Goal: Transaction & Acquisition: Purchase product/service

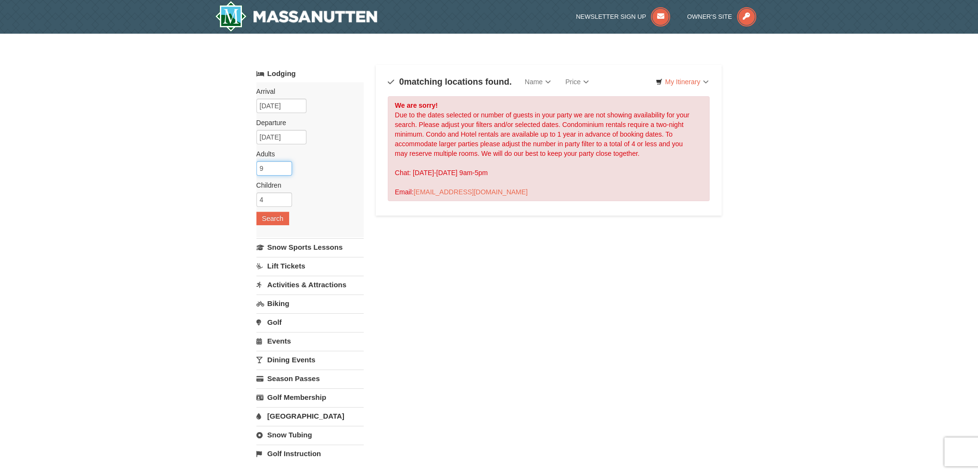
drag, startPoint x: 285, startPoint y: 167, endPoint x: 256, endPoint y: 167, distance: 28.9
click at [256, 167] on input "9" at bounding box center [274, 168] width 36 height 14
drag, startPoint x: 263, startPoint y: 167, endPoint x: 245, endPoint y: 169, distance: 17.9
click at [245, 169] on div "× Categories Map List Filter My Itinerary Questions? 1-540-289-9441 Lodging Arr…" at bounding box center [489, 317] width 978 height 566
type input "2"
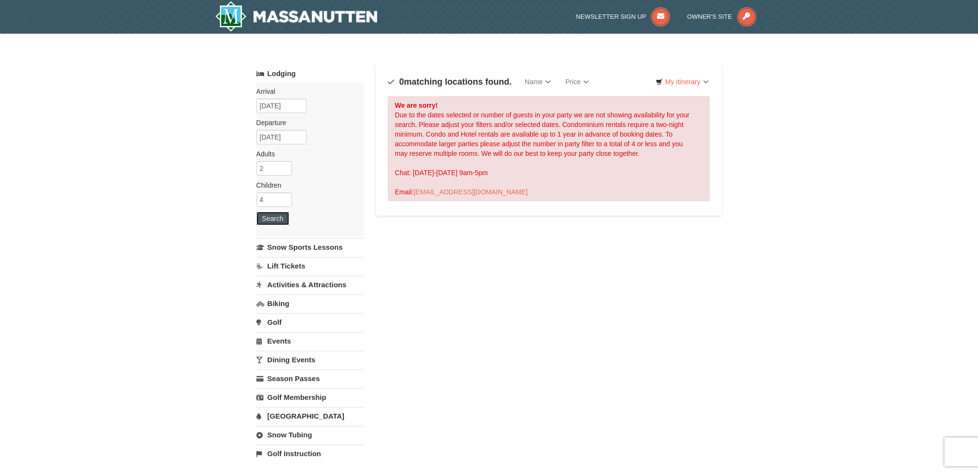
click at [275, 221] on button "Search" at bounding box center [272, 218] width 33 height 13
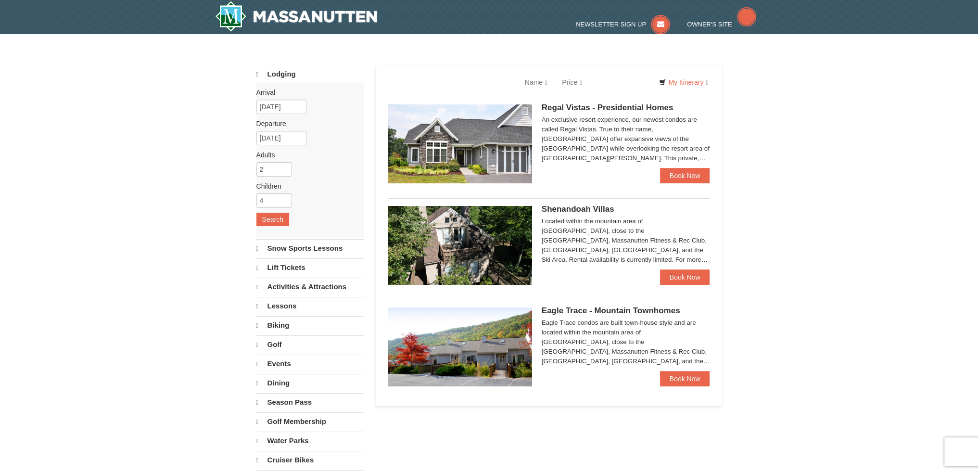
select select "10"
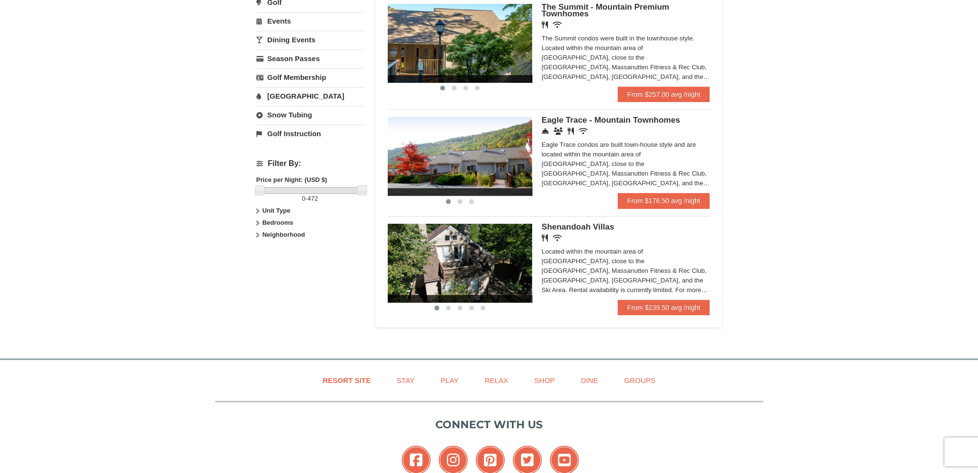
scroll to position [320, 0]
click at [646, 311] on link "From $239.50 avg /night" at bounding box center [663, 306] width 92 height 15
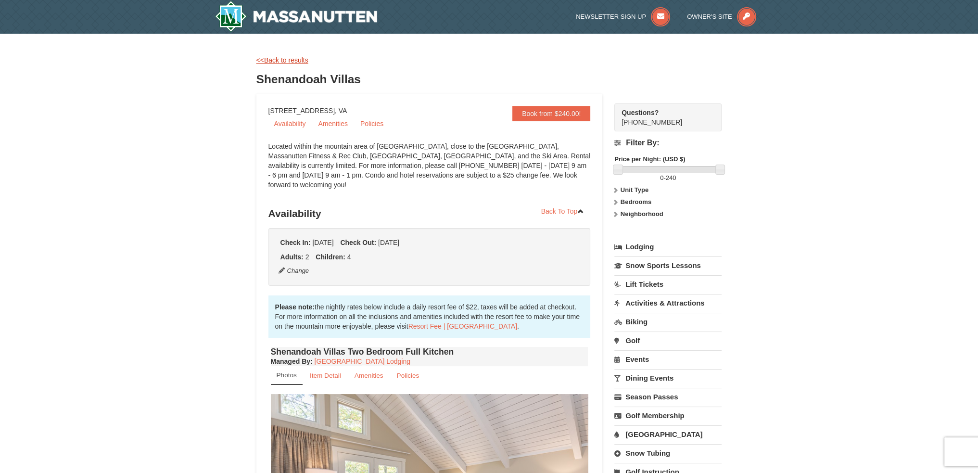
click at [286, 60] on link "<<Back to results" at bounding box center [282, 60] width 52 height 8
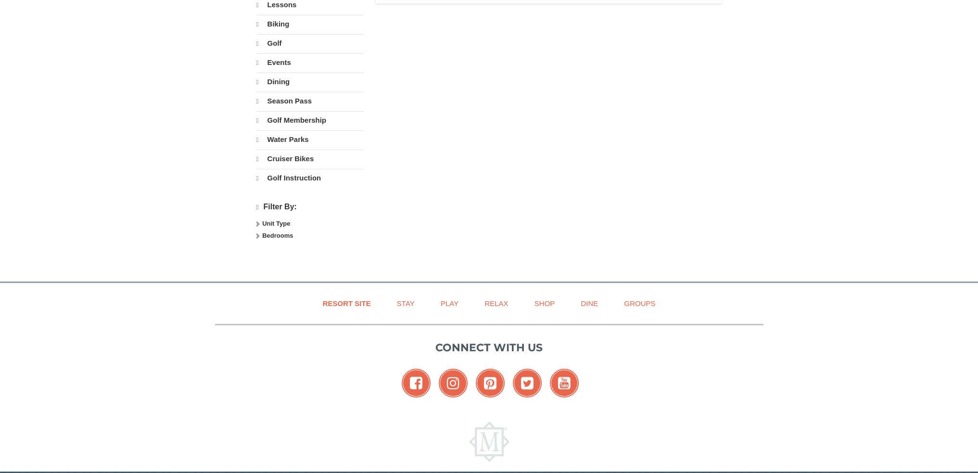
select select "10"
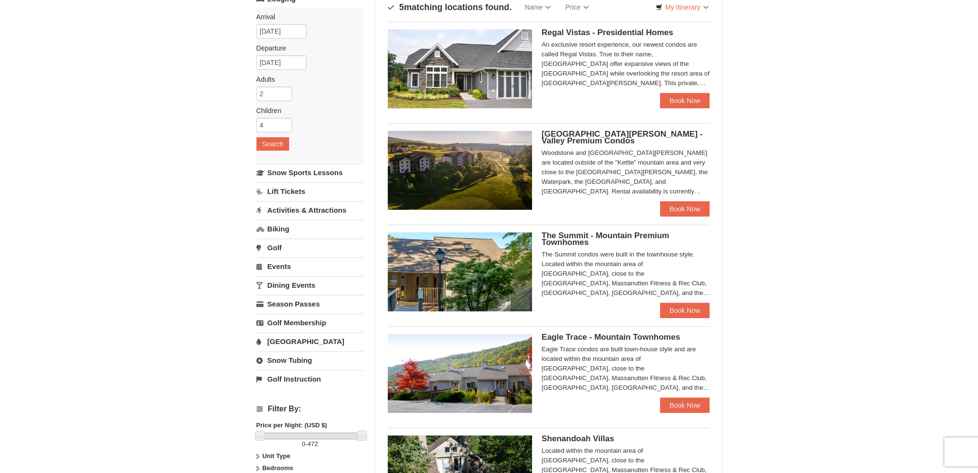
scroll to position [44, 0]
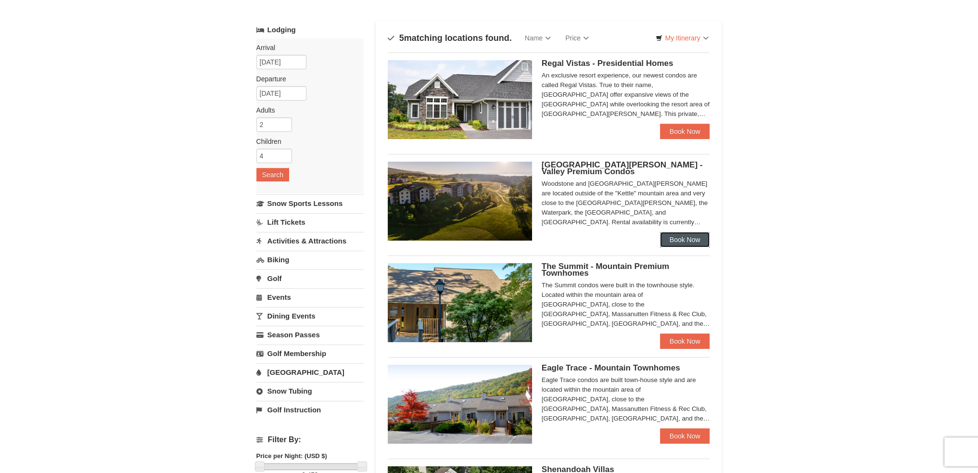
click at [672, 242] on link "Book Now" at bounding box center [685, 239] width 50 height 15
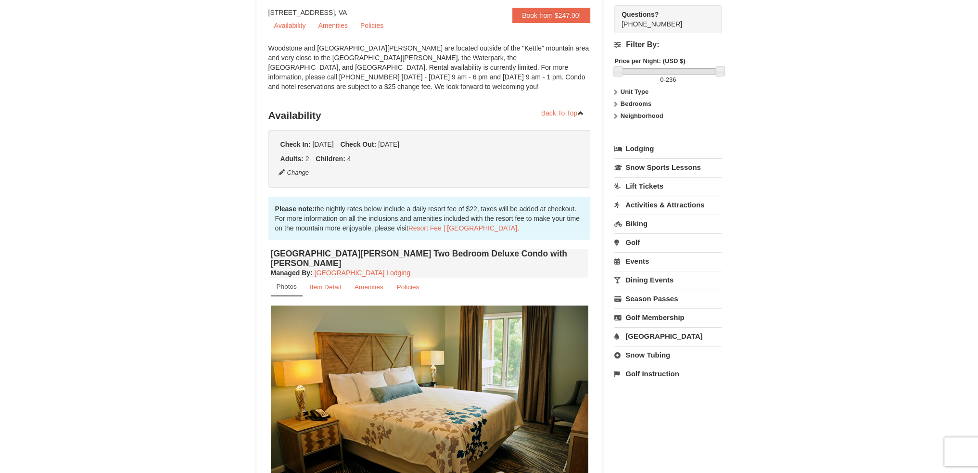
scroll to position [192, 0]
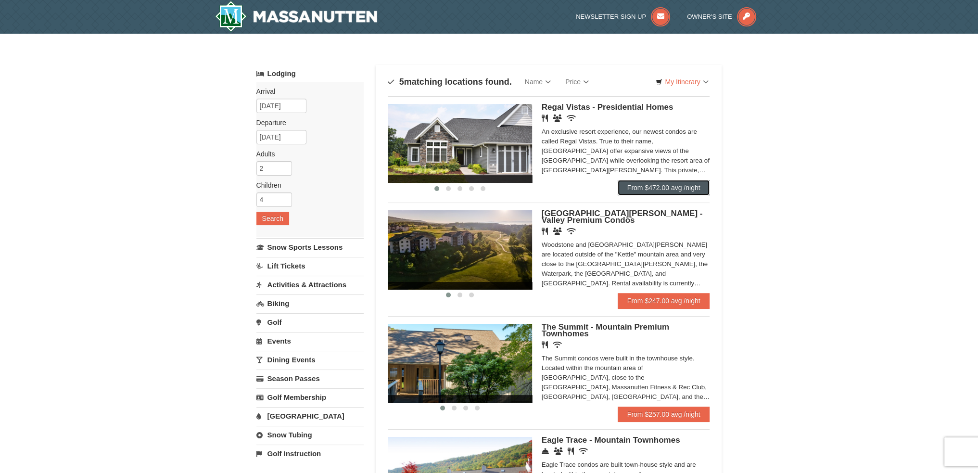
click at [673, 188] on link "From $472.00 avg /night" at bounding box center [663, 187] width 92 height 15
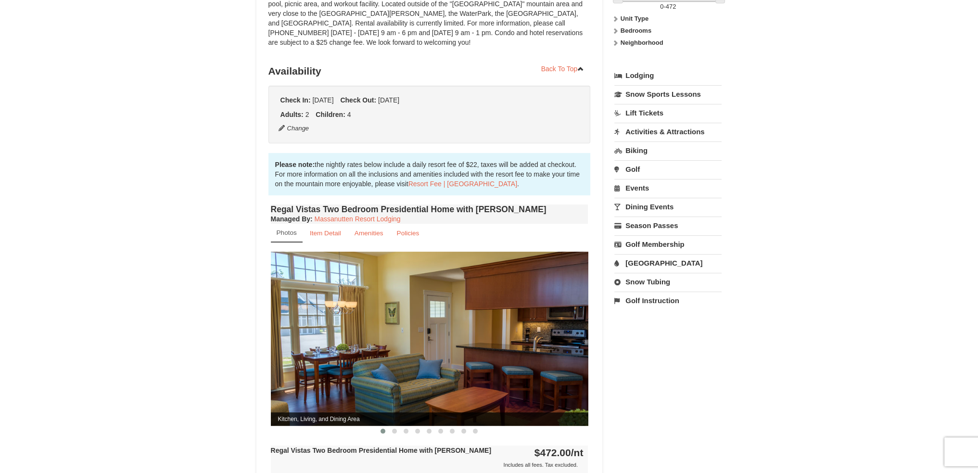
scroll to position [192, 0]
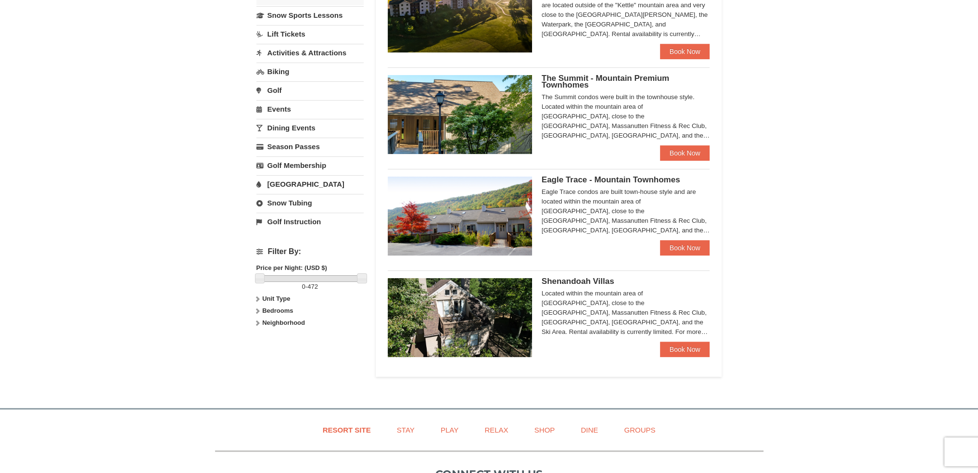
scroll to position [256, 0]
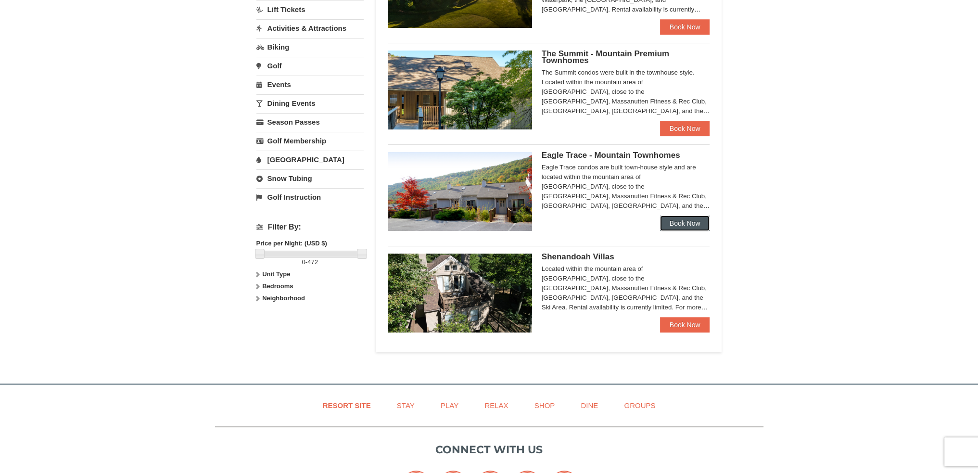
click at [683, 226] on link "Book Now" at bounding box center [685, 222] width 50 height 15
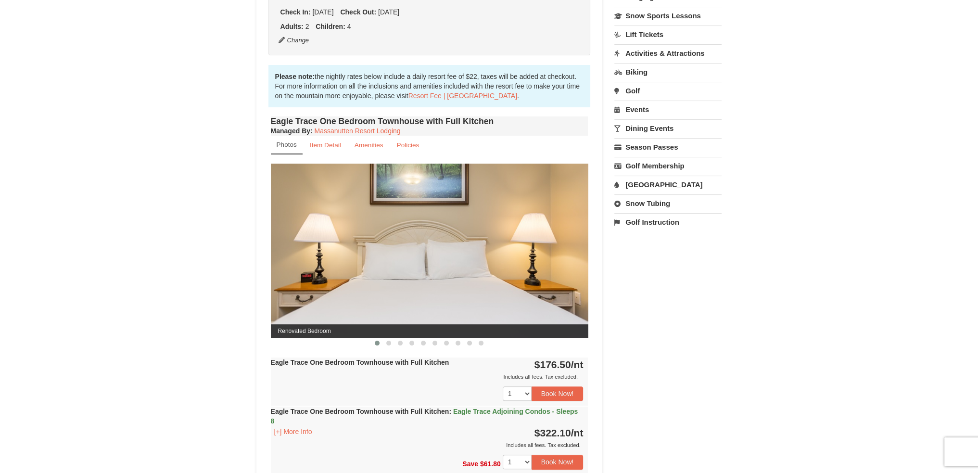
scroll to position [320, 0]
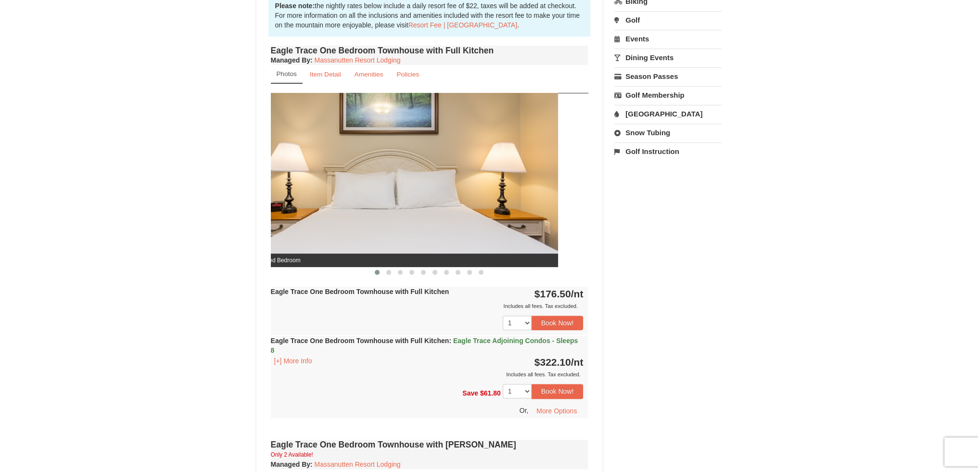
drag, startPoint x: 531, startPoint y: 196, endPoint x: 362, endPoint y: 211, distance: 169.9
click at [367, 209] on img at bounding box center [398, 180] width 317 height 174
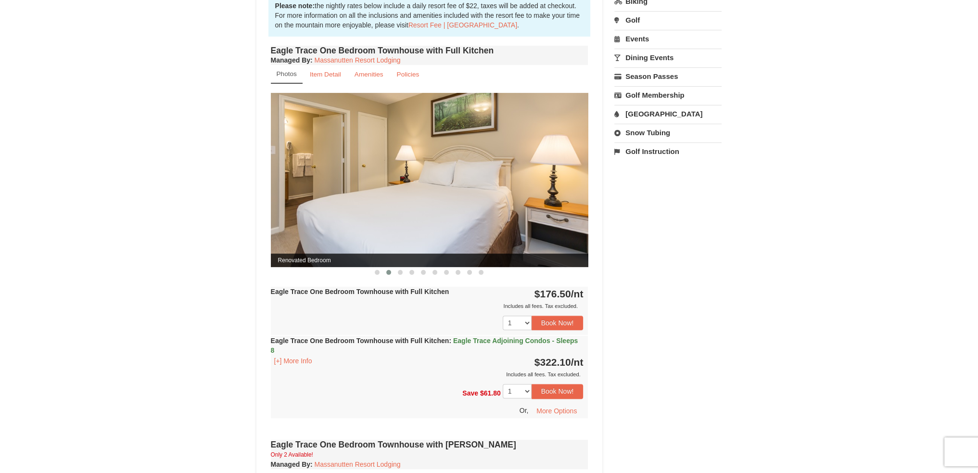
drag, startPoint x: 509, startPoint y: 195, endPoint x: 304, endPoint y: 219, distance: 206.2
click at [313, 217] on img at bounding box center [429, 180] width 317 height 174
drag, startPoint x: 494, startPoint y: 191, endPoint x: 259, endPoint y: 202, distance: 235.4
click at [262, 202] on div "Book from $176.00! 1822 Resort Drive, Massanutten, VA Availability Amenities Po…" at bounding box center [429, 408] width 346 height 1269
drag, startPoint x: 467, startPoint y: 167, endPoint x: 302, endPoint y: 176, distance: 165.7
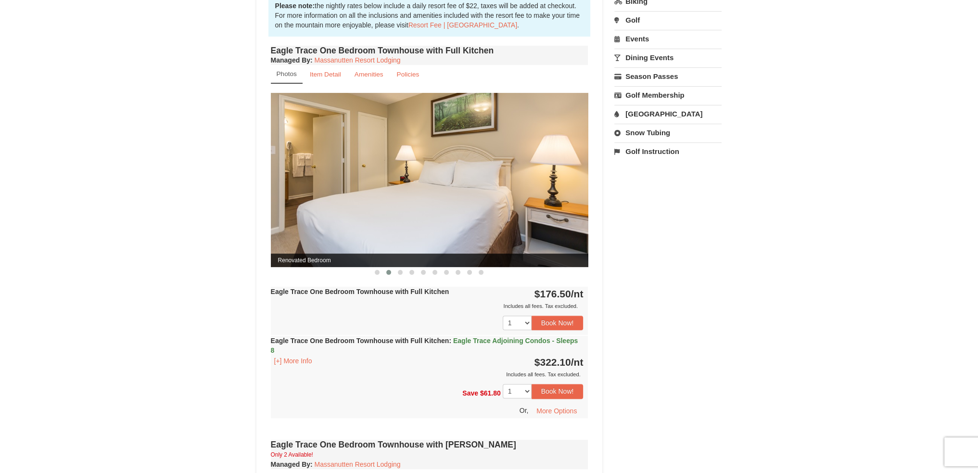
click at [302, 176] on img at bounding box center [429, 180] width 317 height 174
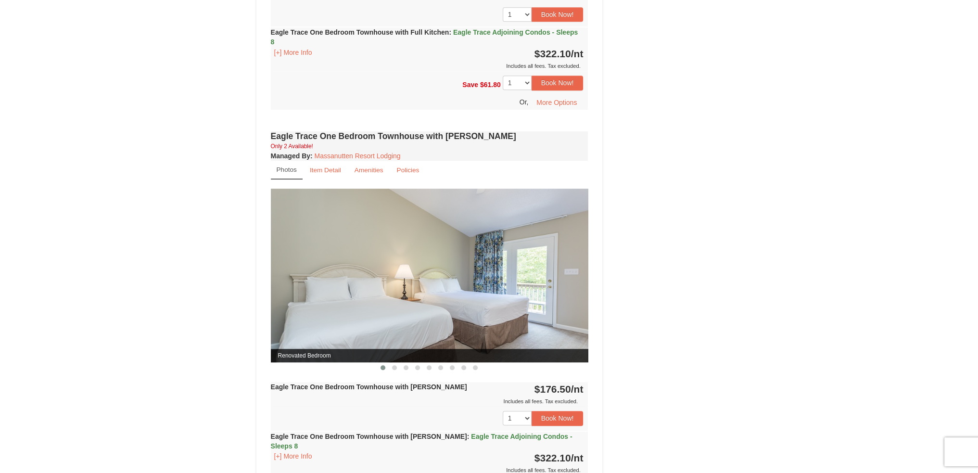
scroll to position [705, 0]
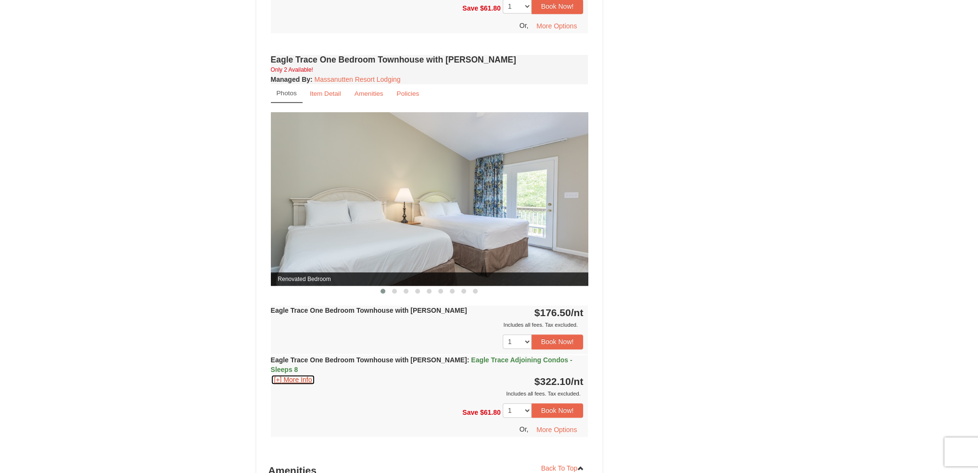
click at [283, 374] on button "[+] More Info" at bounding box center [293, 379] width 45 height 11
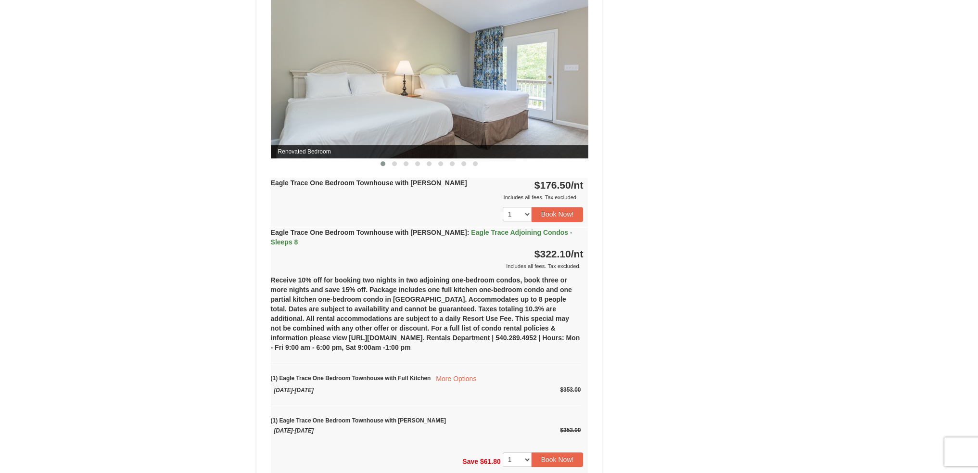
scroll to position [833, 0]
drag, startPoint x: 307, startPoint y: 287, endPoint x: 375, endPoint y: 286, distance: 67.8
click at [375, 286] on div "Receive 10% off for booking two nights in two adjoining one-bedroom condos, boo…" at bounding box center [429, 358] width 317 height 176
drag, startPoint x: 329, startPoint y: 294, endPoint x: 378, endPoint y: 295, distance: 49.0
click at [378, 295] on div "Receive 10% off for booking two nights in two adjoining one-bedroom condos, boo…" at bounding box center [429, 358] width 317 height 176
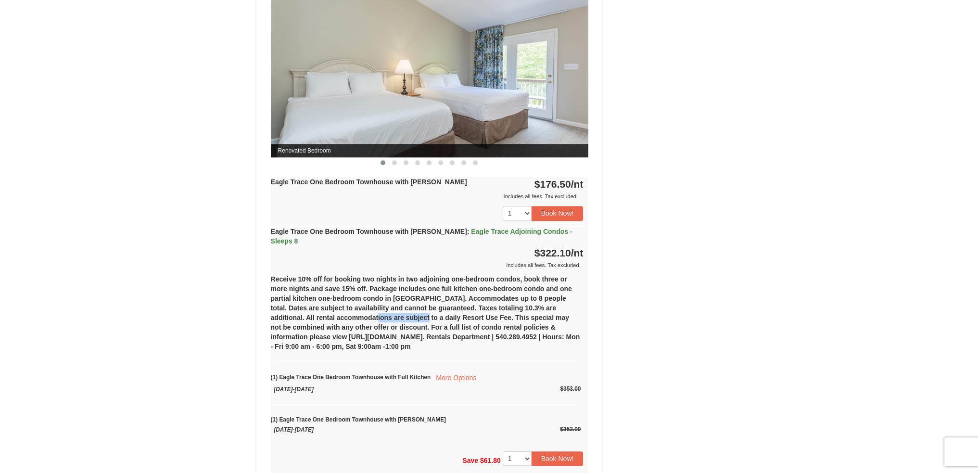
drag, startPoint x: 347, startPoint y: 301, endPoint x: 397, endPoint y: 301, distance: 50.0
click at [397, 301] on div "Receive 10% off for booking two nights in two adjoining one-bedroom condos, boo…" at bounding box center [429, 358] width 317 height 176
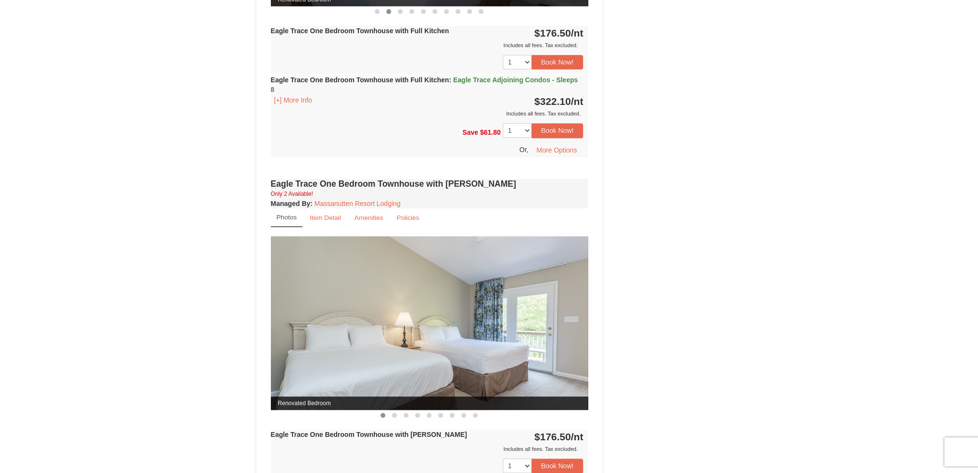
scroll to position [577, 0]
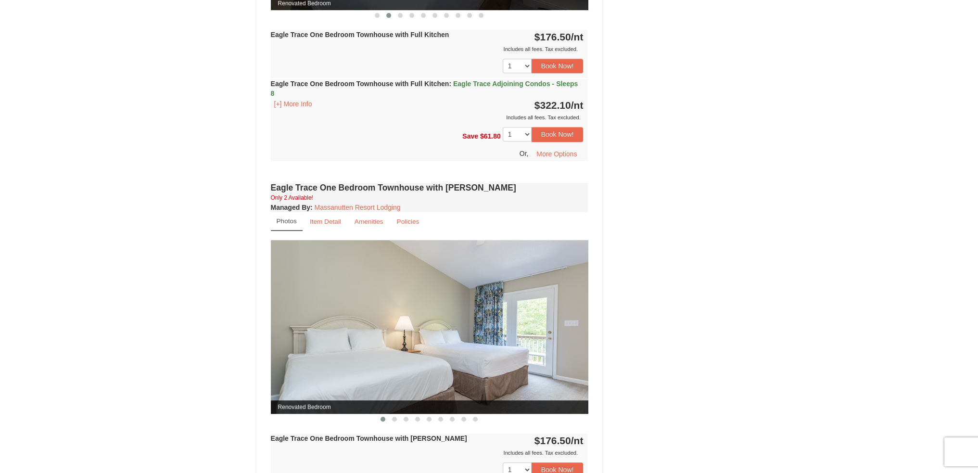
drag, startPoint x: 500, startPoint y: 300, endPoint x: 284, endPoint y: 329, distance: 217.9
click at [292, 329] on img at bounding box center [429, 327] width 317 height 174
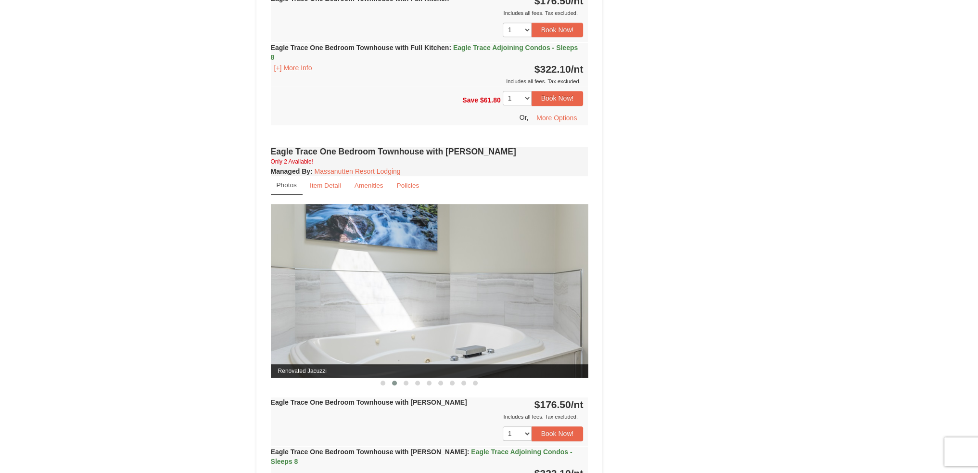
scroll to position [641, 0]
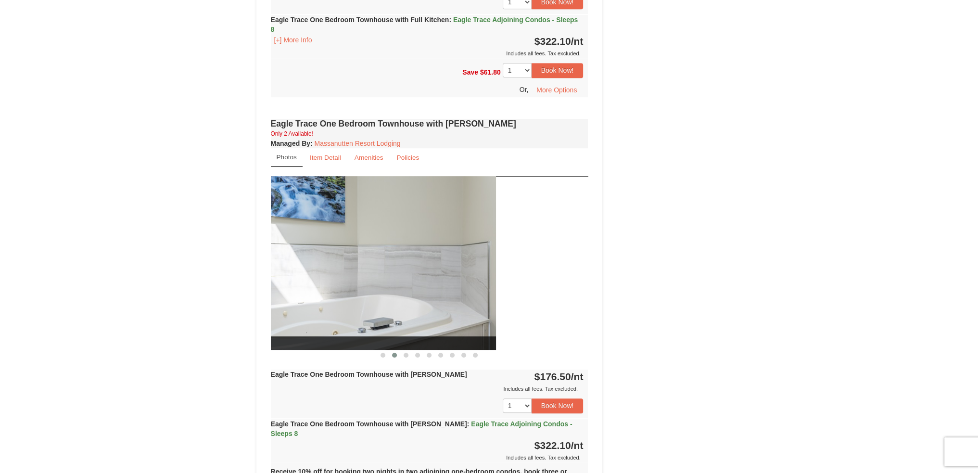
drag, startPoint x: 503, startPoint y: 280, endPoint x: 300, endPoint y: 303, distance: 204.8
click at [314, 302] on img at bounding box center [336, 263] width 317 height 174
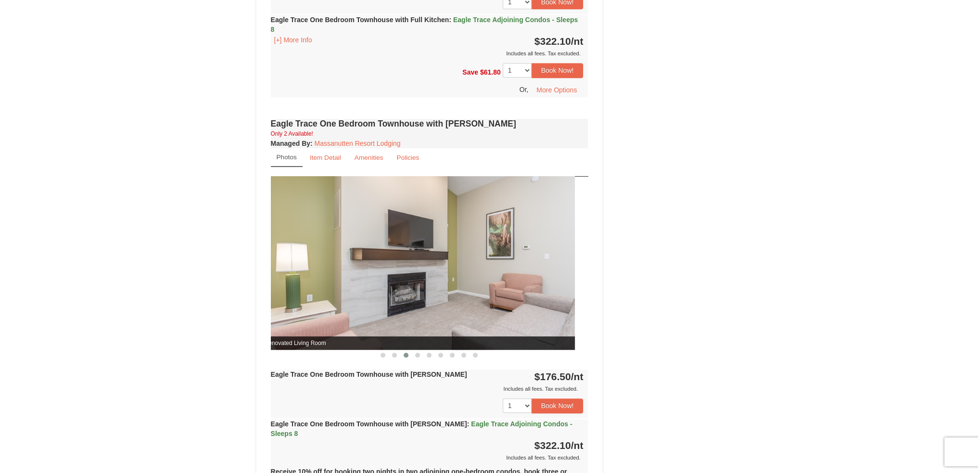
drag, startPoint x: 469, startPoint y: 281, endPoint x: 340, endPoint y: 297, distance: 129.8
click at [350, 296] on img at bounding box center [415, 263] width 317 height 174
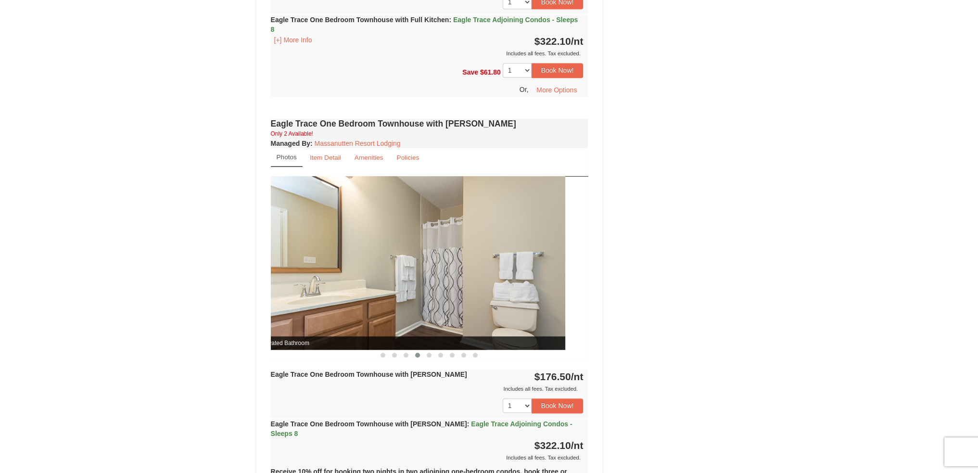
drag, startPoint x: 491, startPoint y: 279, endPoint x: 354, endPoint y: 293, distance: 137.8
click at [355, 293] on img at bounding box center [406, 263] width 317 height 174
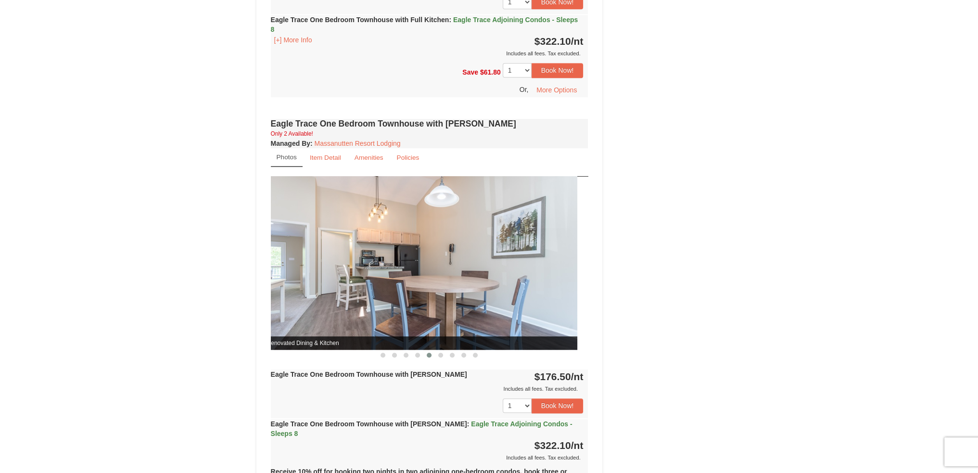
drag, startPoint x: 485, startPoint y: 278, endPoint x: 334, endPoint y: 295, distance: 151.9
click at [337, 294] on img at bounding box center [418, 263] width 317 height 174
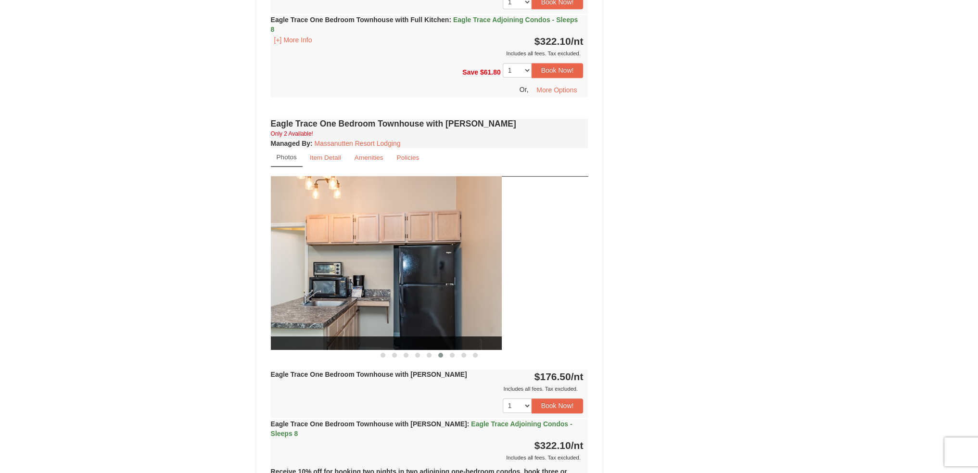
drag, startPoint x: 487, startPoint y: 282, endPoint x: 341, endPoint y: 300, distance: 146.2
click at [344, 299] on img at bounding box center [342, 263] width 317 height 174
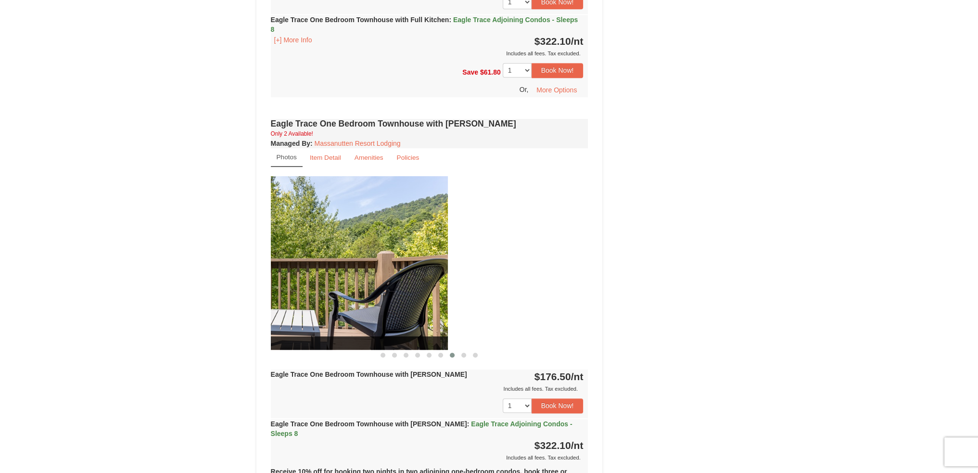
drag, startPoint x: 490, startPoint y: 284, endPoint x: 339, endPoint y: 300, distance: 151.3
click at [340, 300] on img at bounding box center [288, 263] width 317 height 174
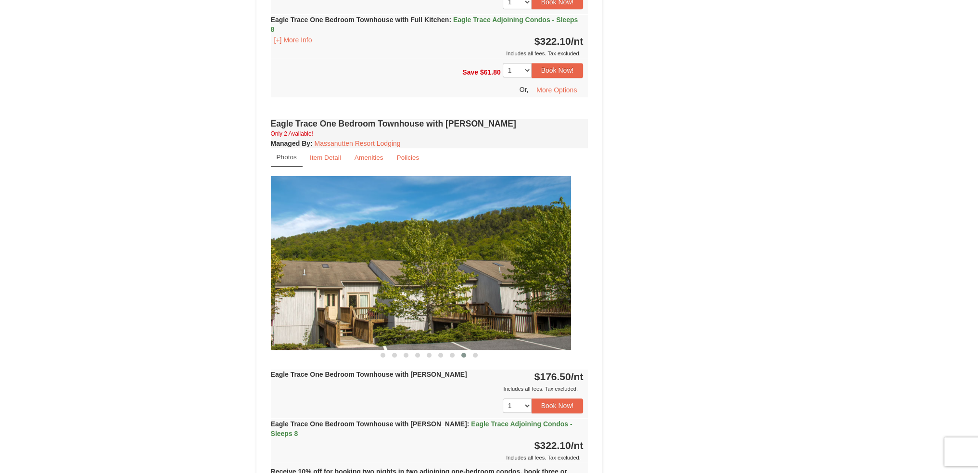
drag, startPoint x: 533, startPoint y: 273, endPoint x: 350, endPoint y: 296, distance: 184.7
click at [352, 295] on img at bounding box center [411, 263] width 317 height 174
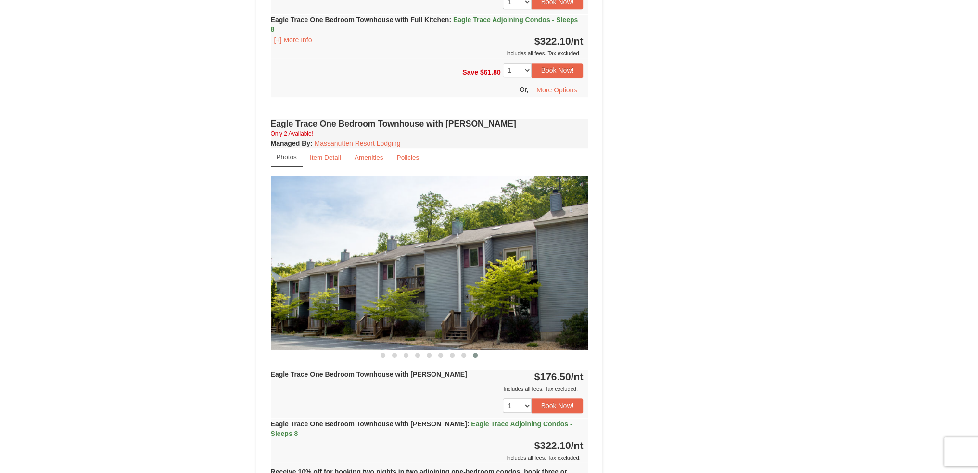
drag, startPoint x: 523, startPoint y: 282, endPoint x: 307, endPoint y: 305, distance: 217.7
click at [310, 304] on img at bounding box center [429, 263] width 317 height 174
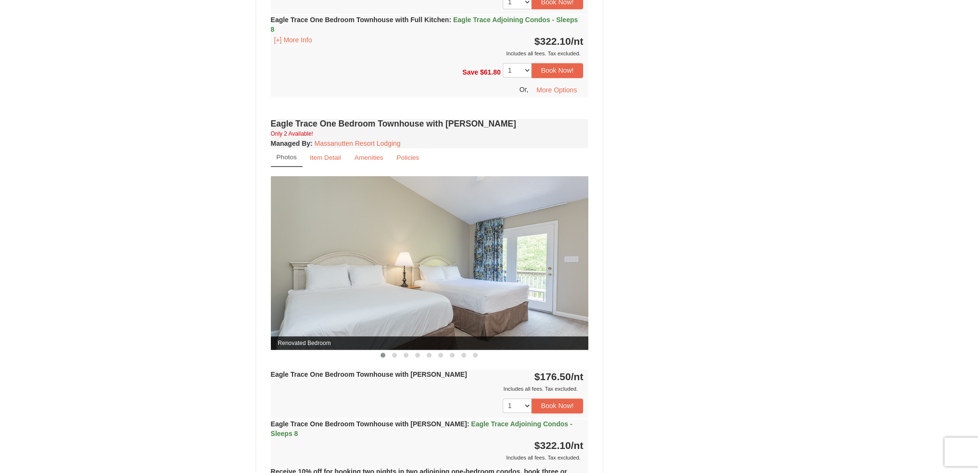
drag, startPoint x: 472, startPoint y: 289, endPoint x: 308, endPoint y: 305, distance: 164.4
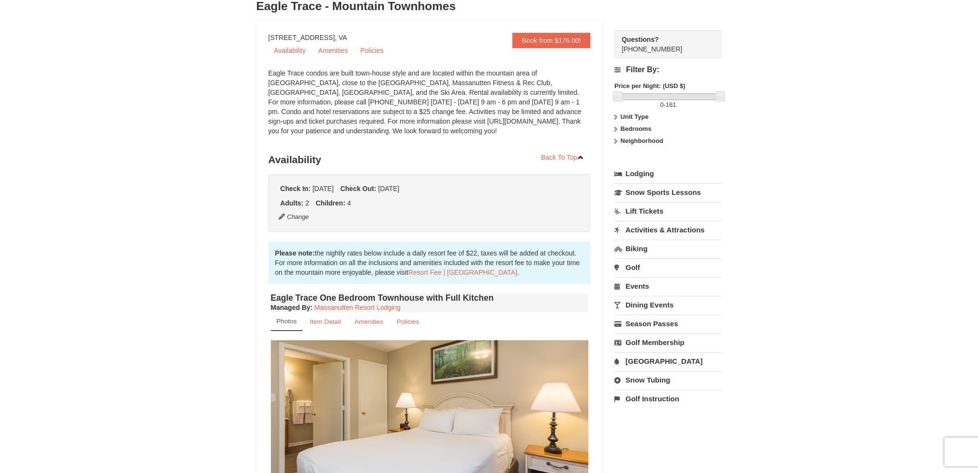
scroll to position [0, 0]
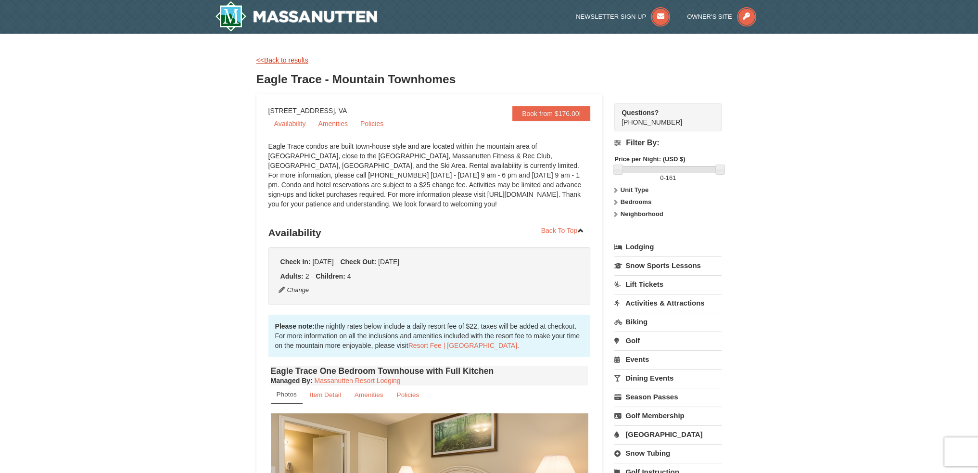
click at [290, 59] on link "<<Back to results" at bounding box center [282, 60] width 52 height 8
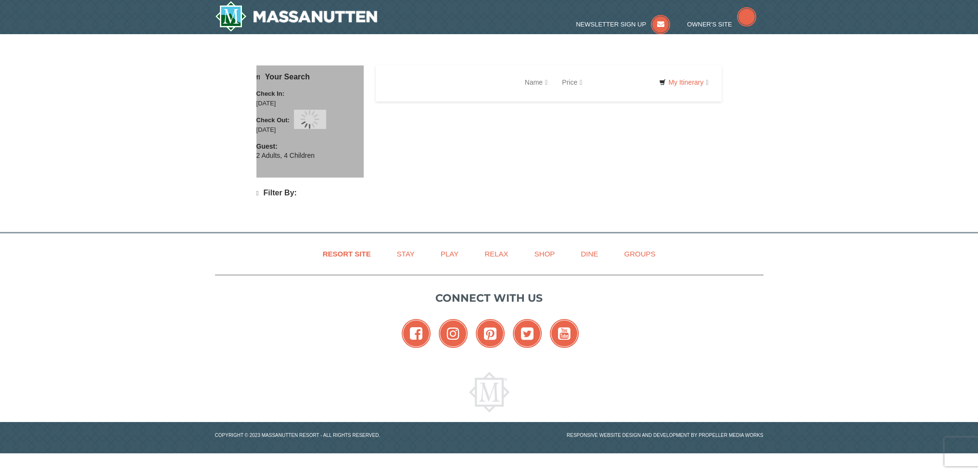
scroll to position [256, 0]
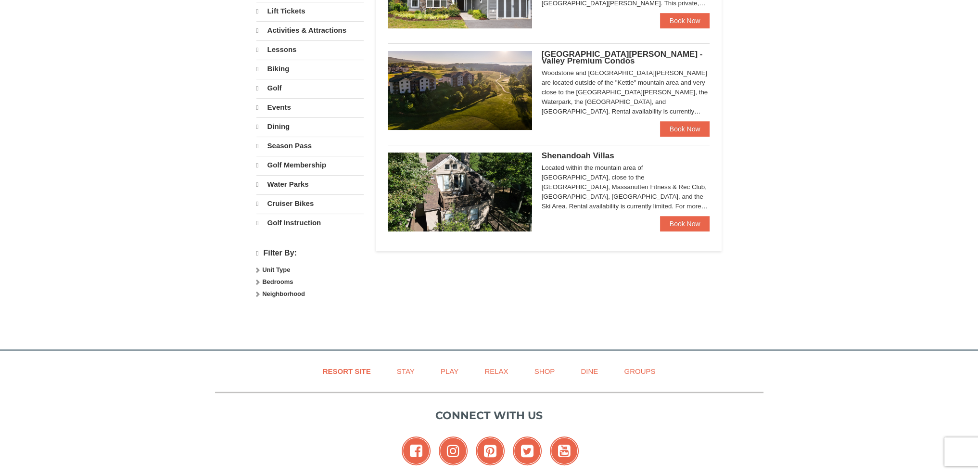
select select "10"
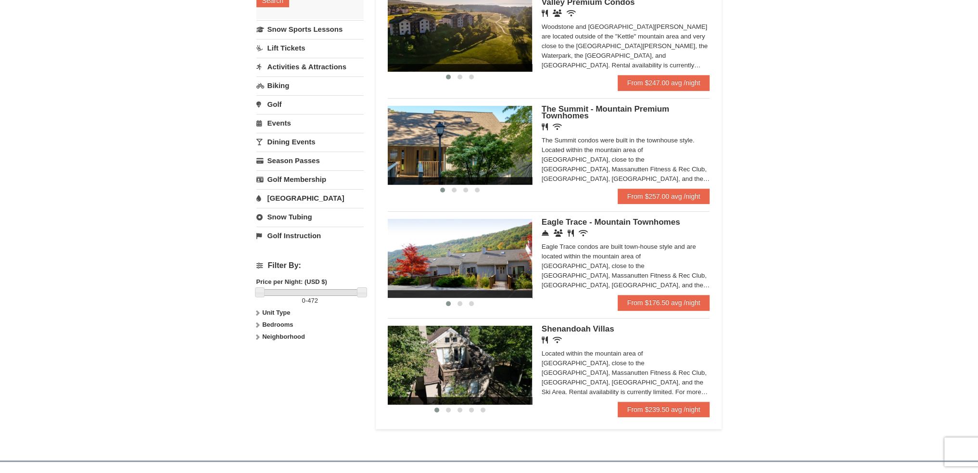
scroll to position [190, 0]
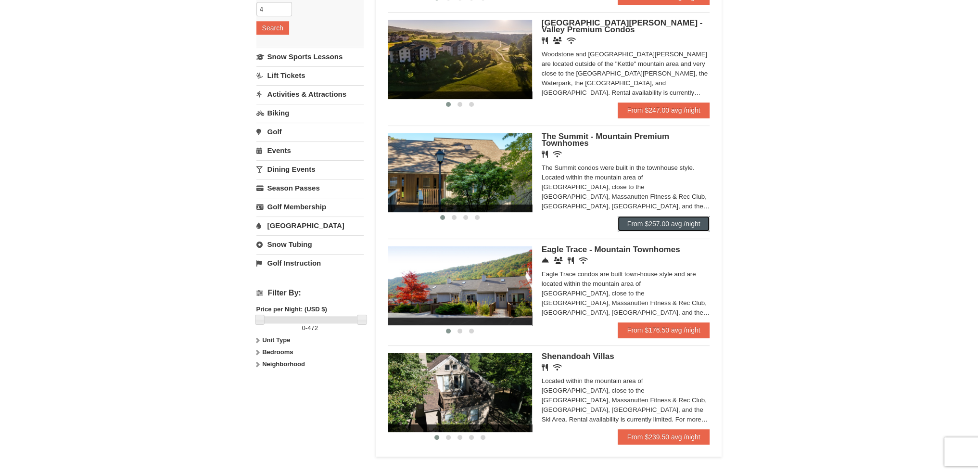
click at [628, 230] on link "From $257.00 avg /night" at bounding box center [663, 223] width 92 height 15
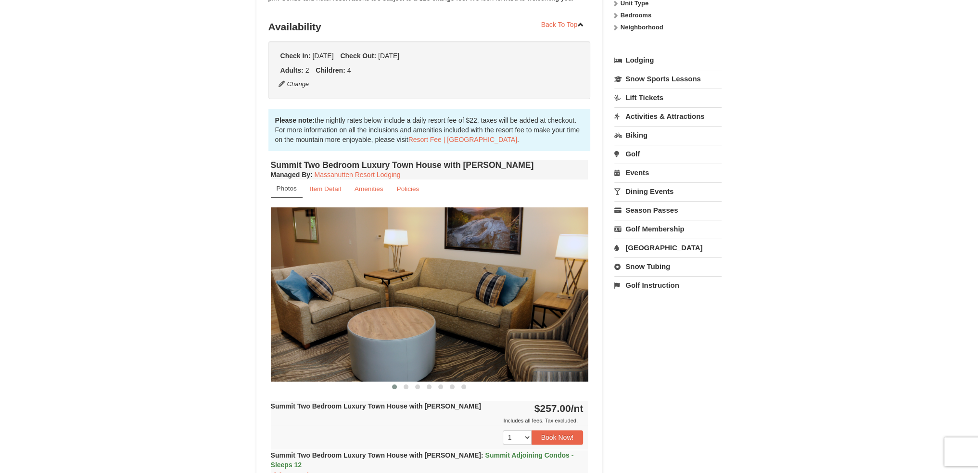
scroll to position [192, 0]
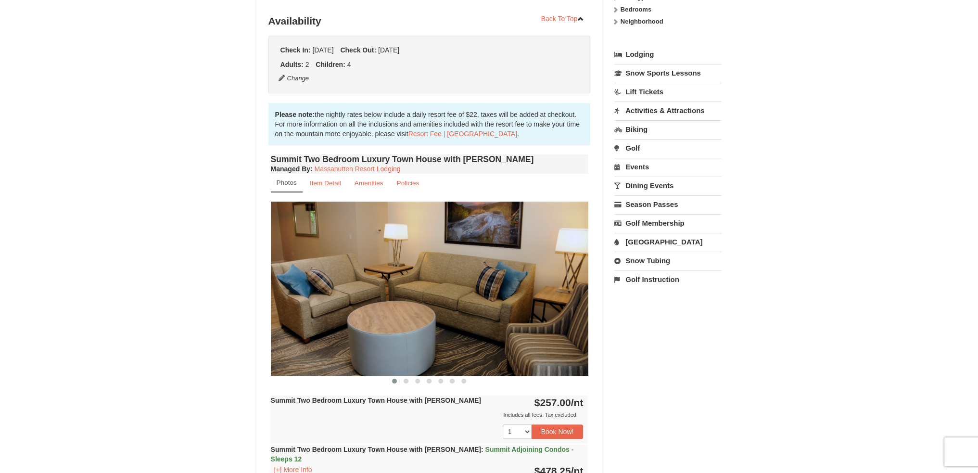
drag, startPoint x: 513, startPoint y: 267, endPoint x: 250, endPoint y: 277, distance: 262.7
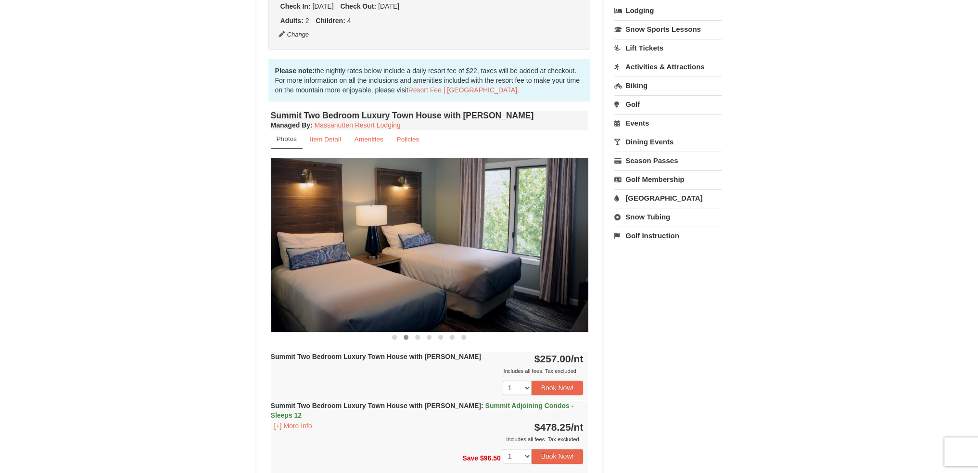
scroll to position [256, 0]
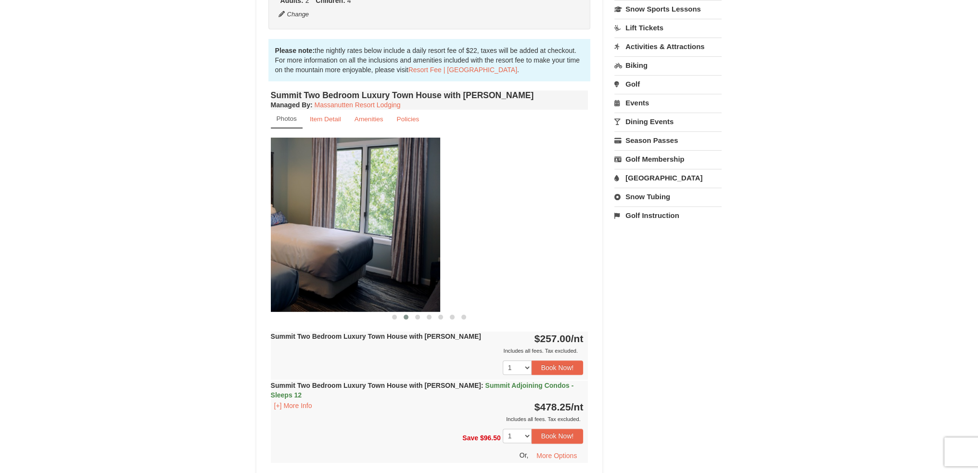
drag, startPoint x: 479, startPoint y: 225, endPoint x: 239, endPoint y: 243, distance: 241.1
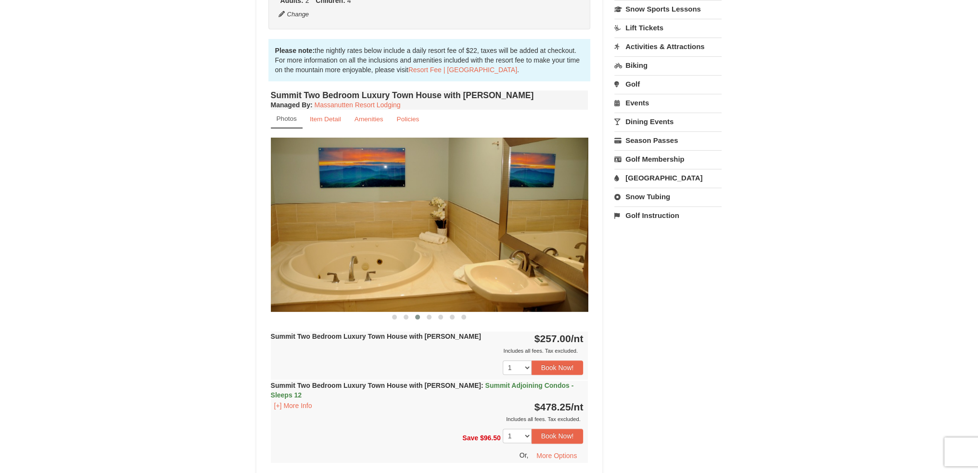
drag, startPoint x: 440, startPoint y: 234, endPoint x: 228, endPoint y: 253, distance: 212.9
drag, startPoint x: 456, startPoint y: 231, endPoint x: 181, endPoint y: 250, distance: 275.7
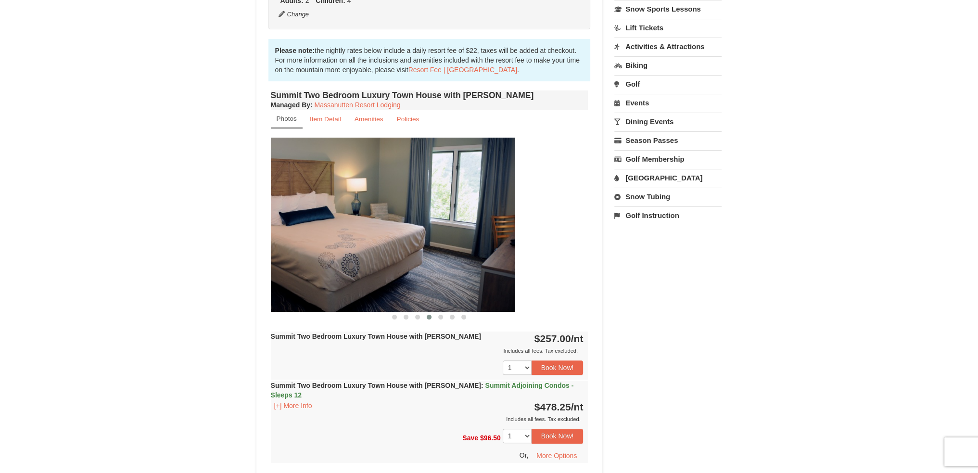
drag, startPoint x: 434, startPoint y: 229, endPoint x: 245, endPoint y: 242, distance: 189.4
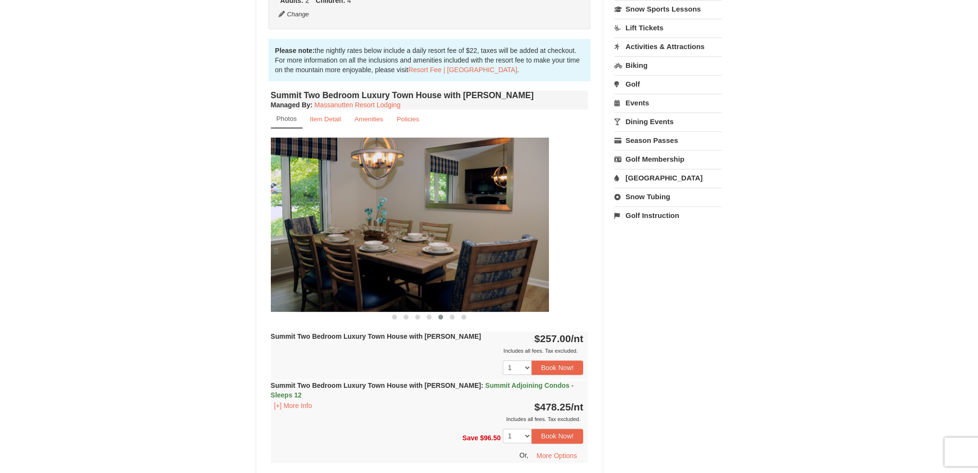
drag, startPoint x: 479, startPoint y: 233, endPoint x: 306, endPoint y: 248, distance: 173.7
click at [306, 248] on img at bounding box center [389, 225] width 317 height 174
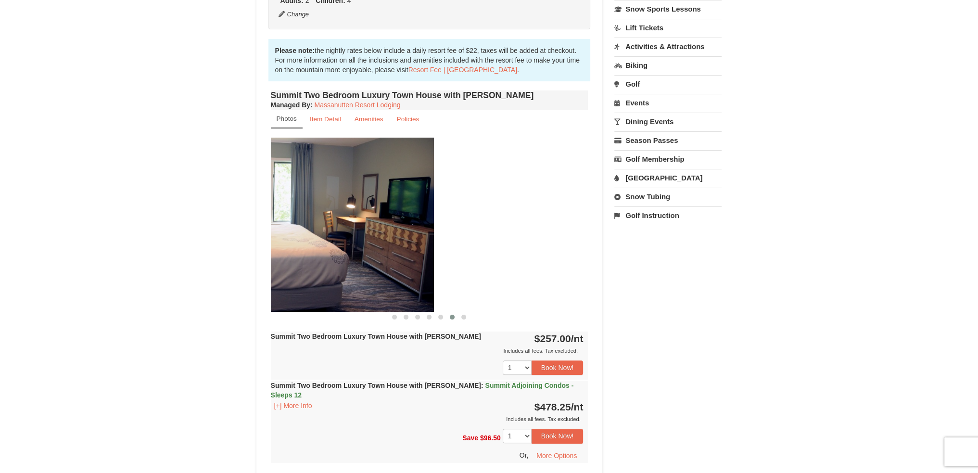
drag, startPoint x: 483, startPoint y: 232, endPoint x: 287, endPoint y: 250, distance: 197.4
click at [287, 250] on img at bounding box center [274, 225] width 317 height 174
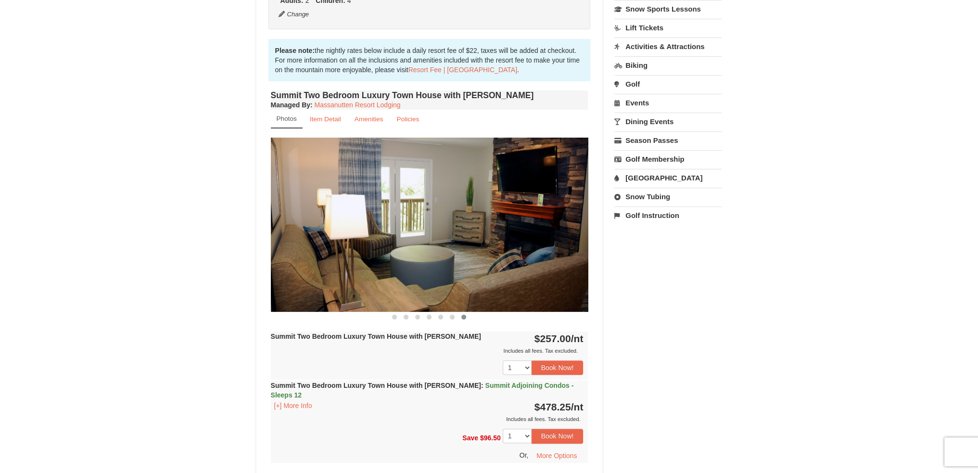
drag, startPoint x: 502, startPoint y: 238, endPoint x: 303, endPoint y: 255, distance: 199.3
click at [304, 255] on img at bounding box center [429, 225] width 317 height 174
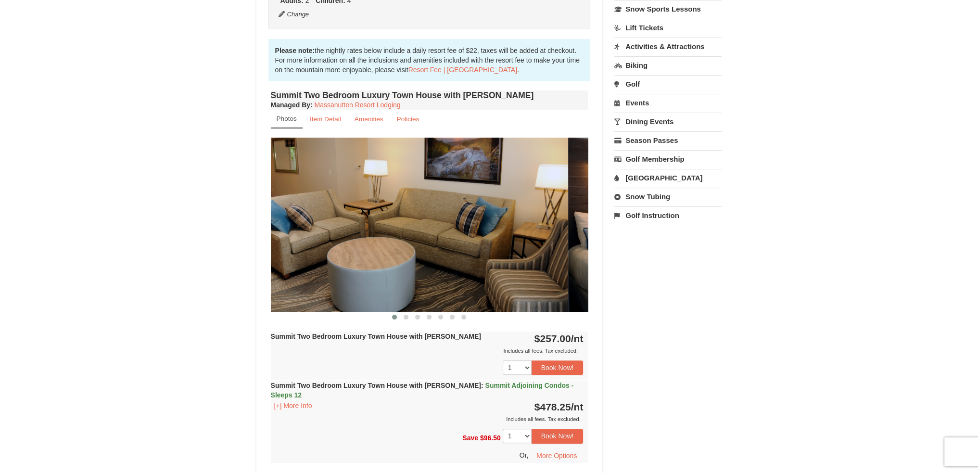
drag, startPoint x: 481, startPoint y: 239, endPoint x: 281, endPoint y: 254, distance: 200.6
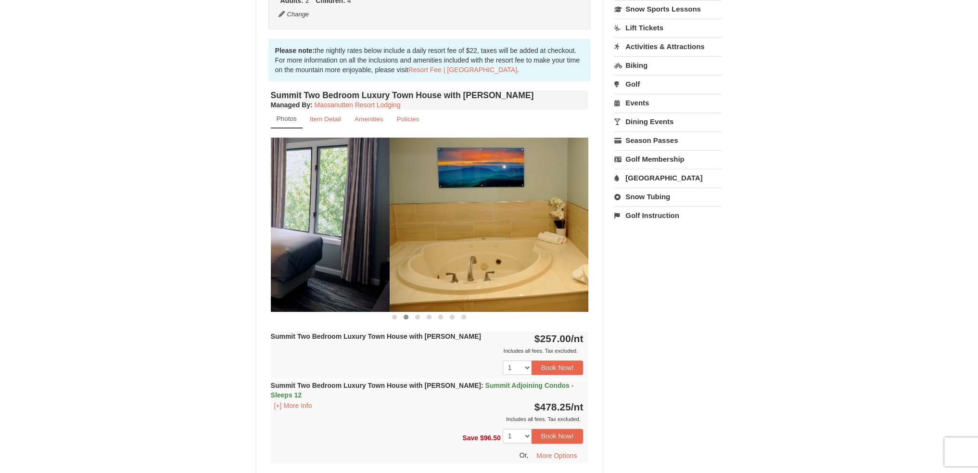
drag, startPoint x: 467, startPoint y: 239, endPoint x: 244, endPoint y: 253, distance: 224.0
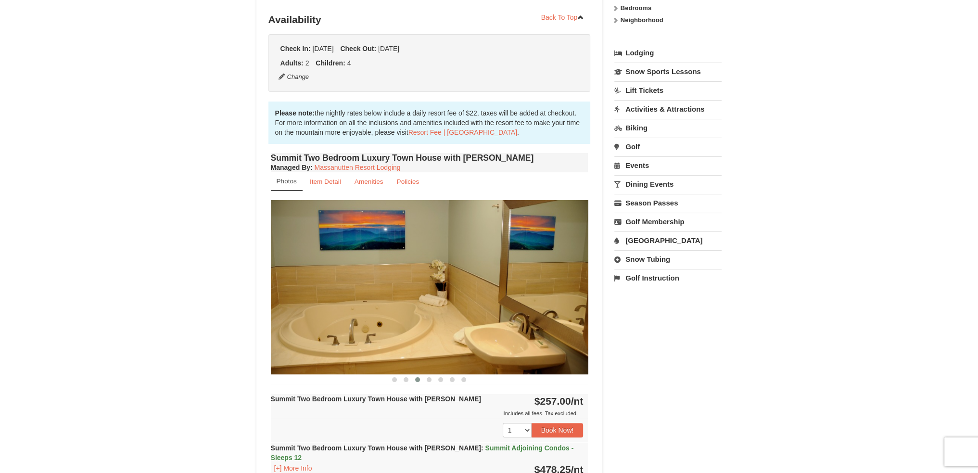
scroll to position [192, 0]
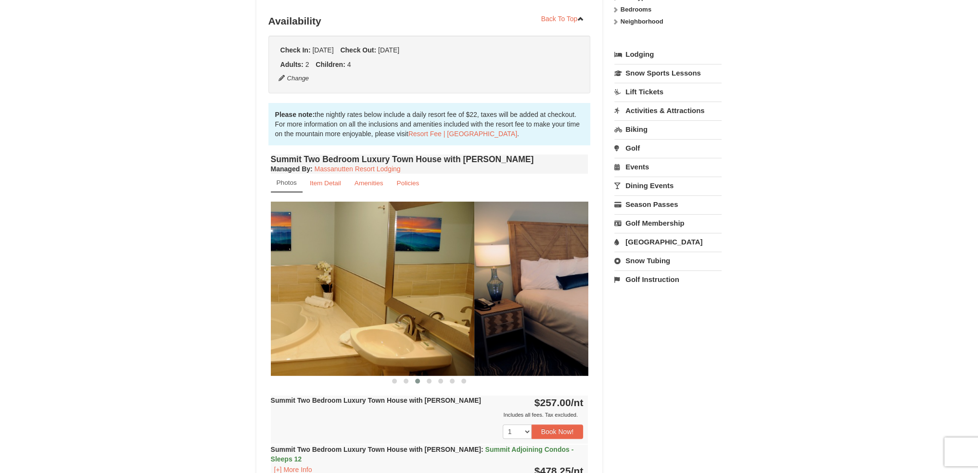
drag, startPoint x: 442, startPoint y: 272, endPoint x: 177, endPoint y: 290, distance: 266.1
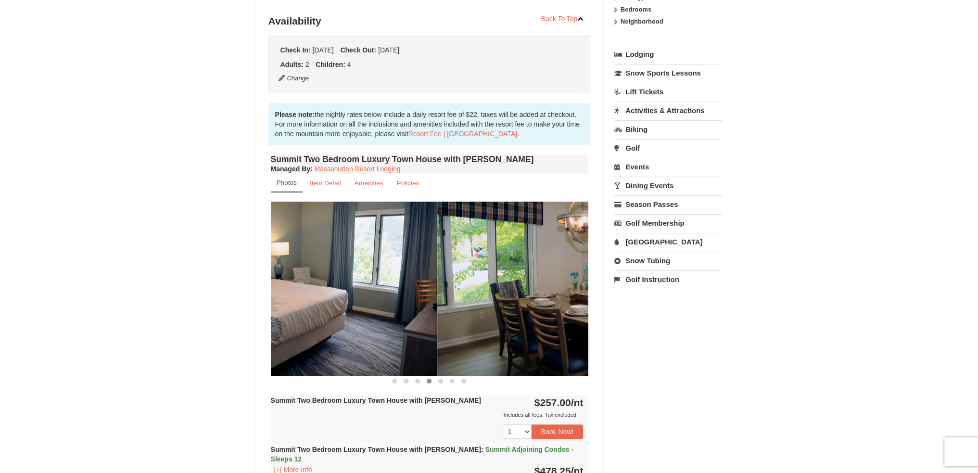
drag, startPoint x: 440, startPoint y: 271, endPoint x: 267, endPoint y: 282, distance: 173.5
click at [269, 282] on div "Summit Two Bedroom Luxury Town House with Jacuzzi Managed By : Massanutten Reso…" at bounding box center [429, 348] width 322 height 393
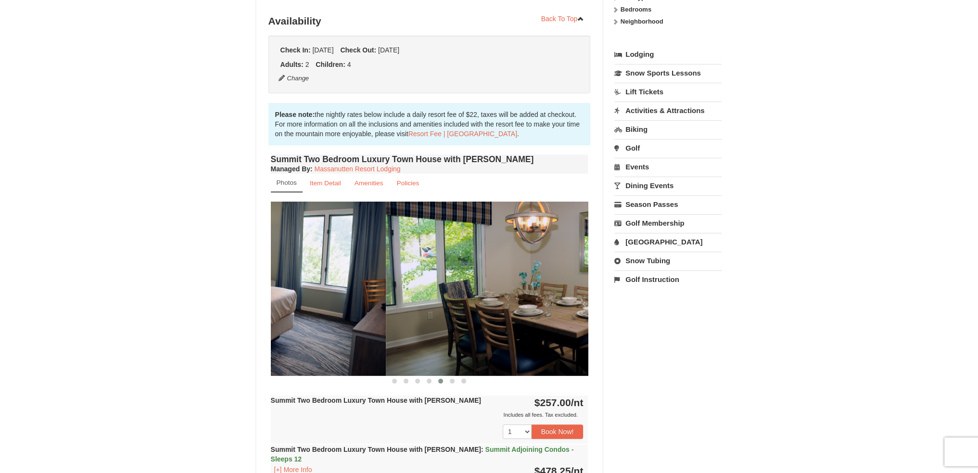
drag, startPoint x: 379, startPoint y: 274, endPoint x: 560, endPoint y: 273, distance: 180.8
click at [531, 274] on img at bounding box center [544, 288] width 317 height 174
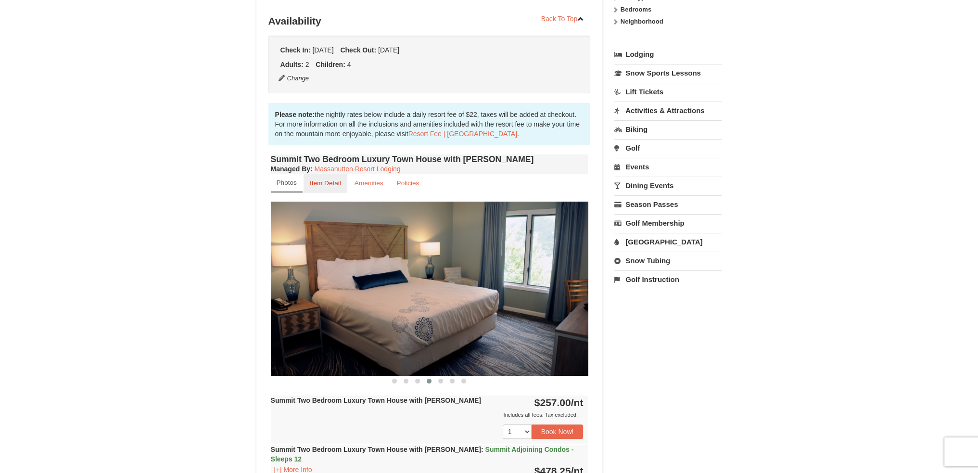
click at [325, 183] on small "Item Detail" at bounding box center [325, 182] width 31 height 7
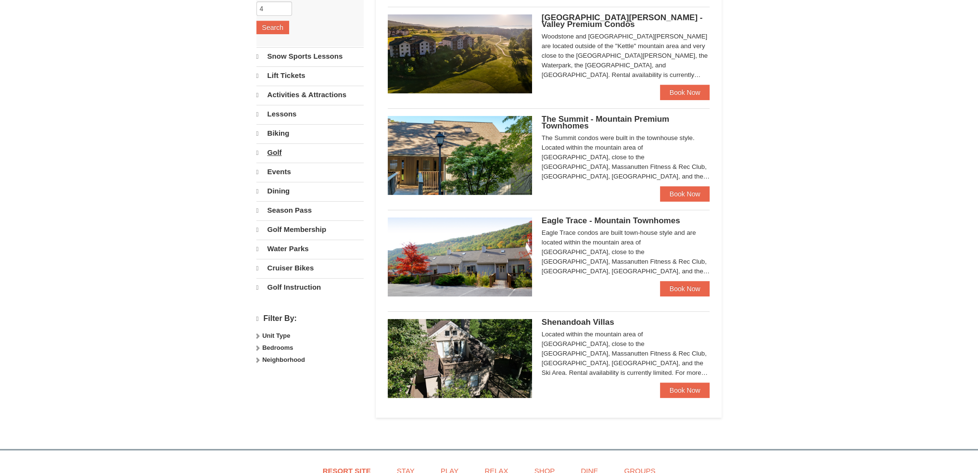
scroll to position [192, 0]
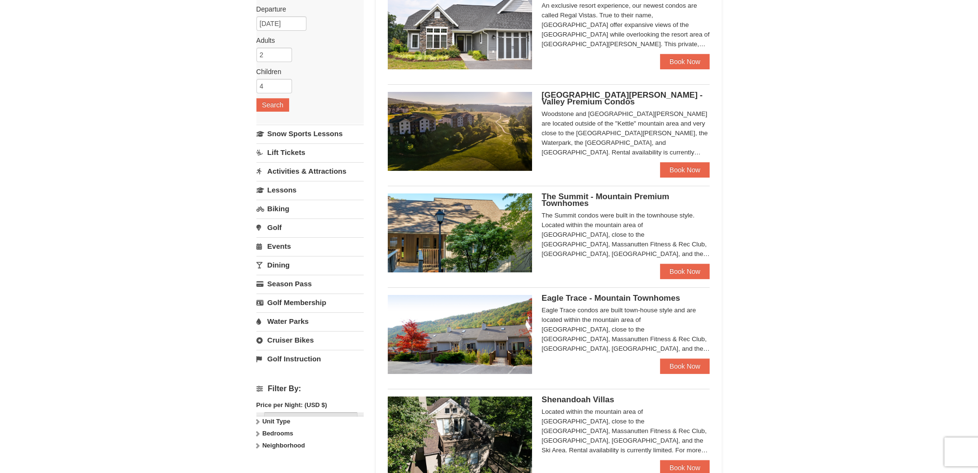
select select "10"
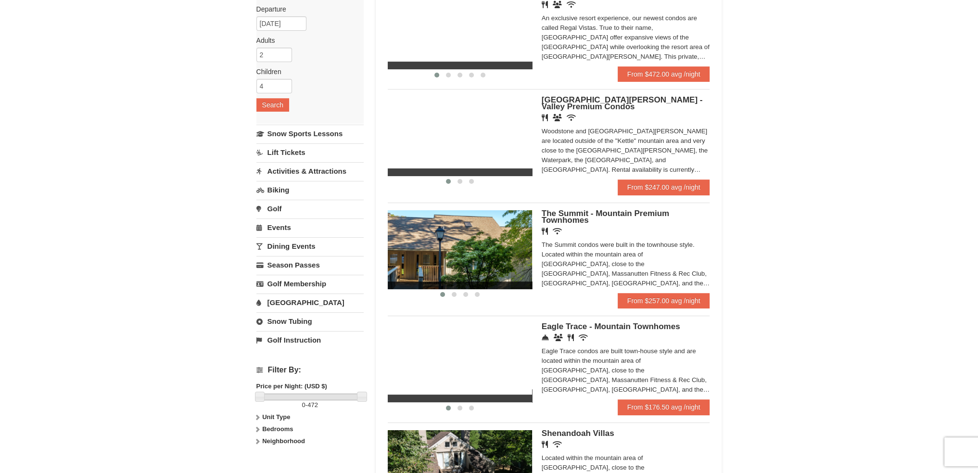
scroll to position [63, 0]
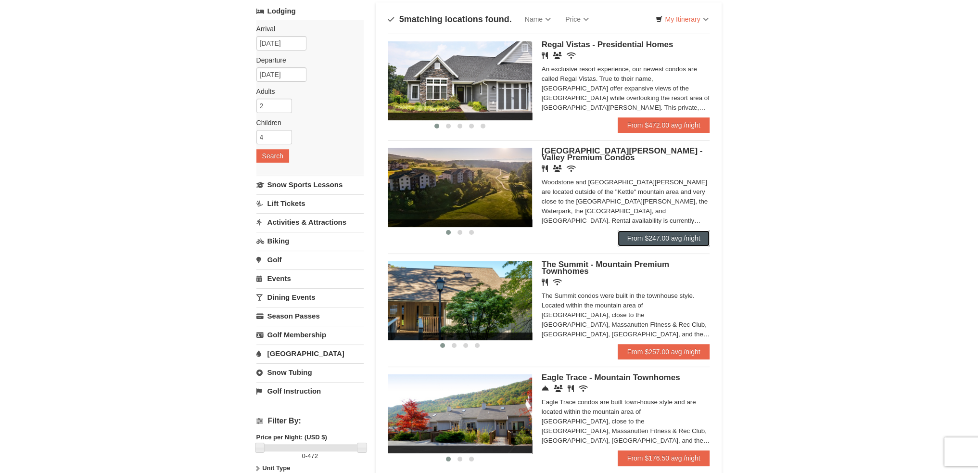
click at [643, 237] on link "From $247.00 avg /night" at bounding box center [663, 237] width 92 height 15
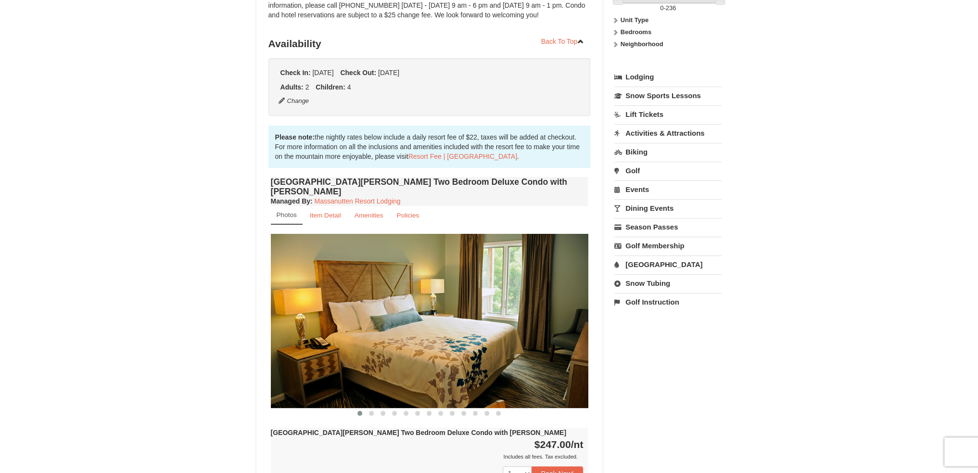
scroll to position [192, 0]
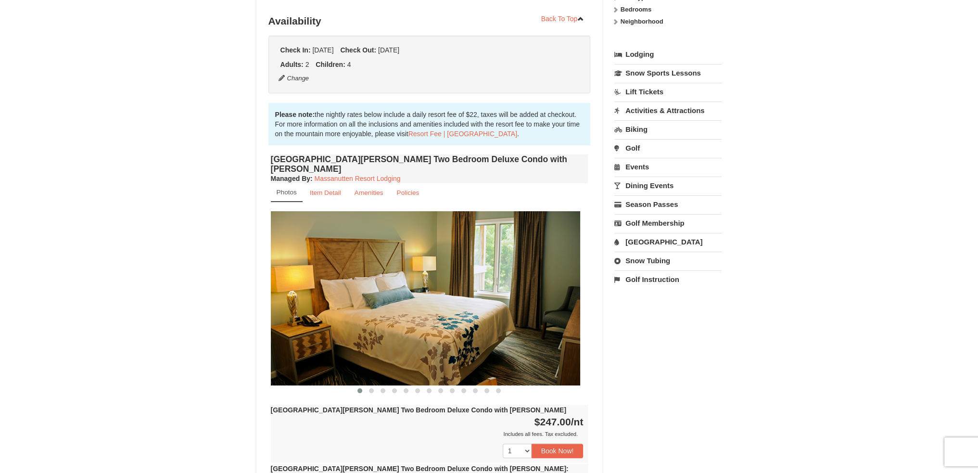
drag, startPoint x: 478, startPoint y: 282, endPoint x: 470, endPoint y: 283, distance: 8.2
click at [470, 283] on img at bounding box center [421, 298] width 317 height 174
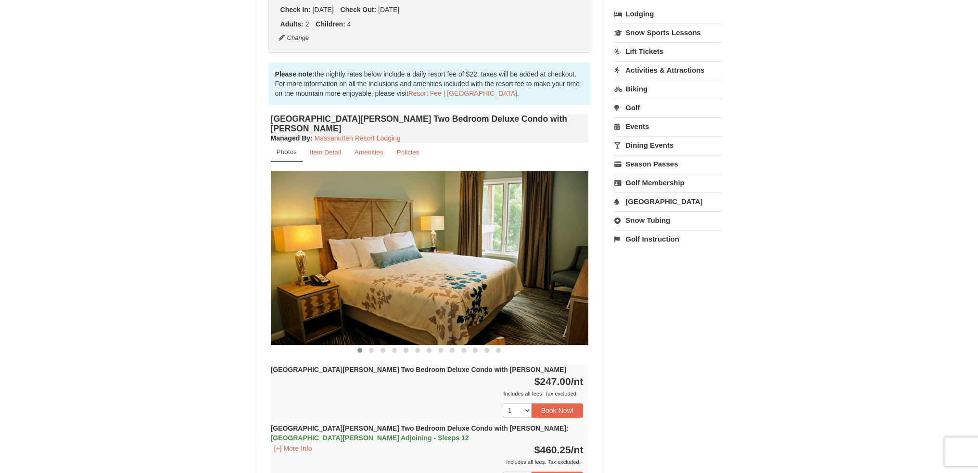
scroll to position [256, 0]
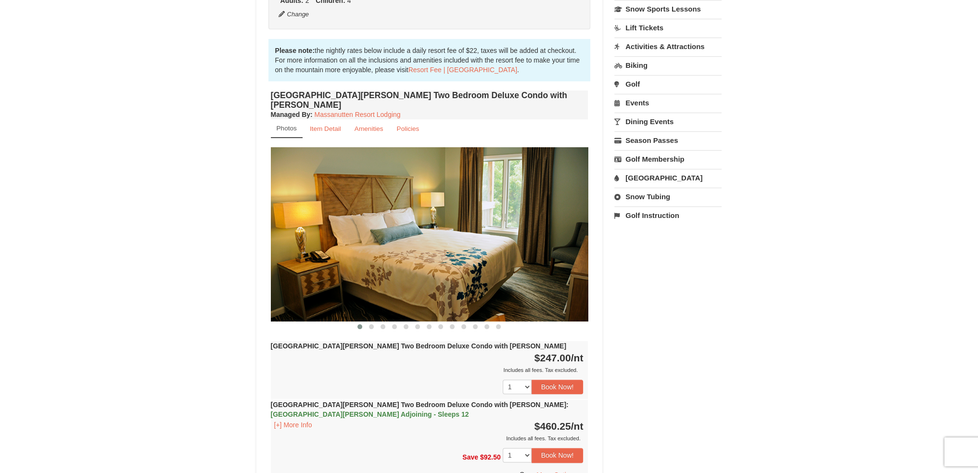
drag, startPoint x: 490, startPoint y: 253, endPoint x: 268, endPoint y: 268, distance: 222.2
click at [268, 268] on div "Woodstone Meadows Two Bedroom Deluxe Condo with Jacuzzi Managed By : Massanutte…" at bounding box center [429, 294] width 322 height 413
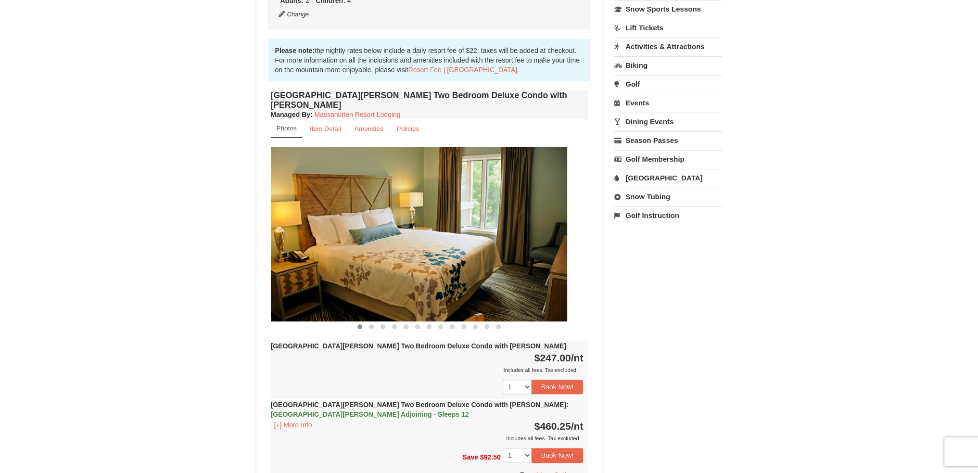
drag, startPoint x: 461, startPoint y: 238, endPoint x: 198, endPoint y: 267, distance: 264.1
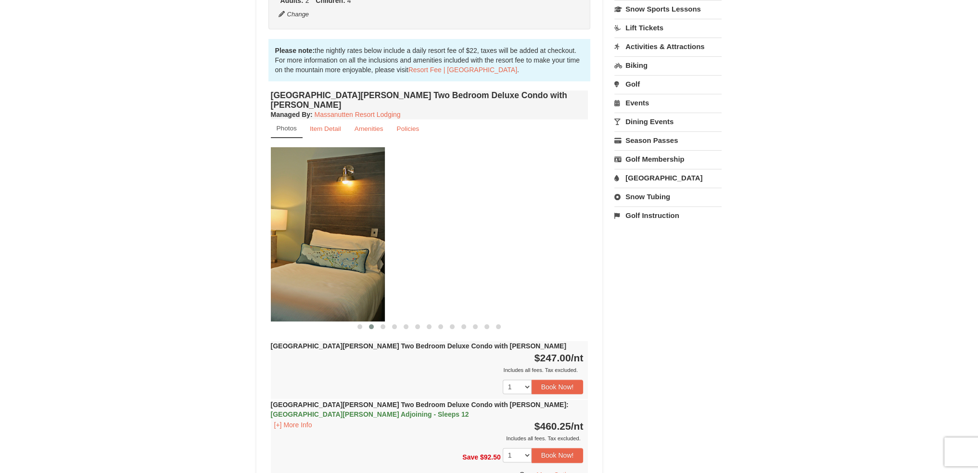
drag, startPoint x: 424, startPoint y: 256, endPoint x: 216, endPoint y: 277, distance: 208.3
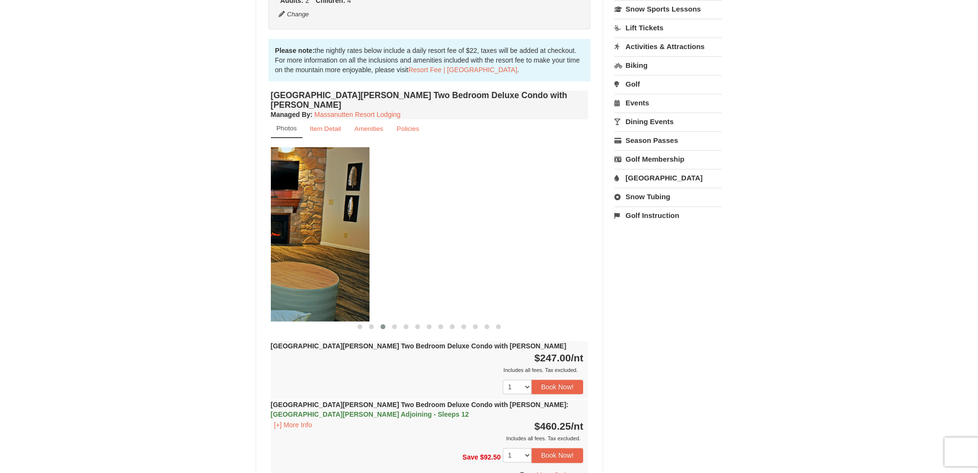
drag, startPoint x: 485, startPoint y: 255, endPoint x: 260, endPoint y: 274, distance: 225.9
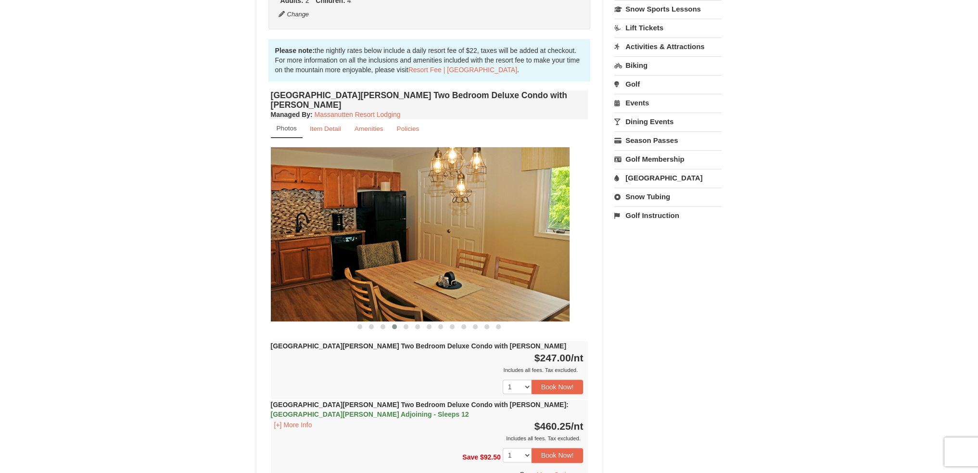
drag, startPoint x: 463, startPoint y: 253, endPoint x: 248, endPoint y: 271, distance: 215.7
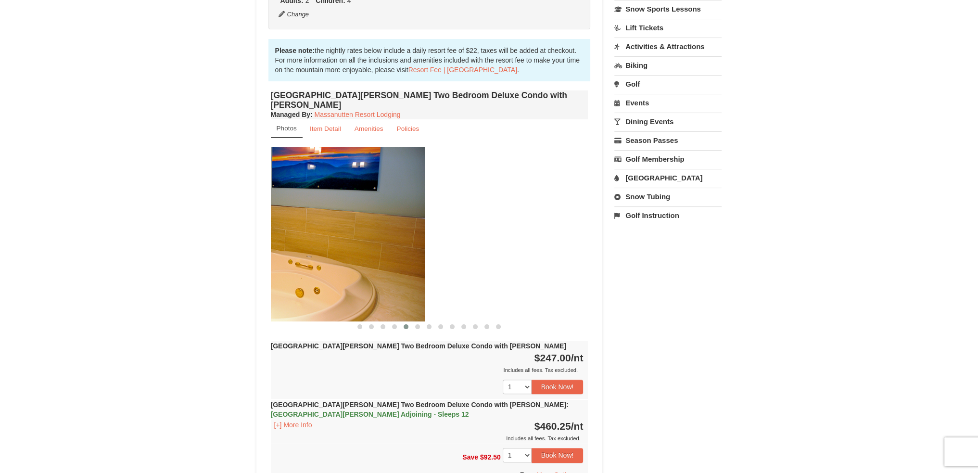
drag, startPoint x: 460, startPoint y: 249, endPoint x: 291, endPoint y: 263, distance: 168.9
click at [291, 263] on img at bounding box center [265, 234] width 317 height 174
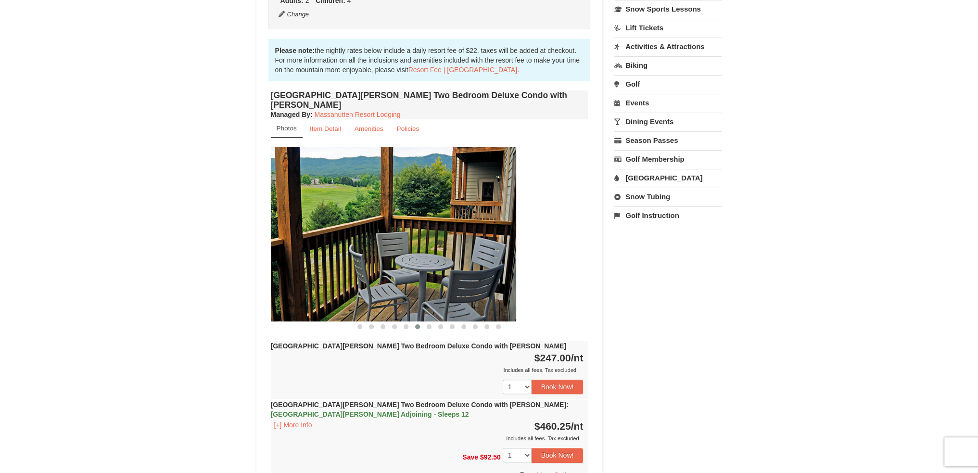
drag, startPoint x: 447, startPoint y: 248, endPoint x: 274, endPoint y: 265, distance: 174.4
click at [275, 264] on img at bounding box center [357, 234] width 317 height 174
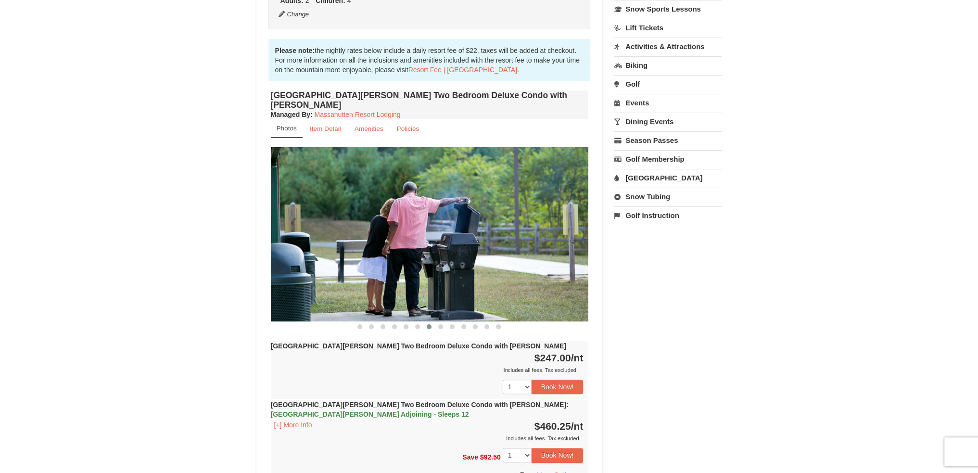
drag, startPoint x: 452, startPoint y: 252, endPoint x: 288, endPoint y: 264, distance: 165.3
click at [288, 264] on img at bounding box center [429, 234] width 317 height 174
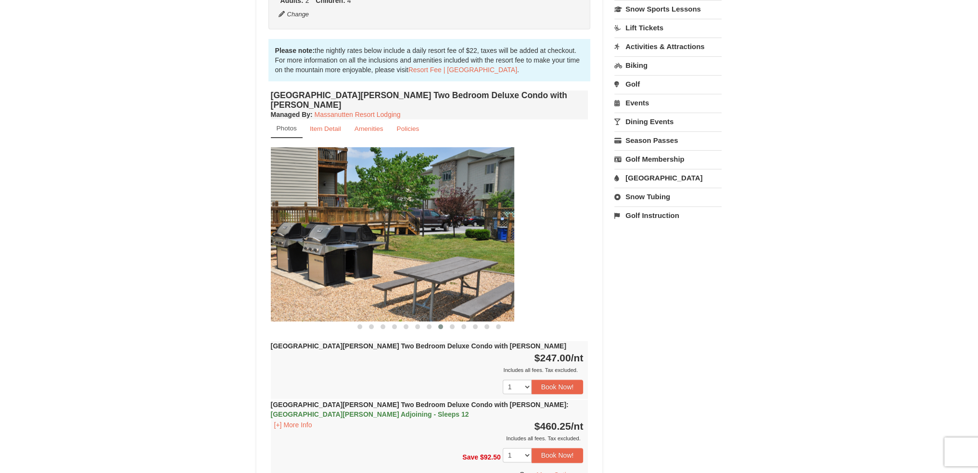
drag, startPoint x: 453, startPoint y: 250, endPoint x: 317, endPoint y: 259, distance: 136.4
click at [317, 259] on img at bounding box center [355, 234] width 317 height 174
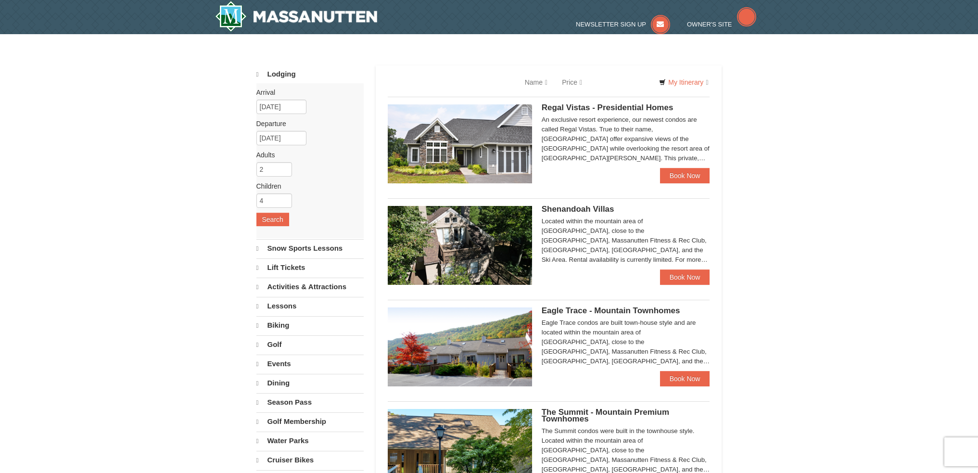
scroll to position [63, 0]
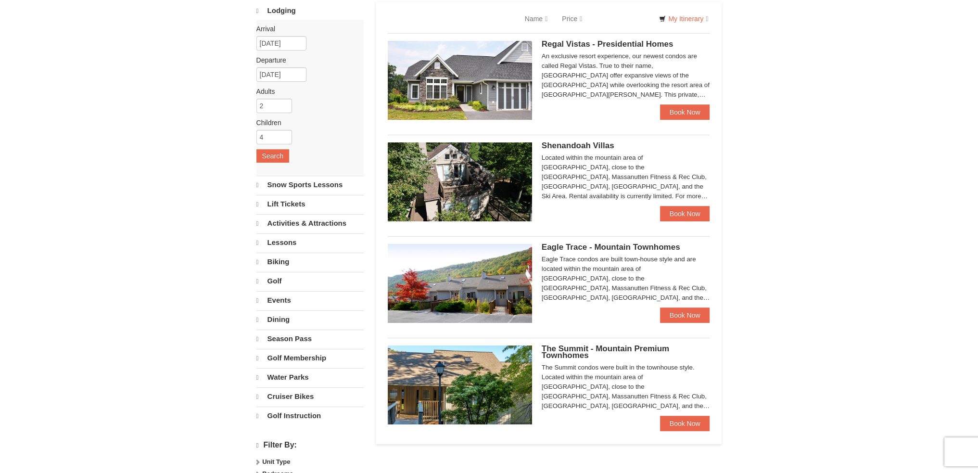
select select "10"
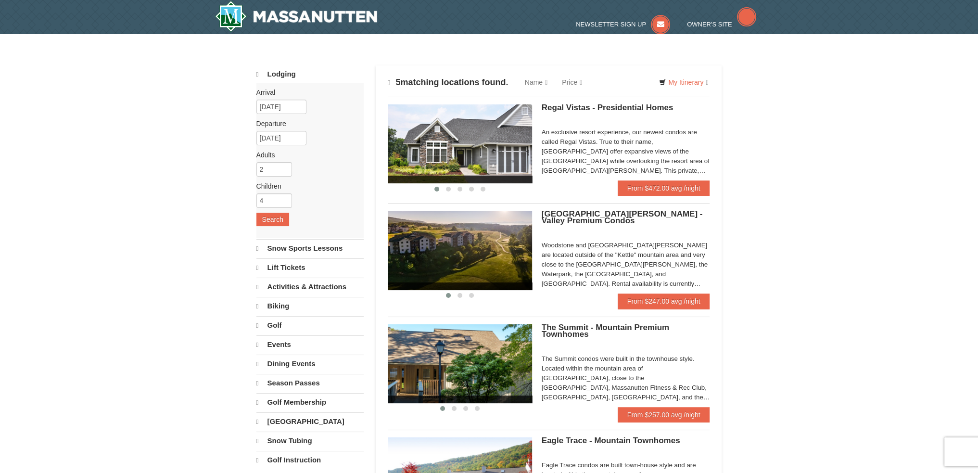
scroll to position [0, 0]
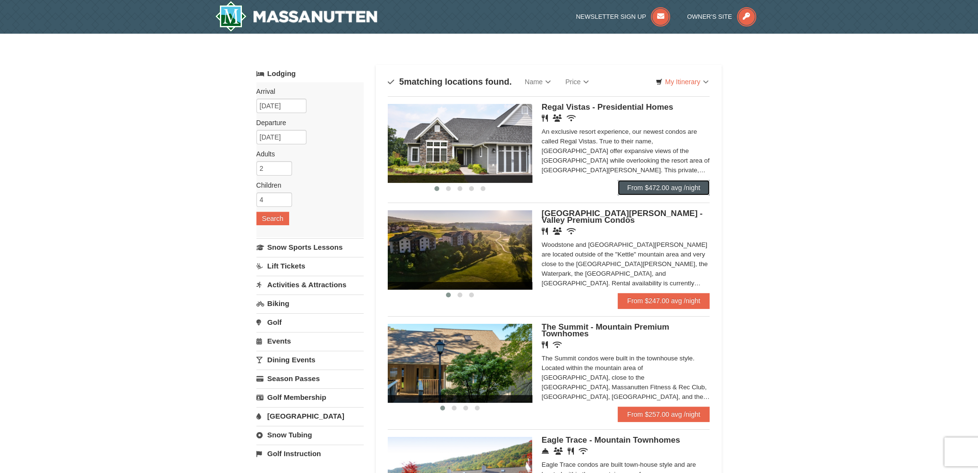
click at [667, 188] on link "From $472.00 avg /night" at bounding box center [663, 187] width 92 height 15
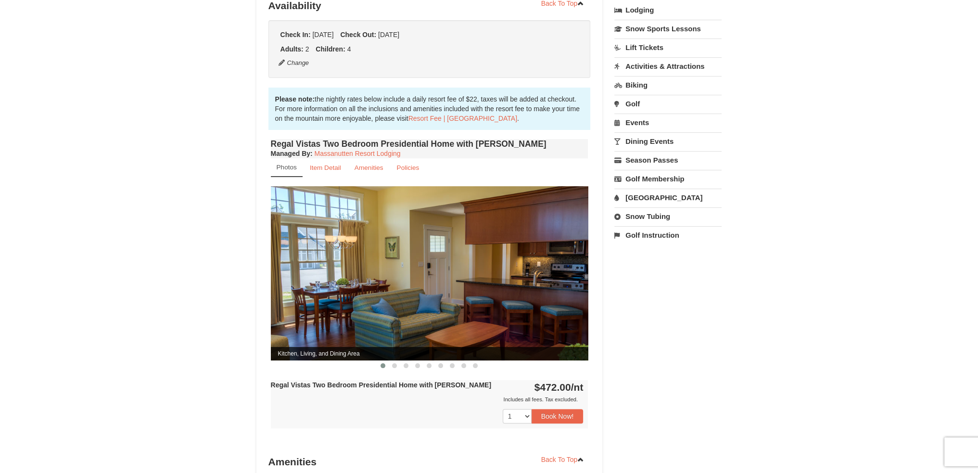
scroll to position [256, 0]
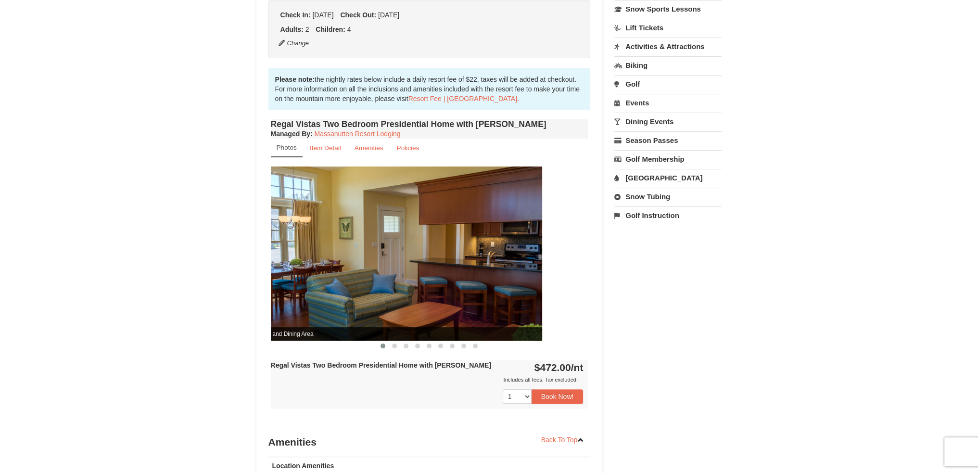
drag, startPoint x: 551, startPoint y: 268, endPoint x: 379, endPoint y: 287, distance: 172.6
click at [380, 287] on img at bounding box center [383, 253] width 317 height 174
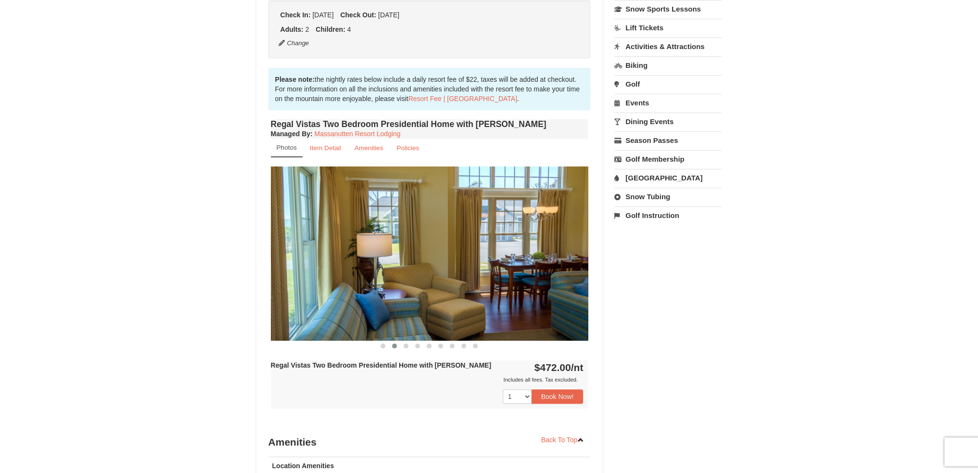
drag, startPoint x: 556, startPoint y: 278, endPoint x: 407, endPoint y: 291, distance: 149.2
click at [408, 291] on img at bounding box center [429, 253] width 317 height 174
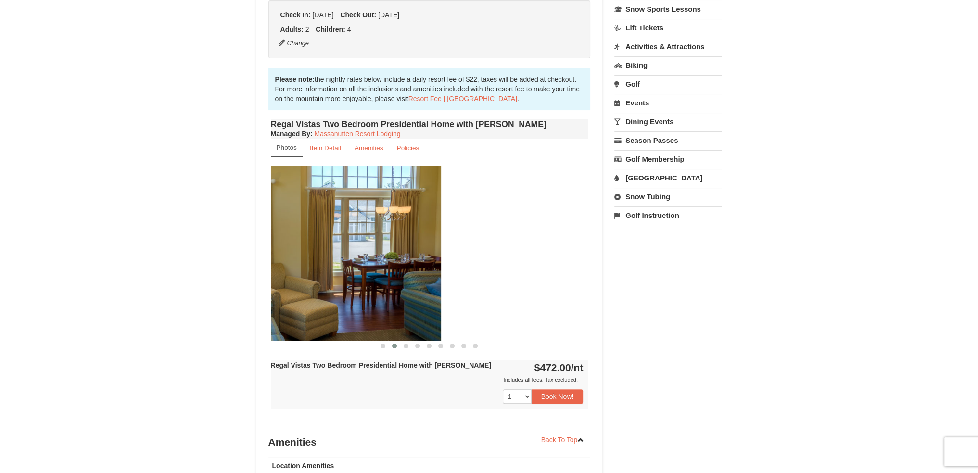
drag, startPoint x: 540, startPoint y: 271, endPoint x: 387, endPoint y: 287, distance: 154.2
click at [389, 287] on img at bounding box center [282, 253] width 317 height 174
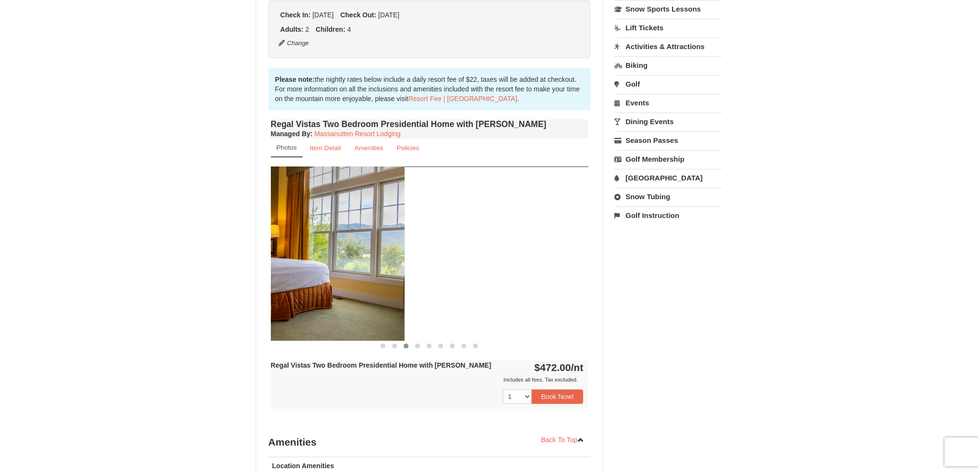
drag, startPoint x: 538, startPoint y: 274, endPoint x: 334, endPoint y: 298, distance: 205.3
click at [340, 297] on img at bounding box center [245, 253] width 317 height 174
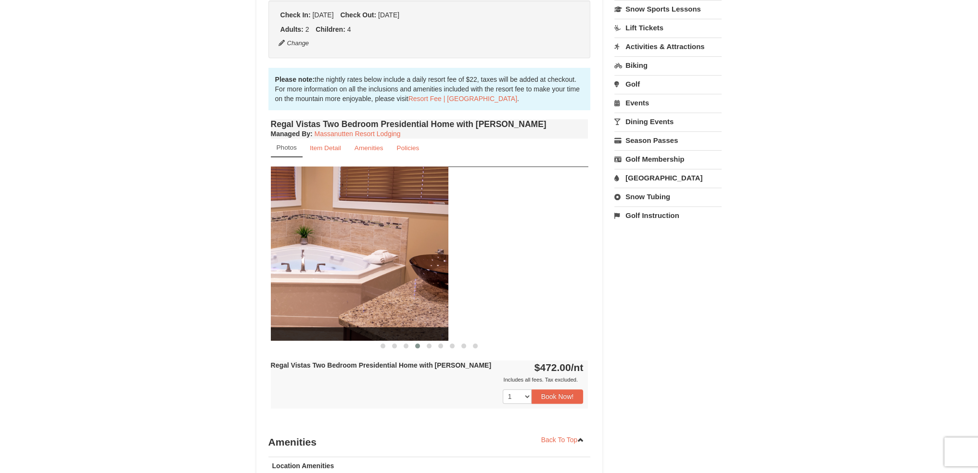
drag, startPoint x: 527, startPoint y: 276, endPoint x: 384, endPoint y: 294, distance: 143.9
click at [385, 294] on img at bounding box center [289, 253] width 317 height 174
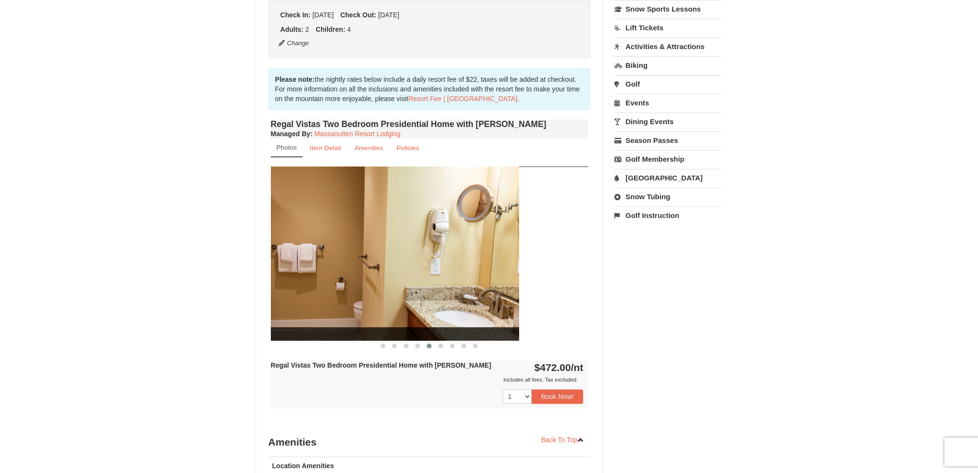
drag, startPoint x: 538, startPoint y: 277, endPoint x: 391, endPoint y: 293, distance: 148.0
click at [391, 293] on img at bounding box center [359, 253] width 317 height 174
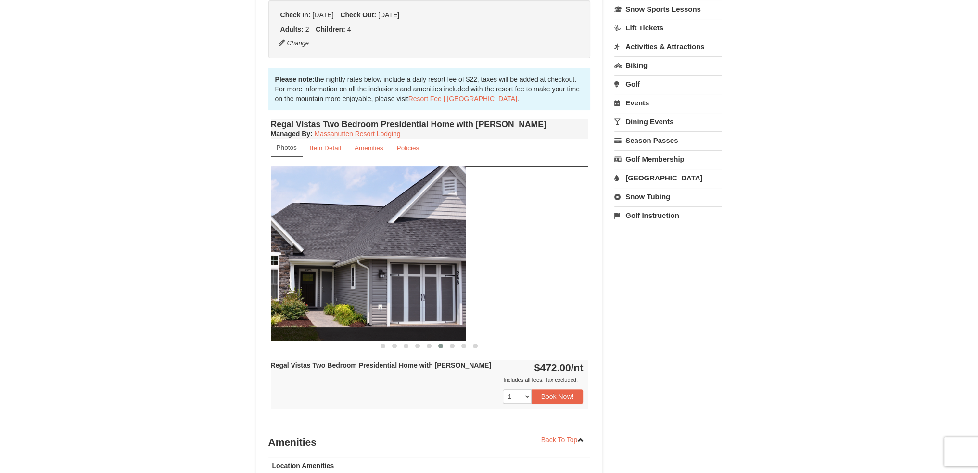
drag, startPoint x: 499, startPoint y: 266, endPoint x: 352, endPoint y: 287, distance: 147.7
click at [353, 287] on img at bounding box center [306, 253] width 317 height 174
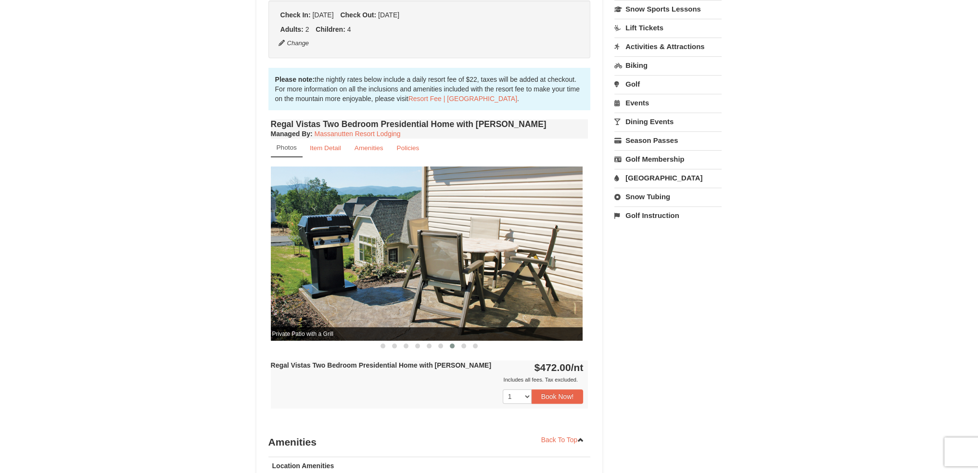
drag, startPoint x: 508, startPoint y: 268, endPoint x: 408, endPoint y: 280, distance: 100.2
click at [410, 280] on img at bounding box center [423, 253] width 317 height 174
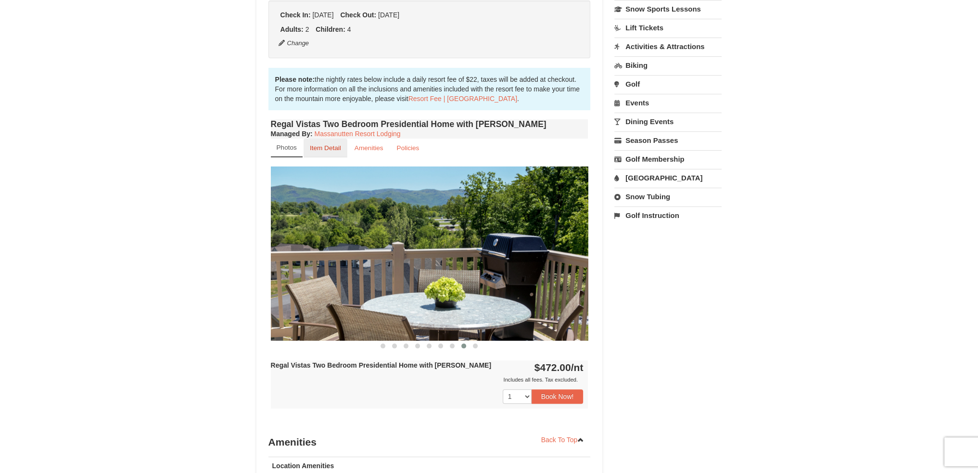
click at [327, 144] on small "Item Detail" at bounding box center [325, 147] width 31 height 7
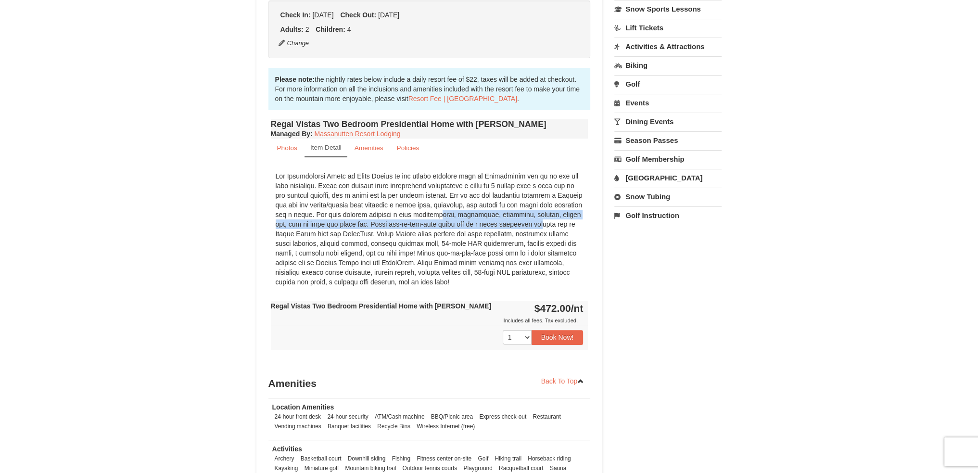
drag, startPoint x: 398, startPoint y: 206, endPoint x: 480, endPoint y: 214, distance: 82.2
click at [480, 214] on div at bounding box center [429, 228] width 317 height 125
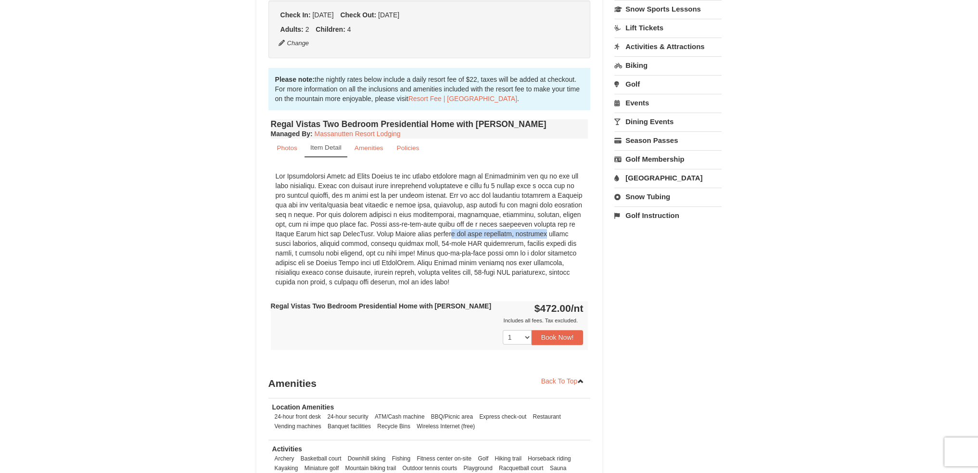
drag, startPoint x: 400, startPoint y: 226, endPoint x: 491, endPoint y: 225, distance: 91.4
click at [491, 225] on div at bounding box center [429, 228] width 317 height 125
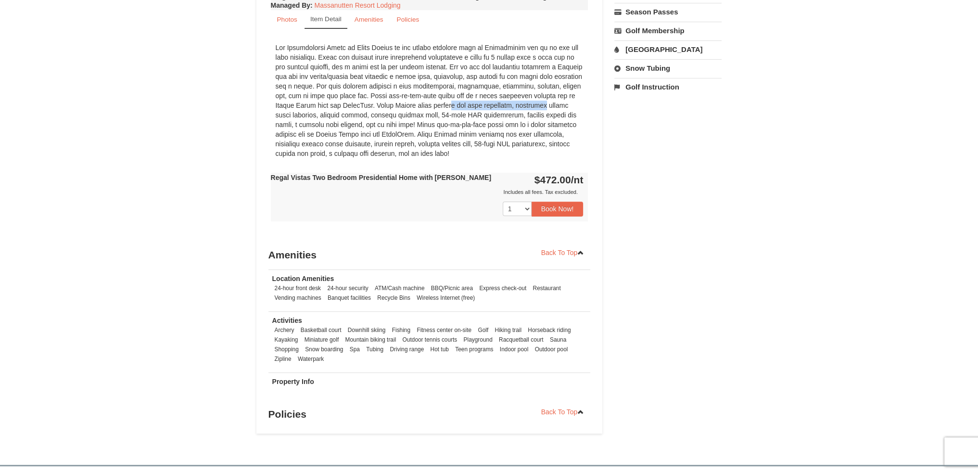
scroll to position [128, 0]
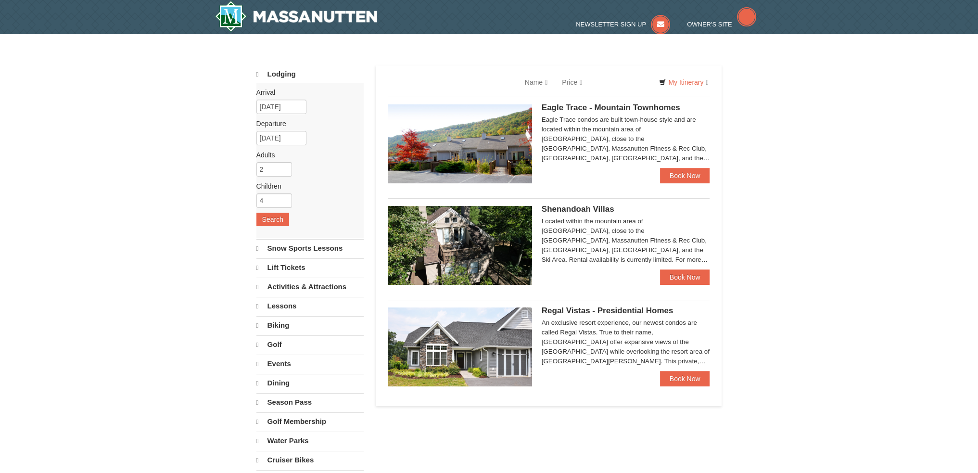
select select "10"
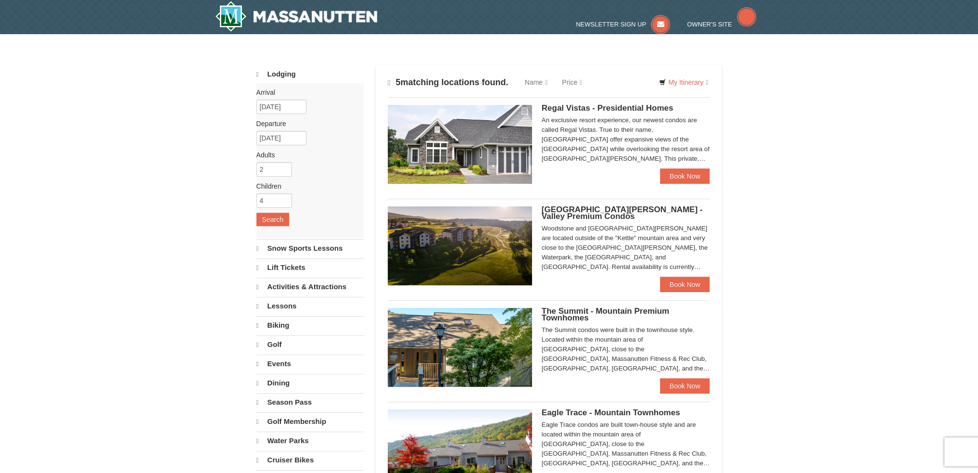
select select "10"
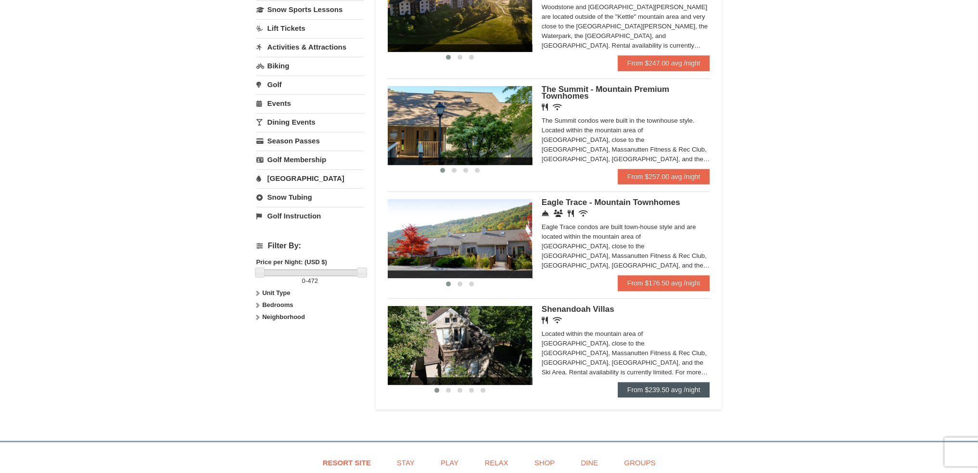
scroll to position [256, 0]
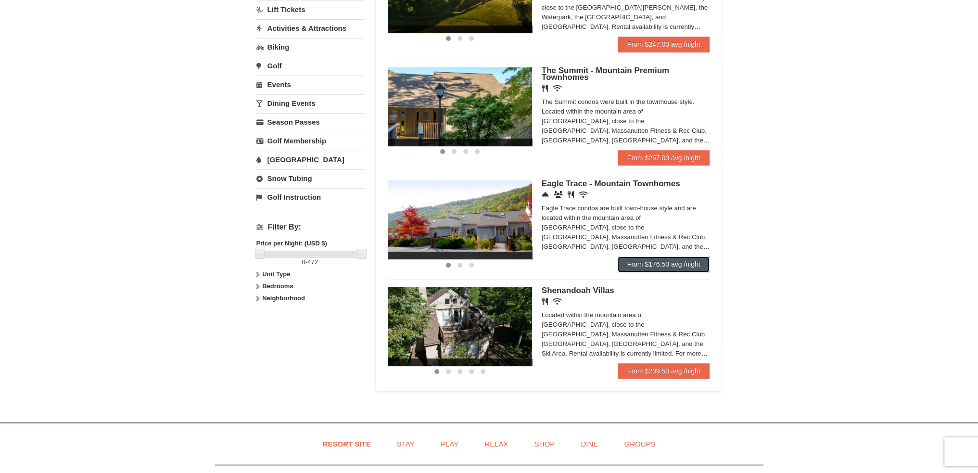
click at [675, 267] on link "From $176.50 avg /night" at bounding box center [663, 263] width 92 height 15
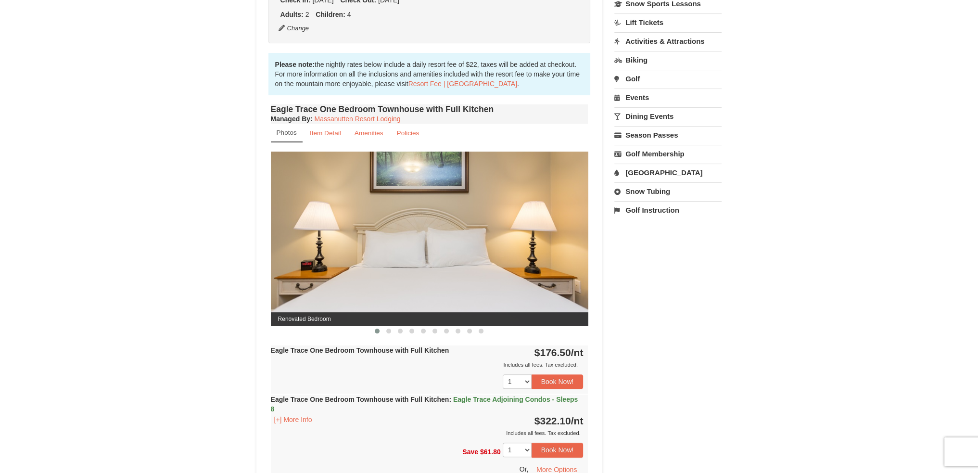
scroll to position [320, 0]
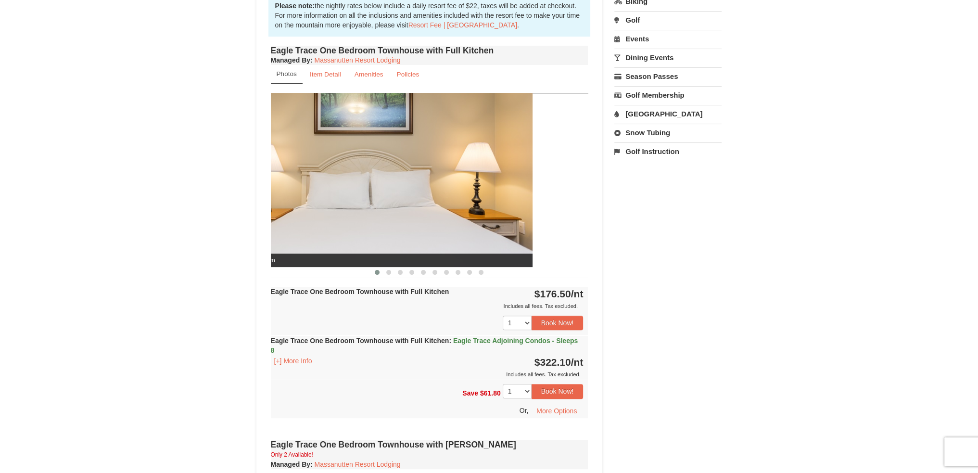
drag, startPoint x: 541, startPoint y: 203, endPoint x: 366, endPoint y: 234, distance: 178.2
click at [368, 234] on img at bounding box center [373, 180] width 317 height 174
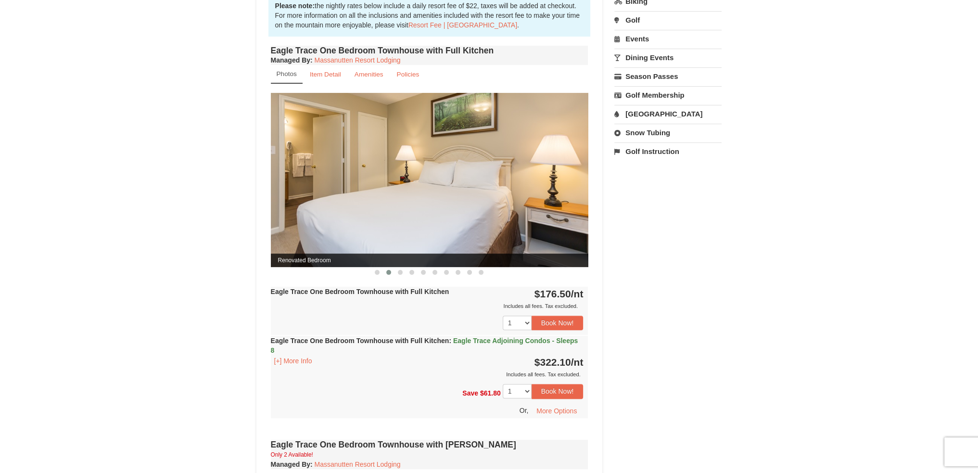
drag, startPoint x: 484, startPoint y: 221, endPoint x: 331, endPoint y: 245, distance: 155.3
click at [331, 245] on img at bounding box center [429, 180] width 317 height 174
drag, startPoint x: 477, startPoint y: 212, endPoint x: 328, endPoint y: 217, distance: 148.7
click at [328, 217] on img at bounding box center [429, 180] width 317 height 174
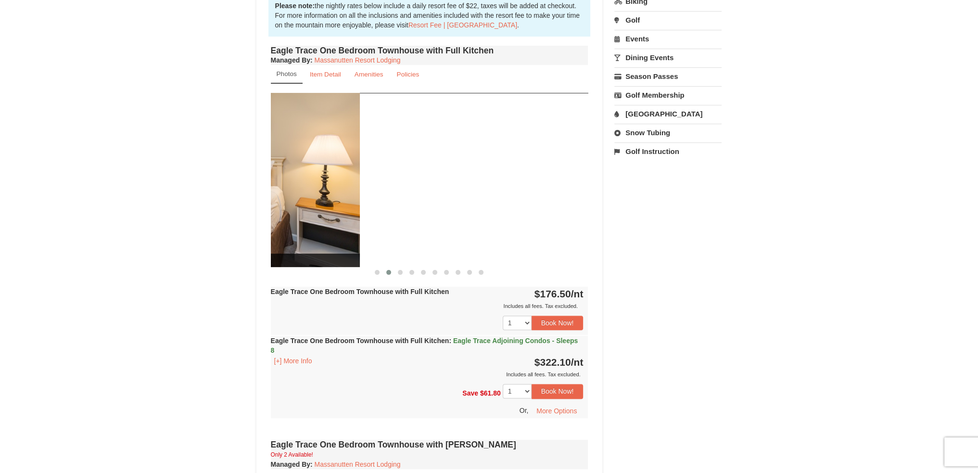
drag, startPoint x: 491, startPoint y: 241, endPoint x: 258, endPoint y: 251, distance: 233.4
click at [258, 251] on div "Book from $176.00! 1822 Resort Drive, Massanutten, VA Availability Amenities Po…" at bounding box center [429, 408] width 346 height 1269
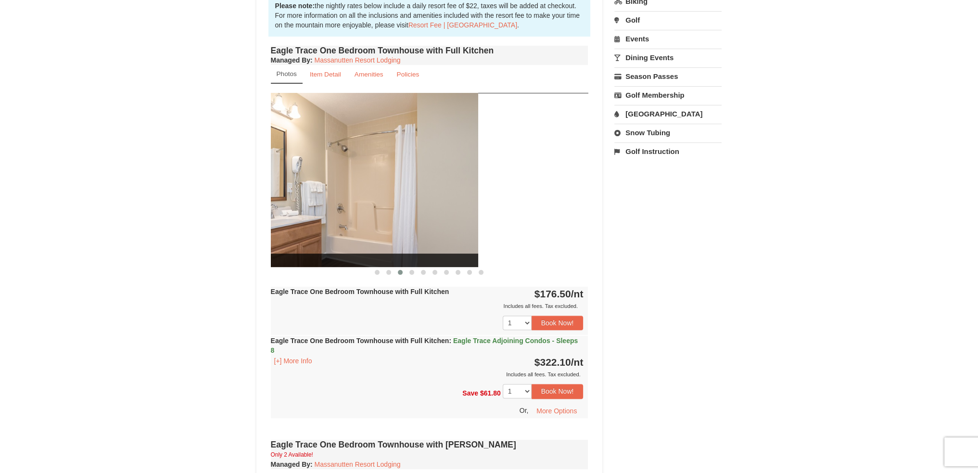
drag, startPoint x: 480, startPoint y: 213, endPoint x: 234, endPoint y: 236, distance: 247.3
click at [234, 236] on div "× <<Back to results Eagle Trace - Mountain Townhomes Book from $176.00! 1822 Re…" at bounding box center [489, 388] width 978 height 1351
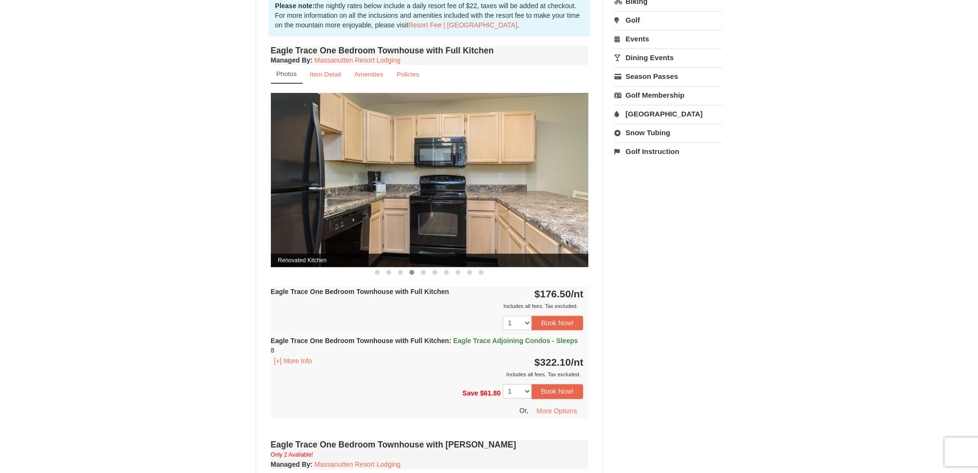
drag, startPoint x: 452, startPoint y: 211, endPoint x: 326, endPoint y: 225, distance: 126.3
click at [326, 225] on img at bounding box center [429, 180] width 317 height 174
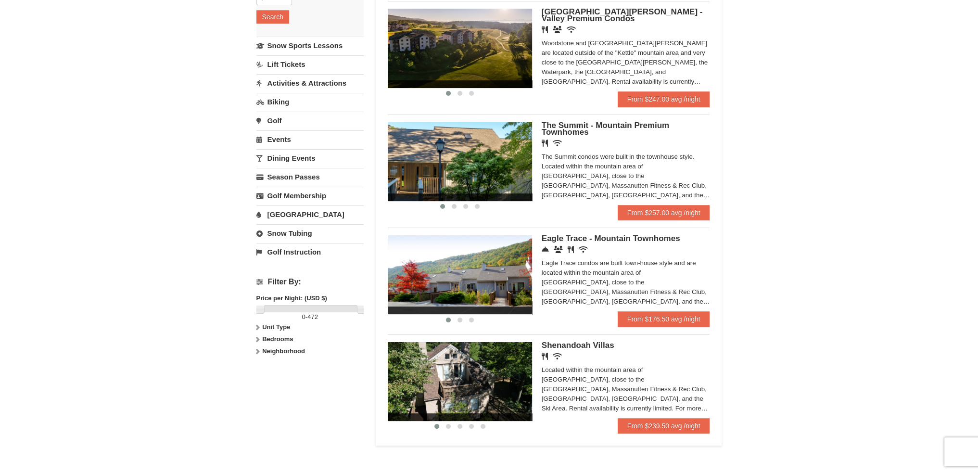
scroll to position [190, 0]
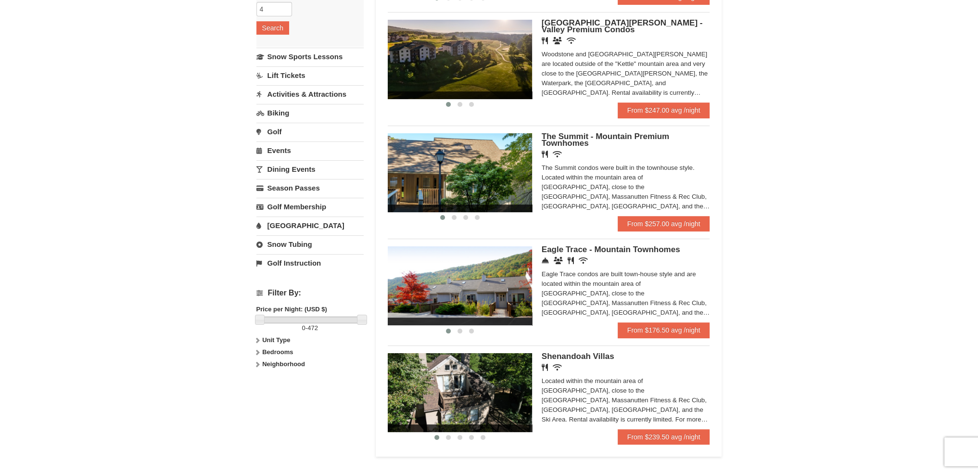
click at [489, 162] on img at bounding box center [460, 172] width 144 height 79
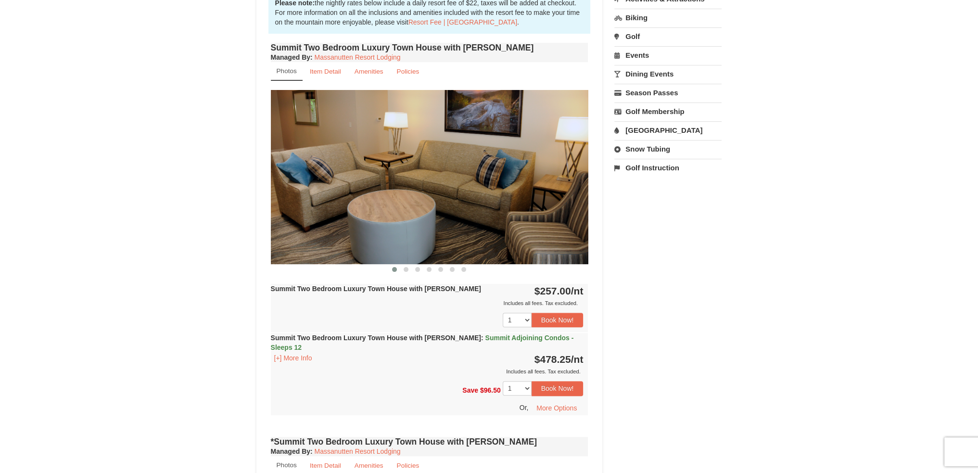
scroll to position [319, 0]
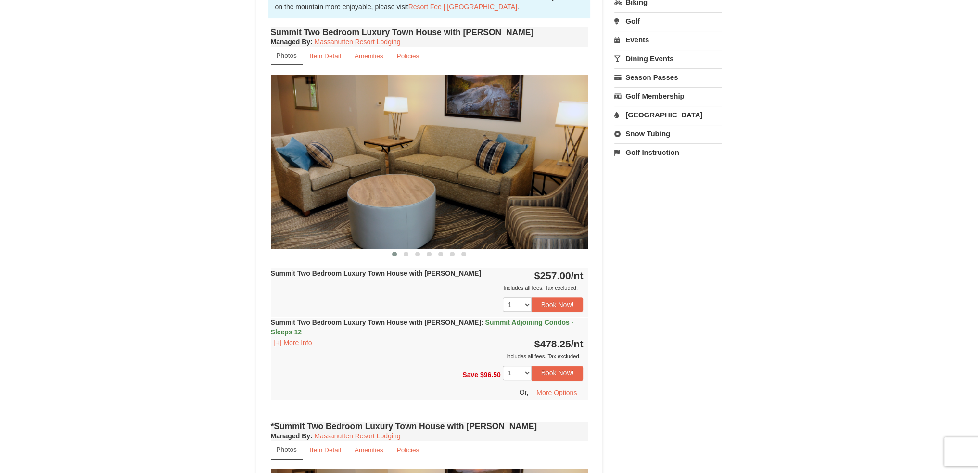
drag, startPoint x: 450, startPoint y: 189, endPoint x: 295, endPoint y: 207, distance: 155.9
click at [296, 207] on img at bounding box center [429, 162] width 317 height 174
drag, startPoint x: 453, startPoint y: 176, endPoint x: 303, endPoint y: 193, distance: 150.9
click at [306, 193] on img at bounding box center [429, 162] width 317 height 174
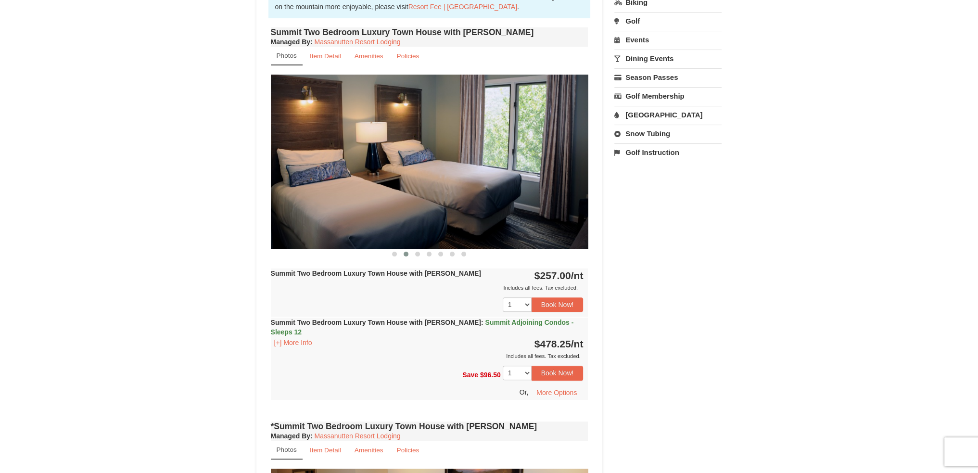
click at [490, 185] on img at bounding box center [429, 162] width 317 height 174
drag, startPoint x: 514, startPoint y: 179, endPoint x: 275, endPoint y: 207, distance: 240.6
click at [275, 207] on img at bounding box center [429, 162] width 317 height 174
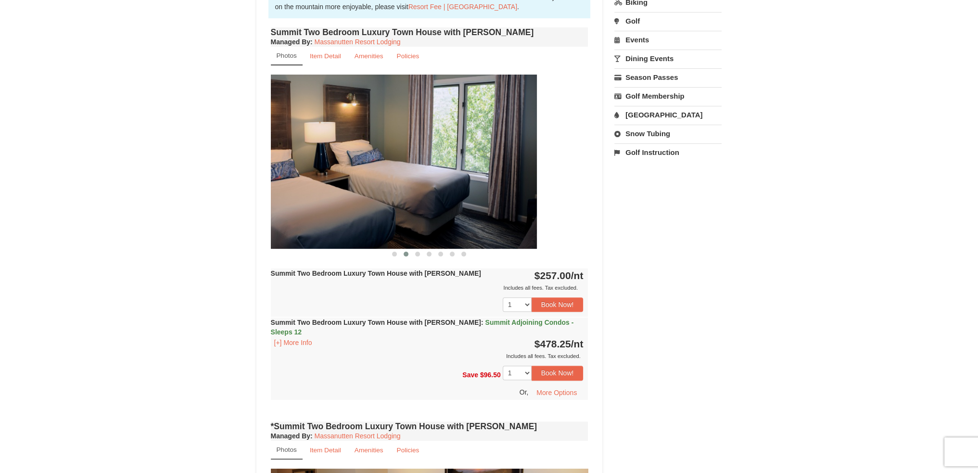
drag, startPoint x: 485, startPoint y: 185, endPoint x: 429, endPoint y: 197, distance: 57.5
click at [429, 197] on img at bounding box center [377, 162] width 317 height 174
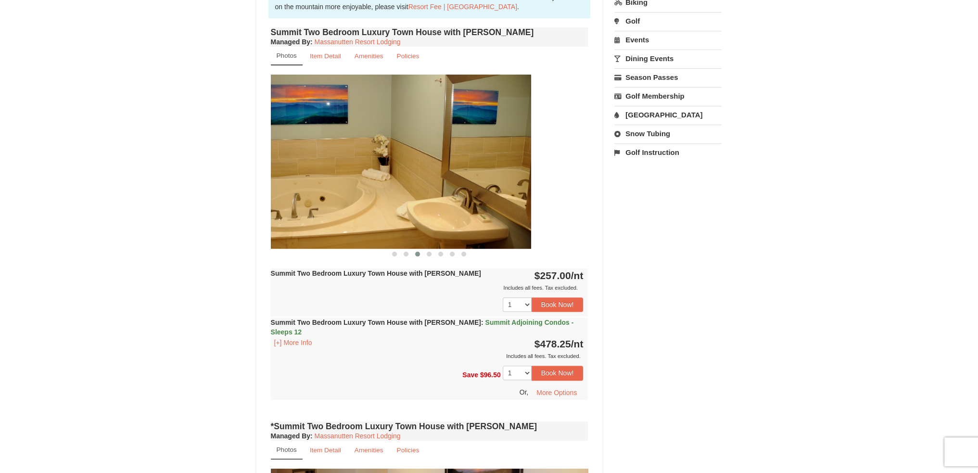
drag, startPoint x: 468, startPoint y: 196, endPoint x: 335, endPoint y: 219, distance: 135.7
click at [335, 219] on img at bounding box center [371, 162] width 317 height 174
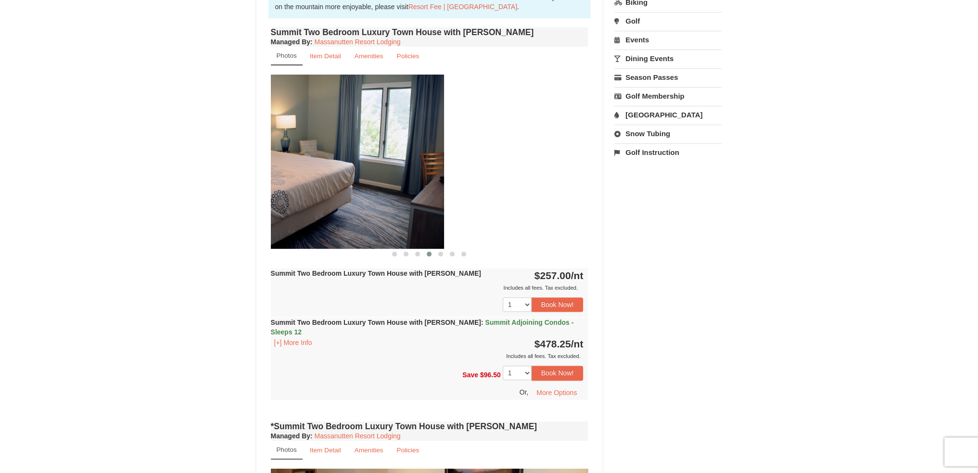
drag, startPoint x: 510, startPoint y: 200, endPoint x: 340, endPoint y: 225, distance: 171.1
click at [342, 225] on img at bounding box center [284, 162] width 317 height 174
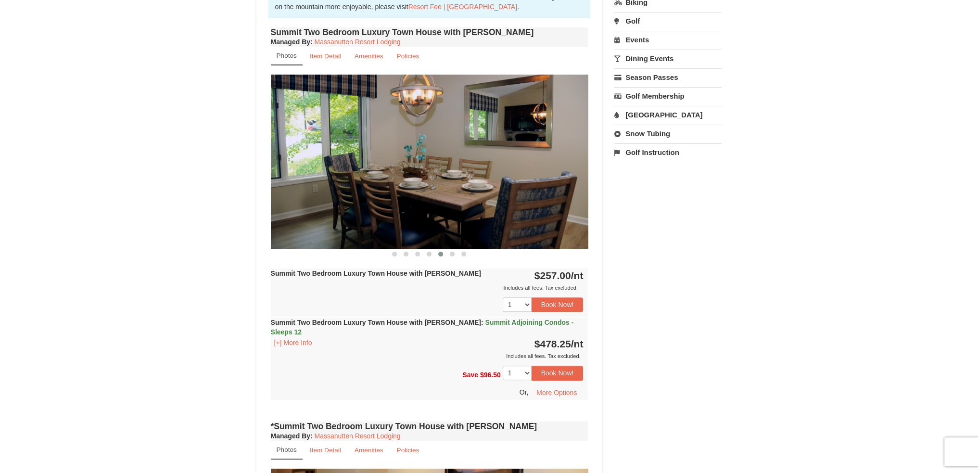
drag, startPoint x: 479, startPoint y: 203, endPoint x: 457, endPoint y: 205, distance: 21.7
click at [457, 205] on img at bounding box center [429, 162] width 317 height 174
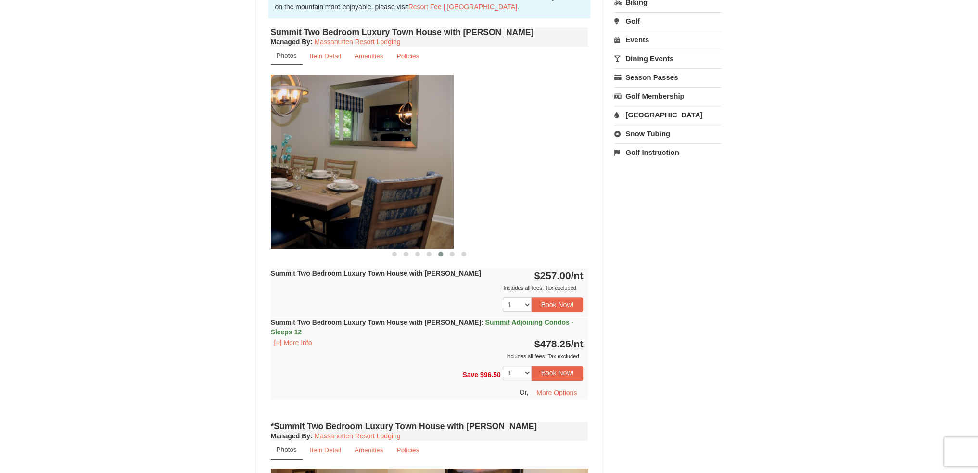
drag, startPoint x: 516, startPoint y: 166, endPoint x: 352, endPoint y: 195, distance: 166.5
click at [364, 193] on img at bounding box center [294, 162] width 317 height 174
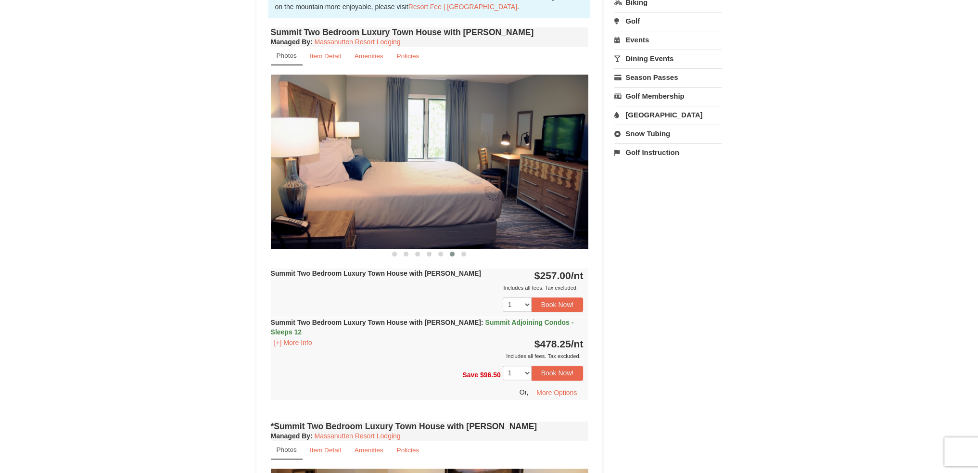
drag, startPoint x: 501, startPoint y: 170, endPoint x: 289, endPoint y: 205, distance: 215.4
click at [289, 205] on img at bounding box center [429, 162] width 317 height 174
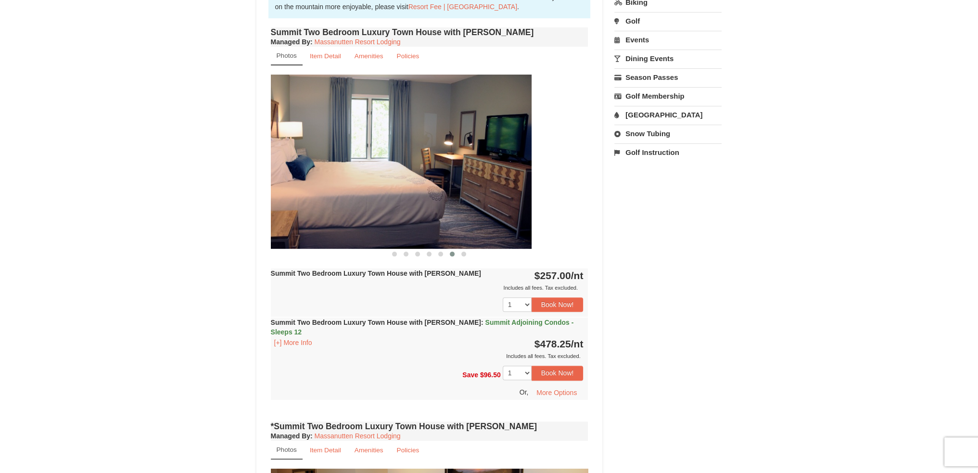
drag, startPoint x: 488, startPoint y: 194, endPoint x: 279, endPoint y: 228, distance: 211.5
click at [298, 226] on img at bounding box center [372, 162] width 317 height 174
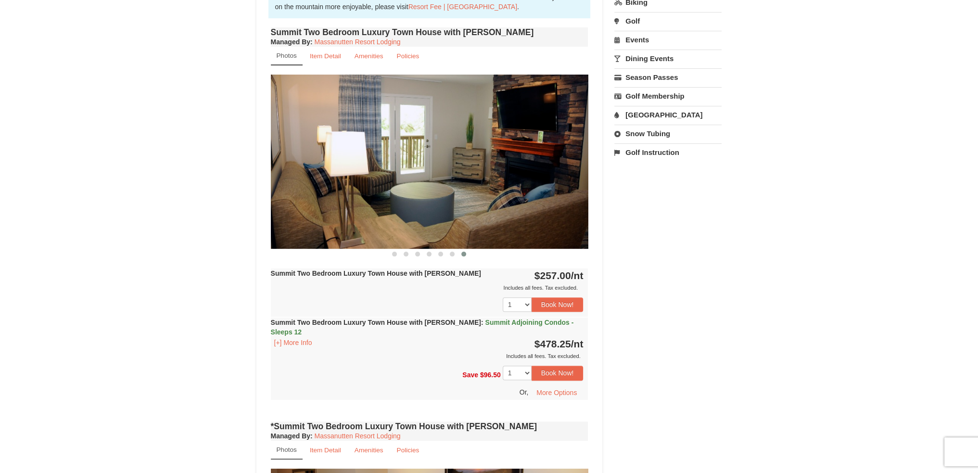
drag, startPoint x: 503, startPoint y: 202, endPoint x: 294, endPoint y: 233, distance: 211.4
click at [295, 232] on img at bounding box center [429, 162] width 317 height 174
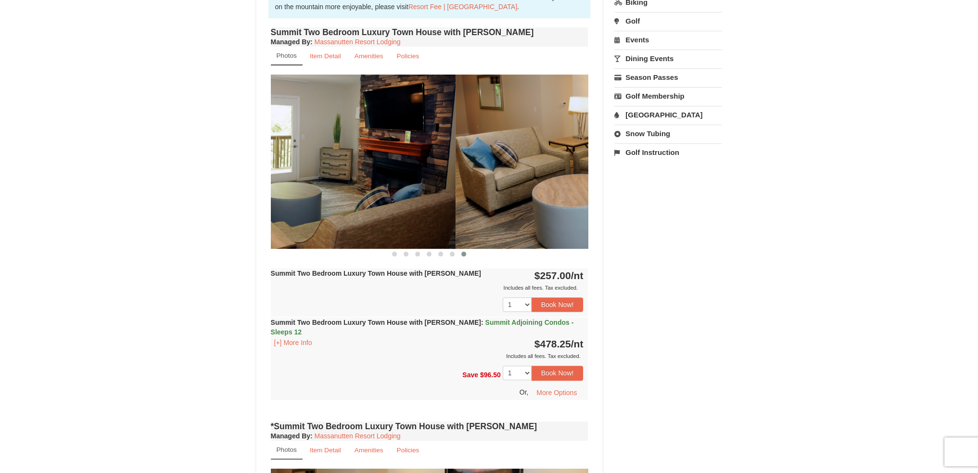
drag, startPoint x: 496, startPoint y: 155, endPoint x: 321, endPoint y: 189, distance: 178.8
click at [325, 188] on img at bounding box center [296, 162] width 317 height 174
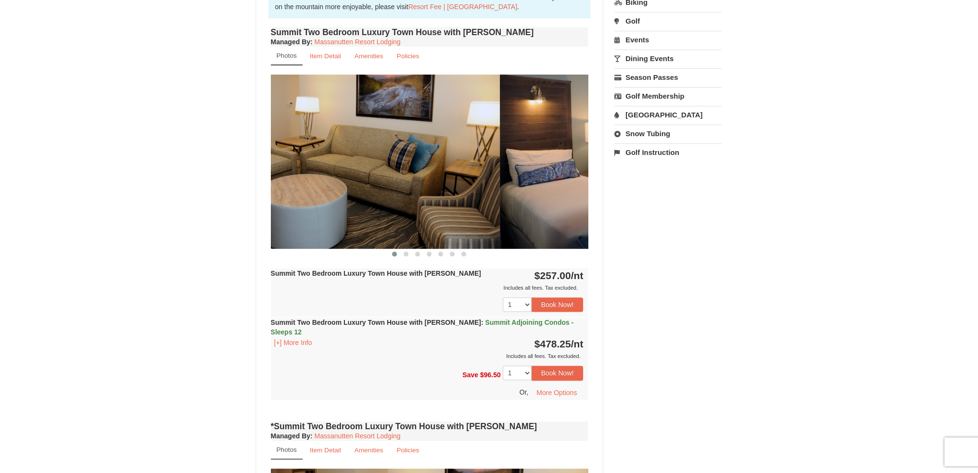
drag, startPoint x: 487, startPoint y: 175, endPoint x: 304, endPoint y: 211, distance: 186.7
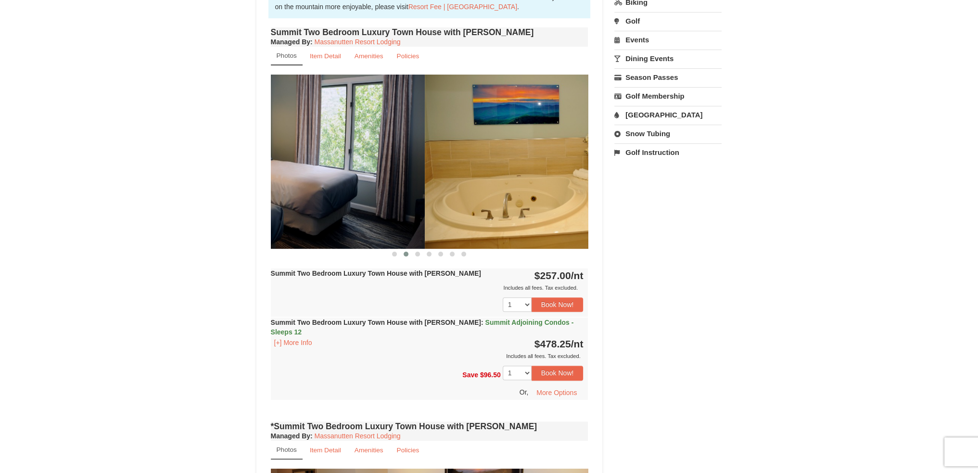
drag, startPoint x: 494, startPoint y: 188, endPoint x: 323, endPoint y: 217, distance: 174.1
click at [323, 217] on img at bounding box center [265, 162] width 317 height 174
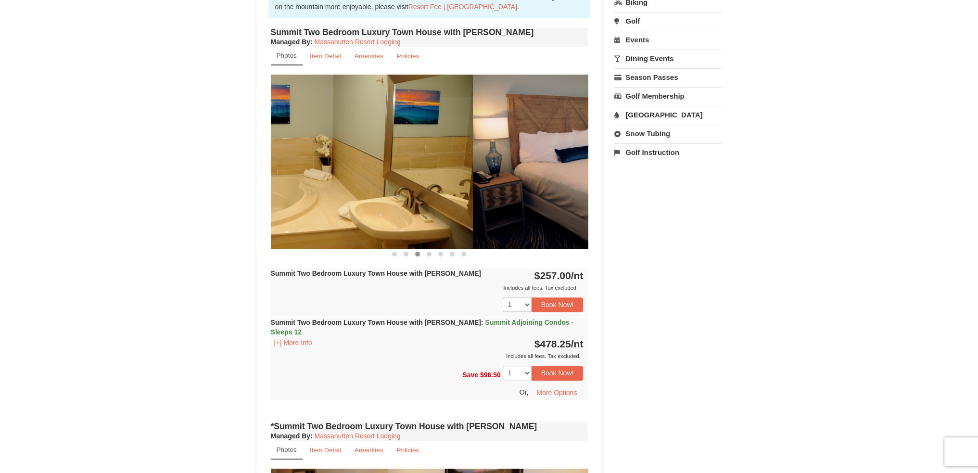
drag, startPoint x: 487, startPoint y: 195, endPoint x: 330, endPoint y: 221, distance: 158.5
click at [331, 221] on img at bounding box center [313, 162] width 317 height 174
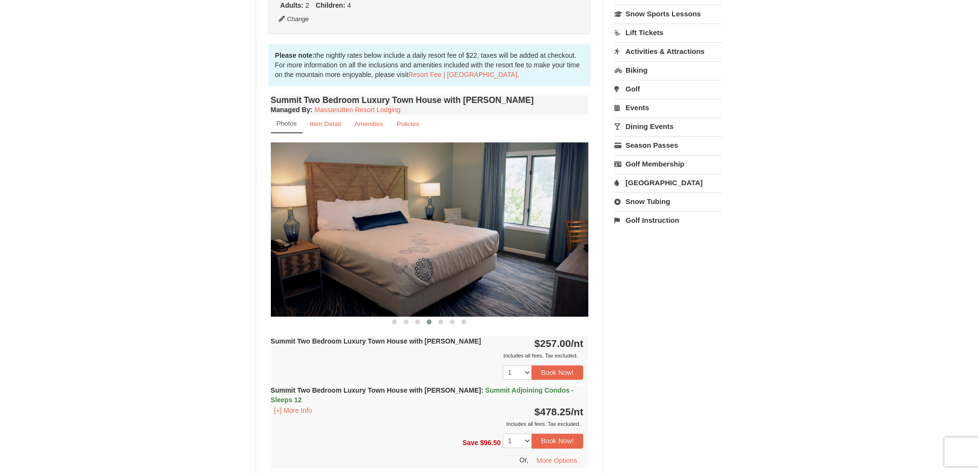
scroll to position [320, 0]
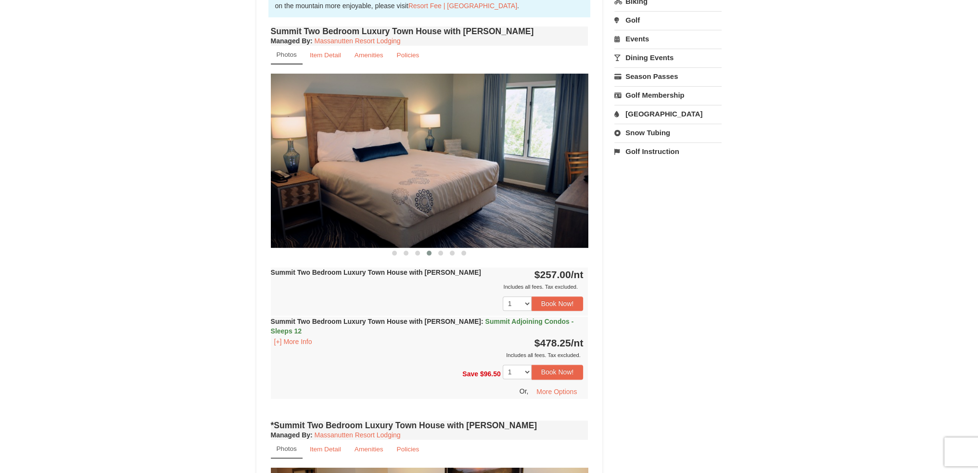
click at [475, 320] on span "Summit Adjoining Condos - Sleeps 12" at bounding box center [422, 325] width 303 height 17
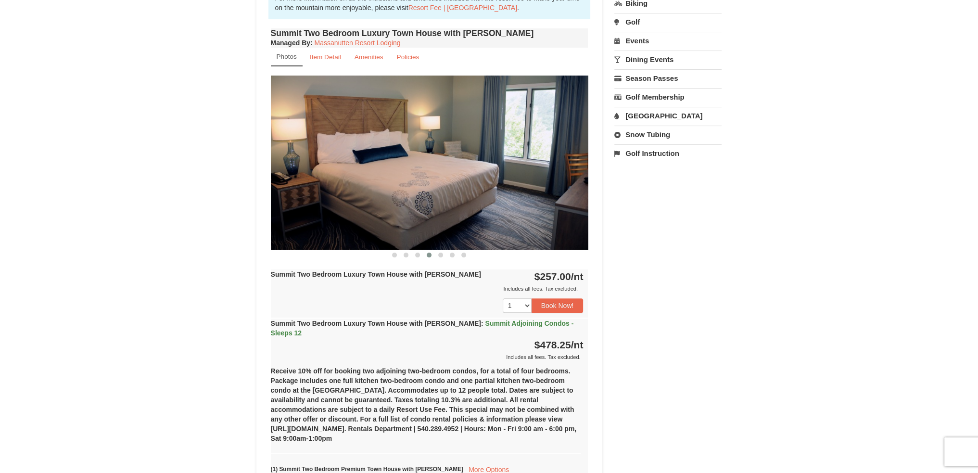
scroll to position [0, 0]
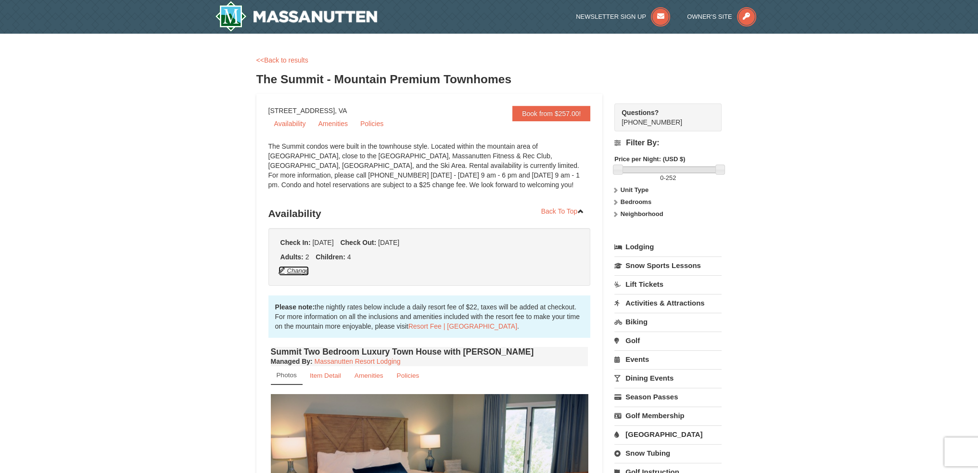
click at [295, 273] on button "Change" at bounding box center [294, 270] width 32 height 11
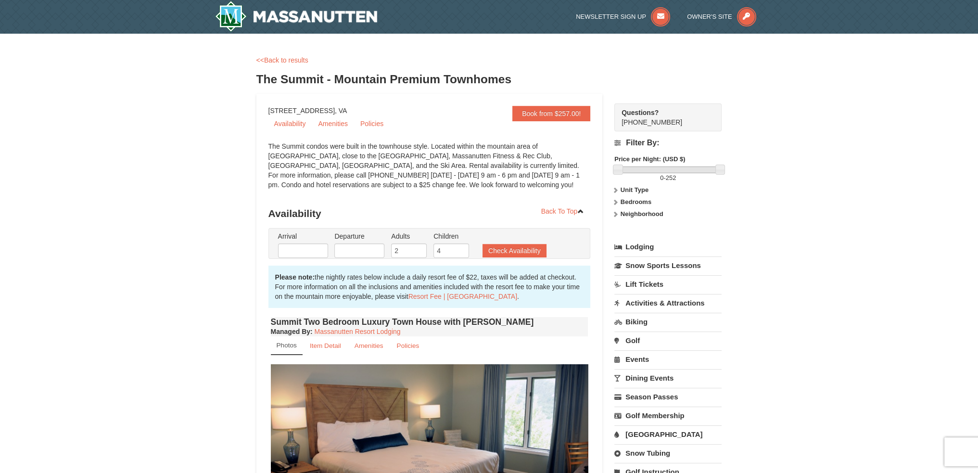
type input "[DATE]"
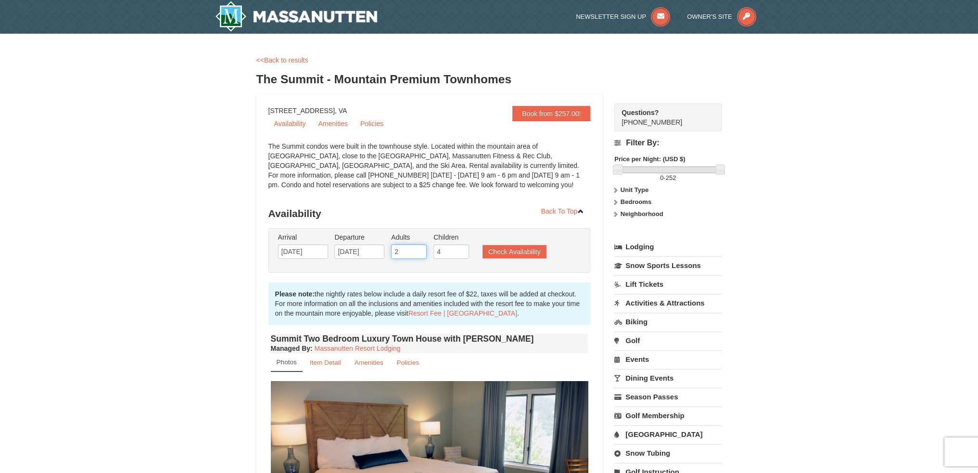
drag, startPoint x: 410, startPoint y: 253, endPoint x: 392, endPoint y: 253, distance: 17.3
click at [392, 253] on input "2" at bounding box center [409, 251] width 36 height 14
drag, startPoint x: 403, startPoint y: 254, endPoint x: 373, endPoint y: 255, distance: 30.3
click at [373, 255] on ul "Arrival Please format dates MM/DD/YYYY Please format dates MM/DD/YYYY 11/01/202…" at bounding box center [425, 247] width 298 height 31
type input "2"
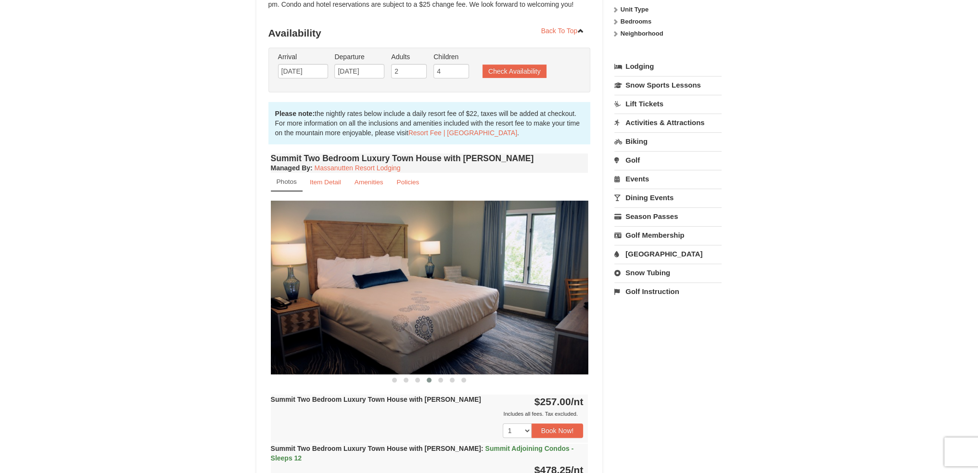
scroll to position [192, 0]
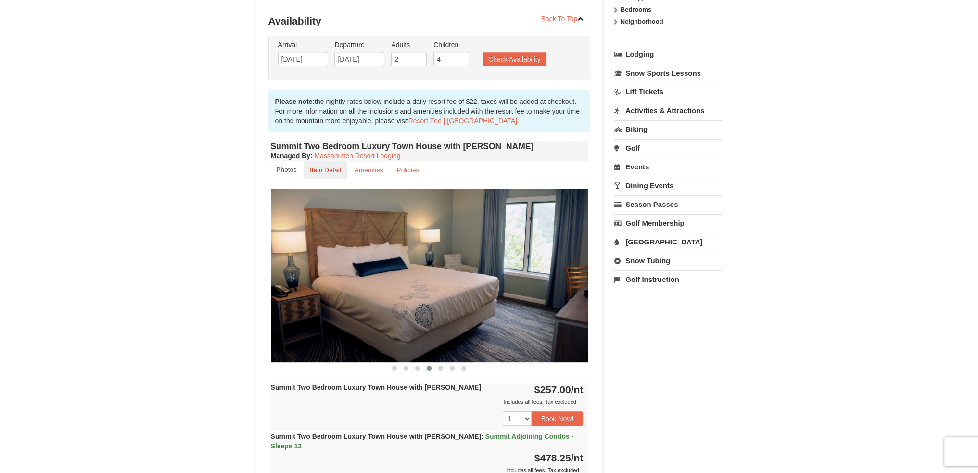
click at [327, 167] on small "Item Detail" at bounding box center [325, 169] width 31 height 7
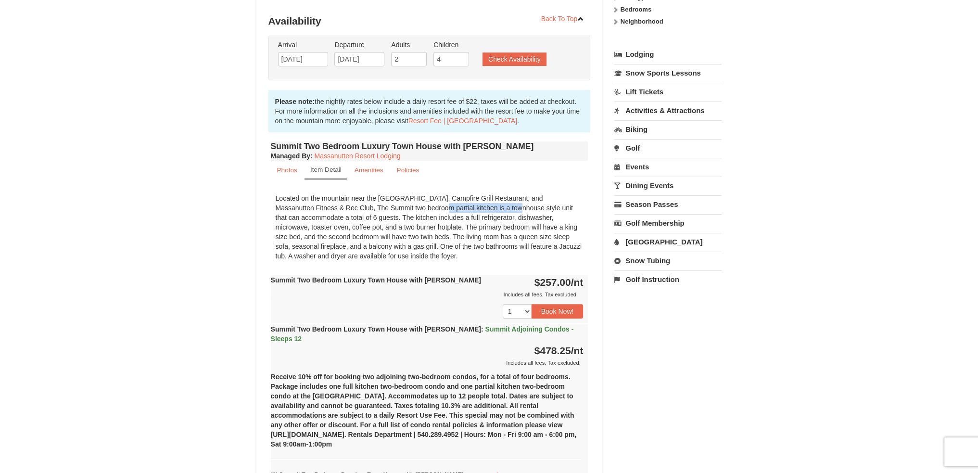
drag, startPoint x: 342, startPoint y: 207, endPoint x: 421, endPoint y: 207, distance: 78.4
click at [421, 207] on div "Located on the mountain near the Ski Slopes, Campfire Grill Restaurant, and Mas…" at bounding box center [429, 226] width 317 height 77
drag, startPoint x: 394, startPoint y: 216, endPoint x: 486, endPoint y: 217, distance: 91.8
click at [486, 217] on div "Located on the mountain near the Ski Slopes, Campfire Grill Restaurant, and Mas…" at bounding box center [429, 226] width 317 height 77
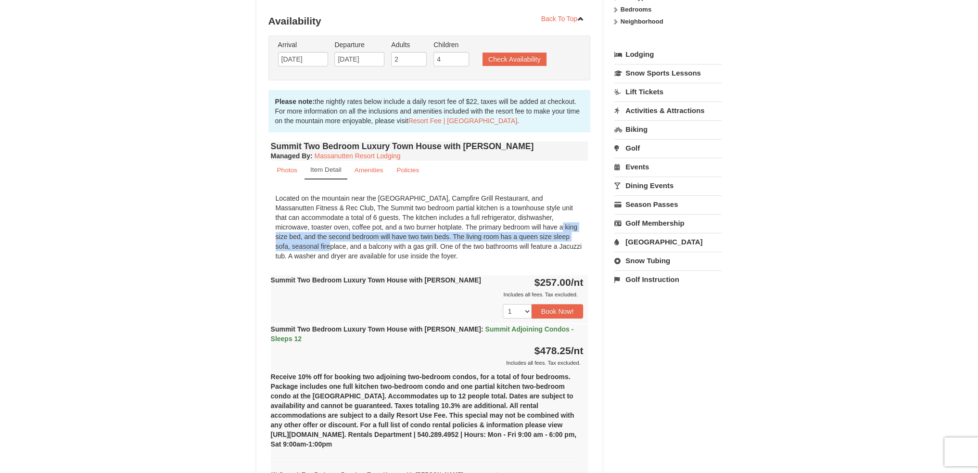
drag, startPoint x: 435, startPoint y: 223, endPoint x: 518, endPoint y: 234, distance: 83.4
click at [518, 234] on div "Located on the mountain near the Ski Slopes, Campfire Grill Restaurant, and Mas…" at bounding box center [429, 226] width 317 height 77
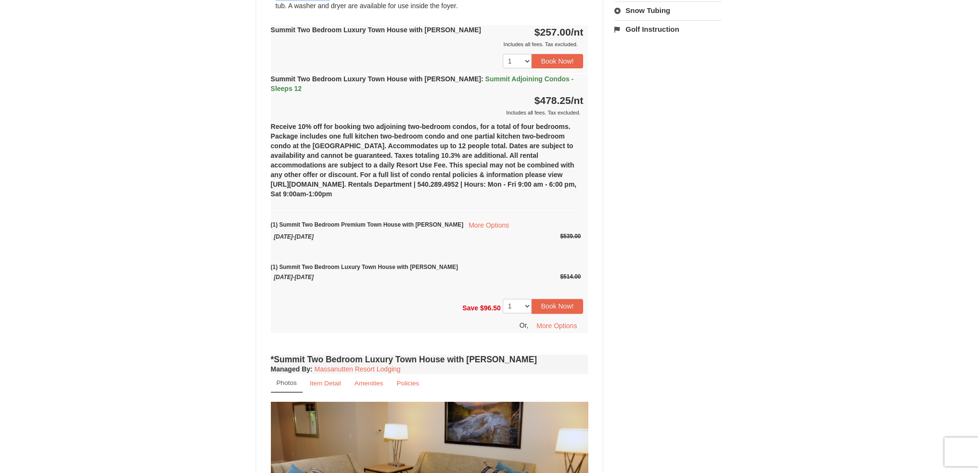
scroll to position [513, 0]
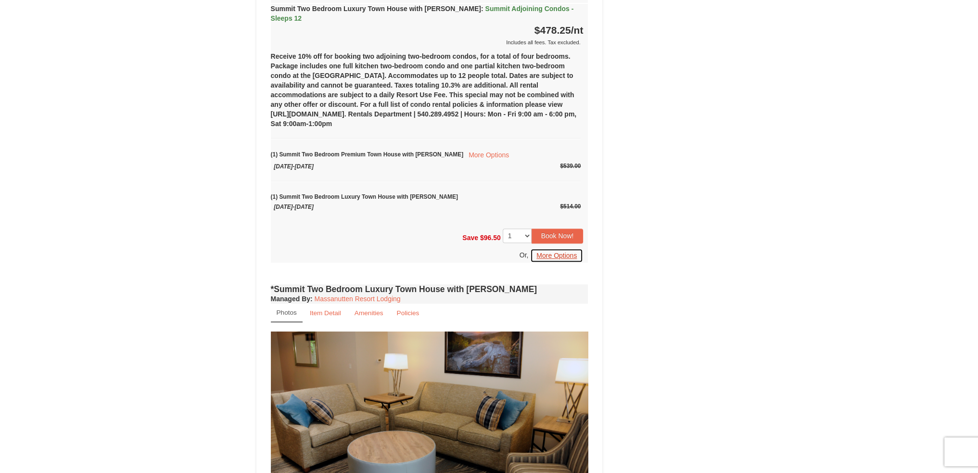
click at [543, 248] on button "More Options" at bounding box center [556, 255] width 53 height 14
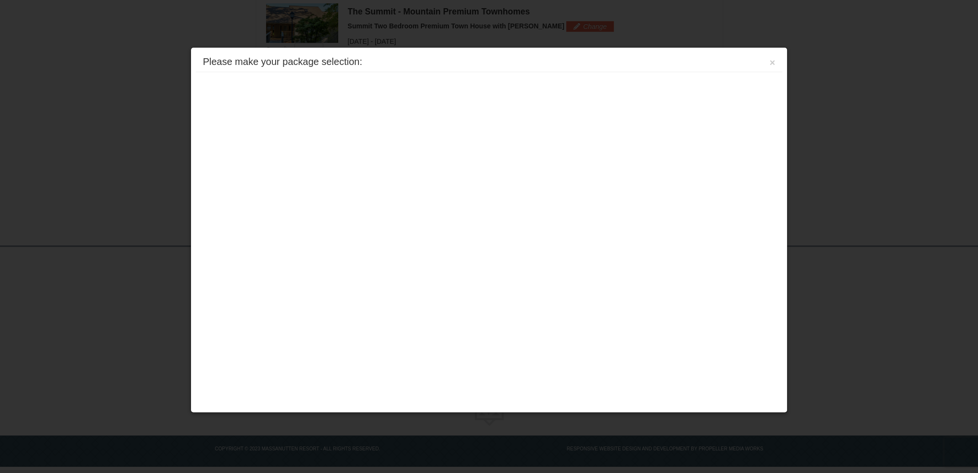
scroll to position [294, 0]
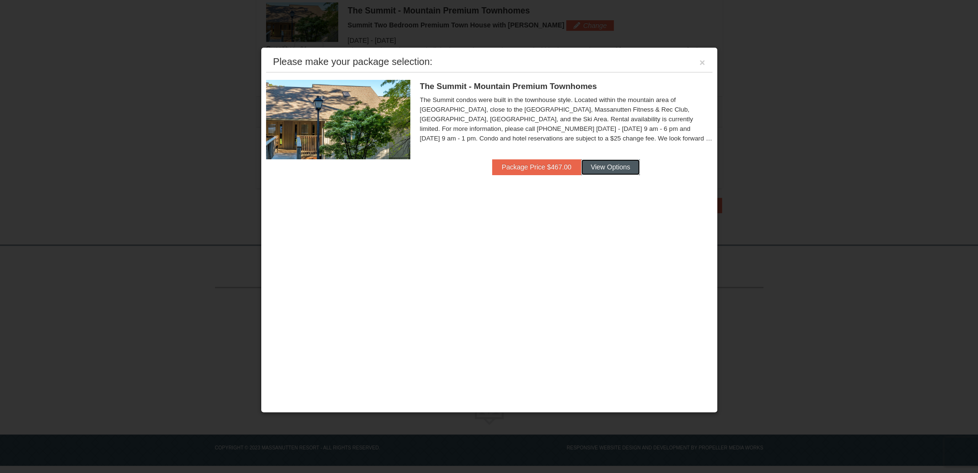
click at [596, 168] on button "View Options" at bounding box center [610, 166] width 59 height 15
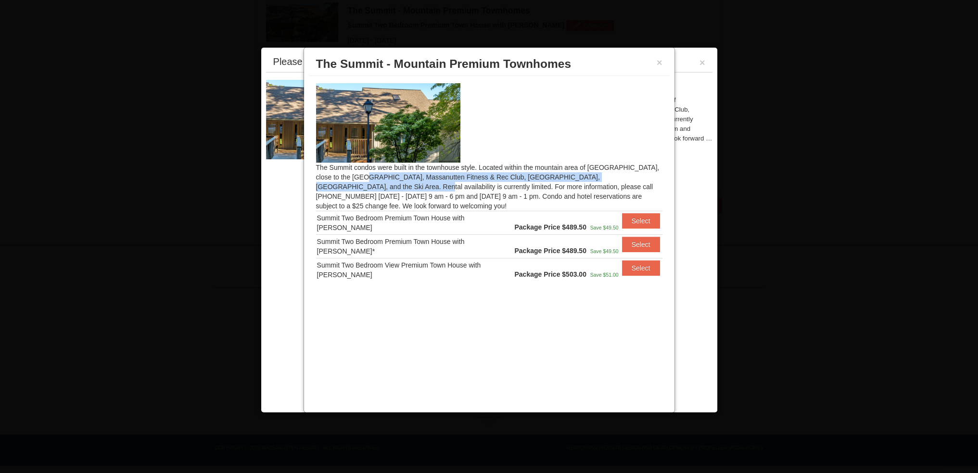
click at [581, 172] on div "The Summit condos were built in the townhouse style. Located within the mountai…" at bounding box center [489, 187] width 361 height 222
click at [555, 184] on div "The Summit condos were built in the townhouse style. Located within the mountai…" at bounding box center [489, 187] width 361 height 222
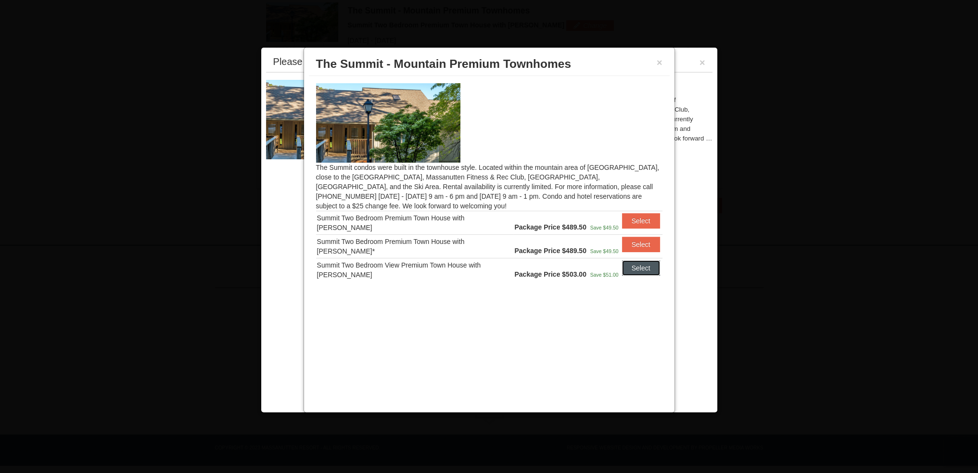
click at [631, 270] on button "Select" at bounding box center [641, 267] width 38 height 15
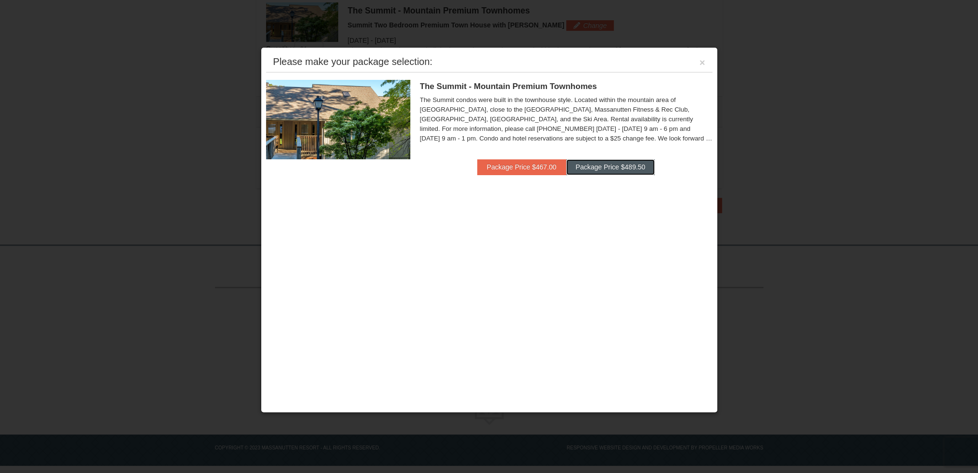
click at [591, 171] on button "Package Price $489.50" at bounding box center [610, 166] width 89 height 15
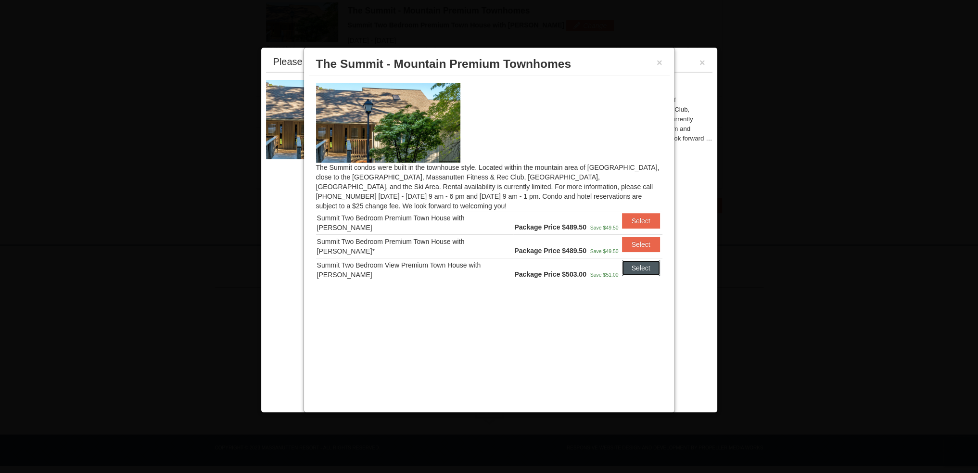
click at [627, 272] on button "Select" at bounding box center [641, 267] width 38 height 15
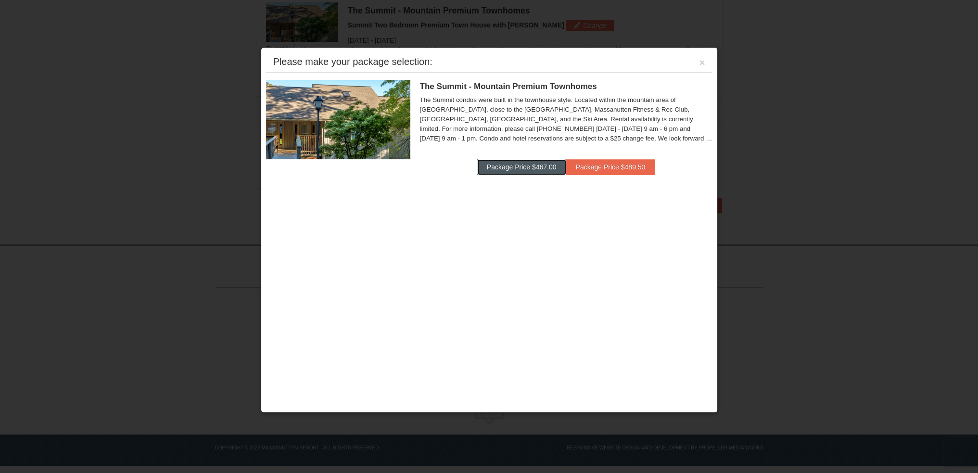
click at [518, 169] on button "Package Price $467.00" at bounding box center [521, 166] width 89 height 15
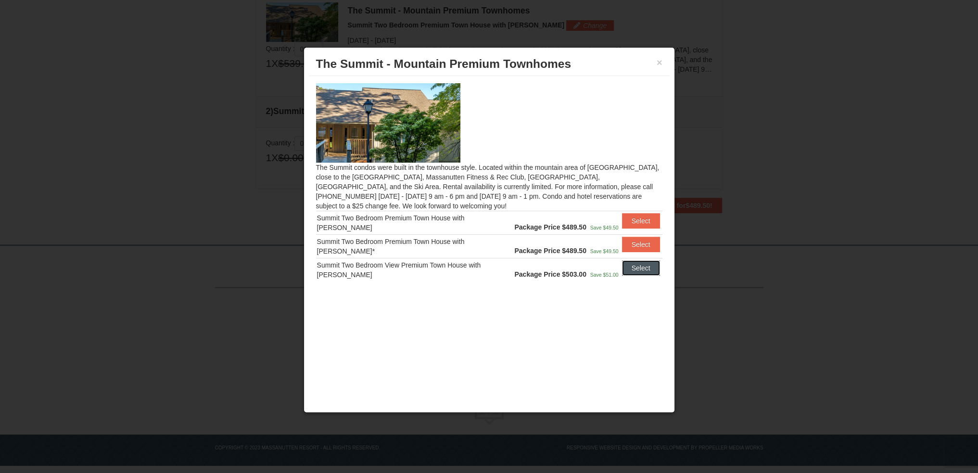
click at [629, 268] on button "Select" at bounding box center [641, 267] width 38 height 15
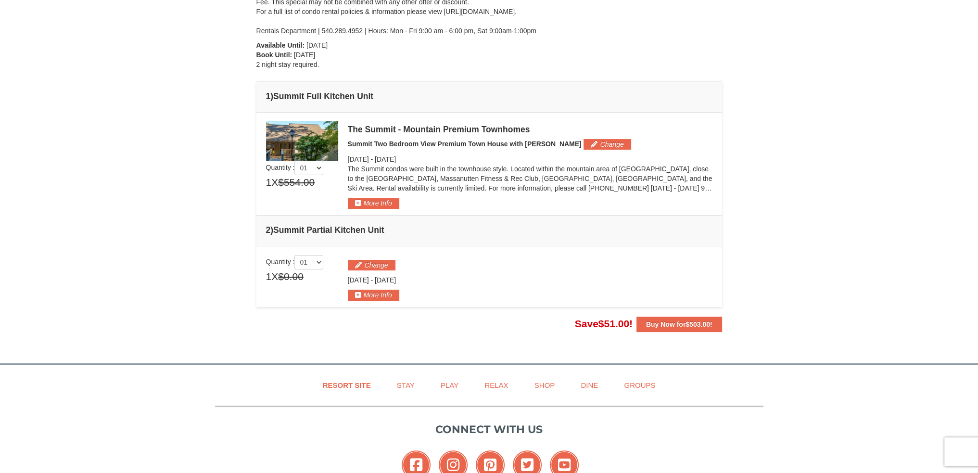
scroll to position [165, 0]
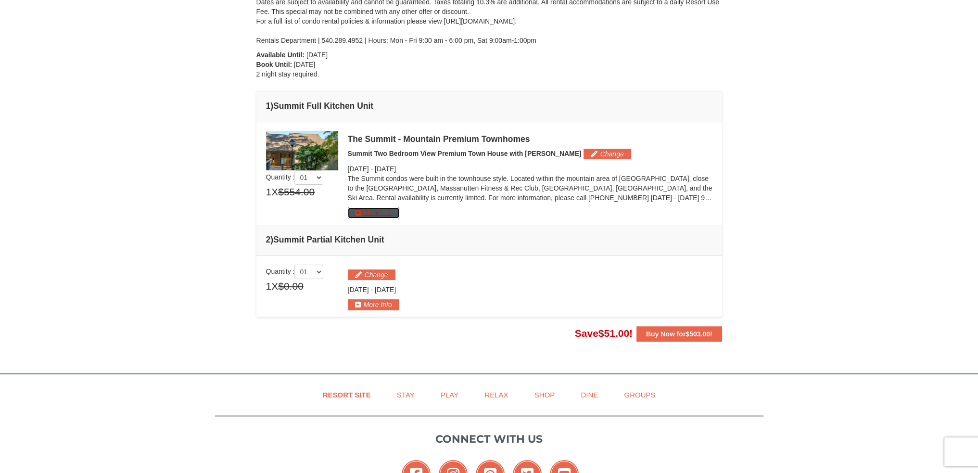
click at [390, 209] on button "More Info" at bounding box center [373, 212] width 51 height 11
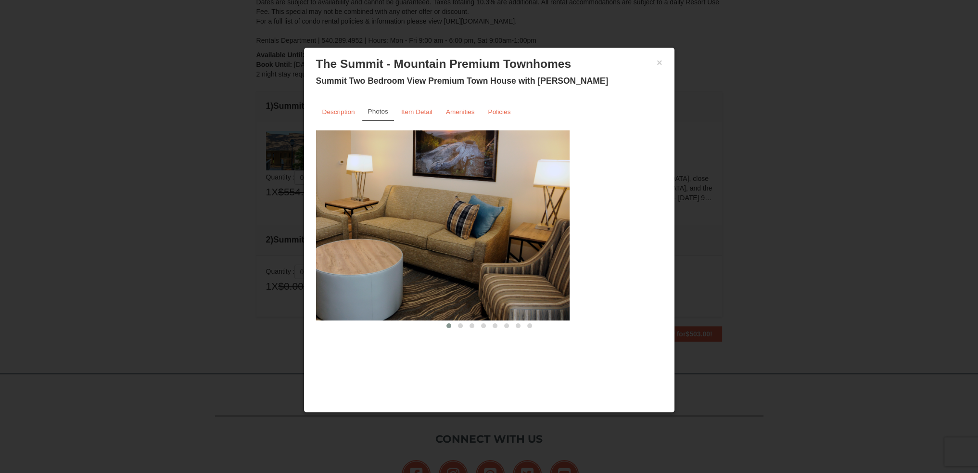
drag, startPoint x: 631, startPoint y: 212, endPoint x: 383, endPoint y: 236, distance: 249.3
click at [383, 236] on img at bounding box center [396, 224] width 346 height 189
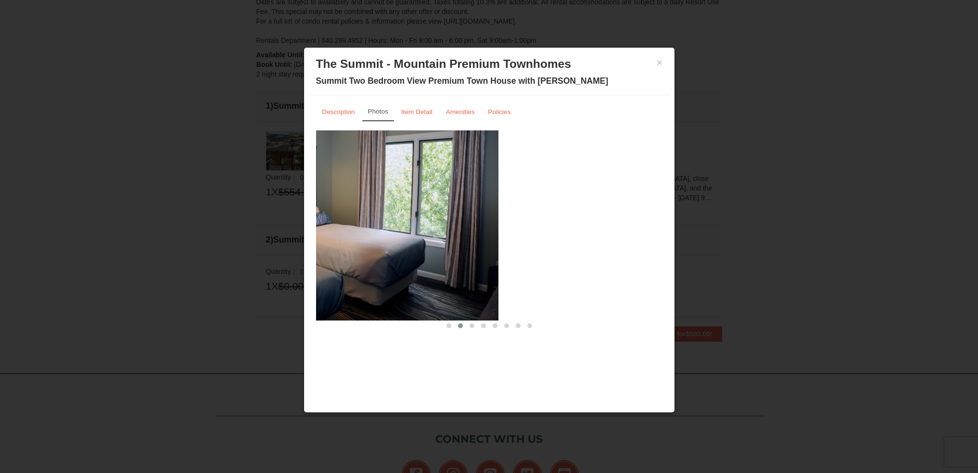
drag, startPoint x: 558, startPoint y: 230, endPoint x: 361, endPoint y: 257, distance: 198.9
click at [361, 257] on img at bounding box center [325, 224] width 346 height 189
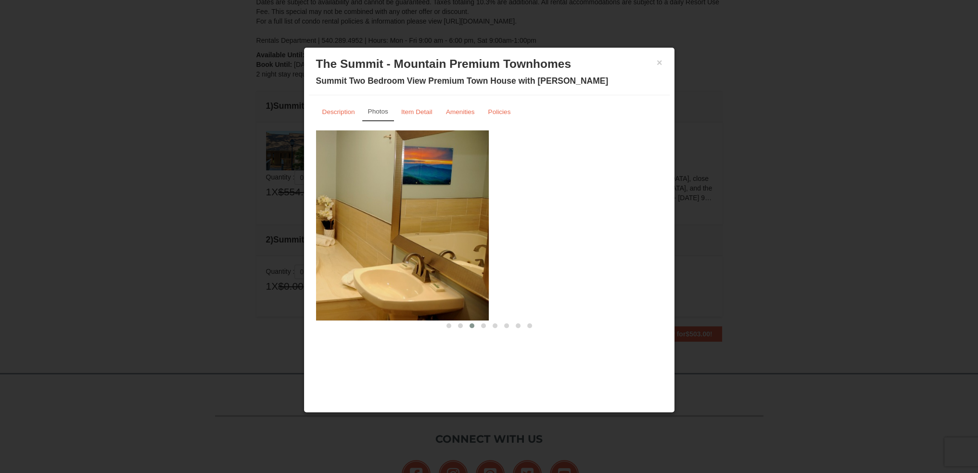
drag, startPoint x: 541, startPoint y: 230, endPoint x: 352, endPoint y: 253, distance: 190.4
click at [355, 253] on img at bounding box center [315, 224] width 346 height 189
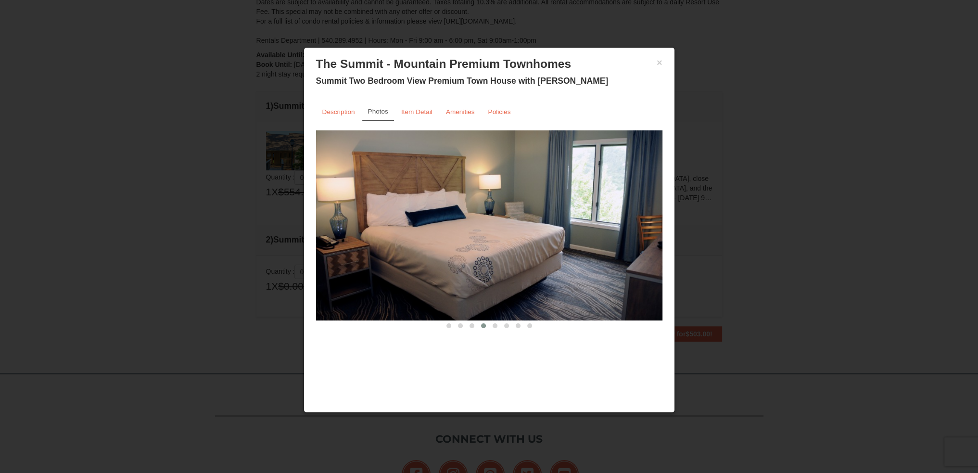
drag, startPoint x: 552, startPoint y: 227, endPoint x: 392, endPoint y: 239, distance: 160.1
click at [375, 244] on img at bounding box center [489, 224] width 346 height 189
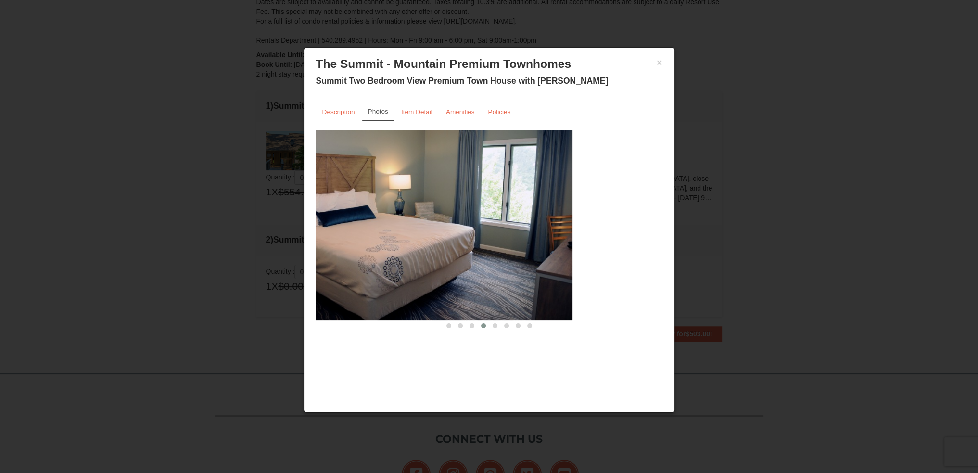
drag, startPoint x: 540, startPoint y: 216, endPoint x: 302, endPoint y: 244, distance: 239.6
click at [312, 244] on div "Description Photos Item Detail Amenities Policies The Summit - Mountain Premium…" at bounding box center [489, 216] width 361 height 242
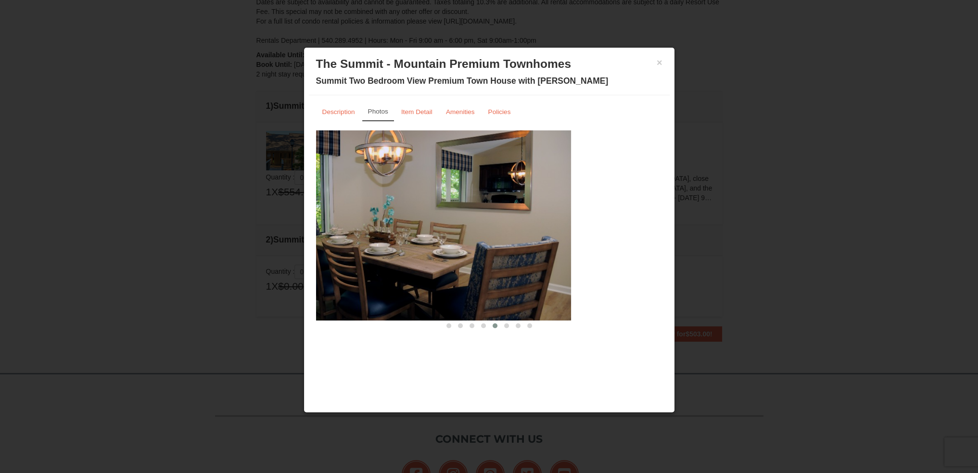
drag, startPoint x: 560, startPoint y: 221, endPoint x: 364, endPoint y: 245, distance: 196.7
click at [367, 245] on img at bounding box center [398, 224] width 346 height 189
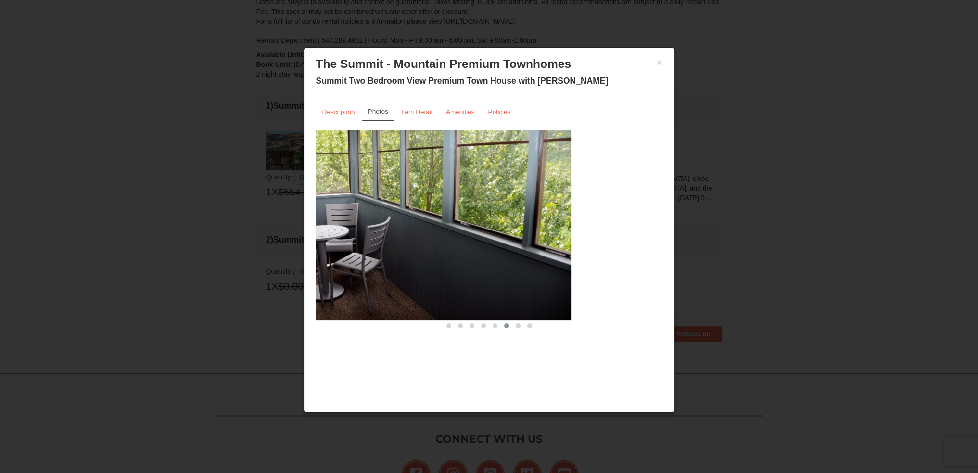
drag, startPoint x: 583, startPoint y: 221, endPoint x: 354, endPoint y: 243, distance: 230.5
click at [356, 243] on img at bounding box center [398, 224] width 346 height 189
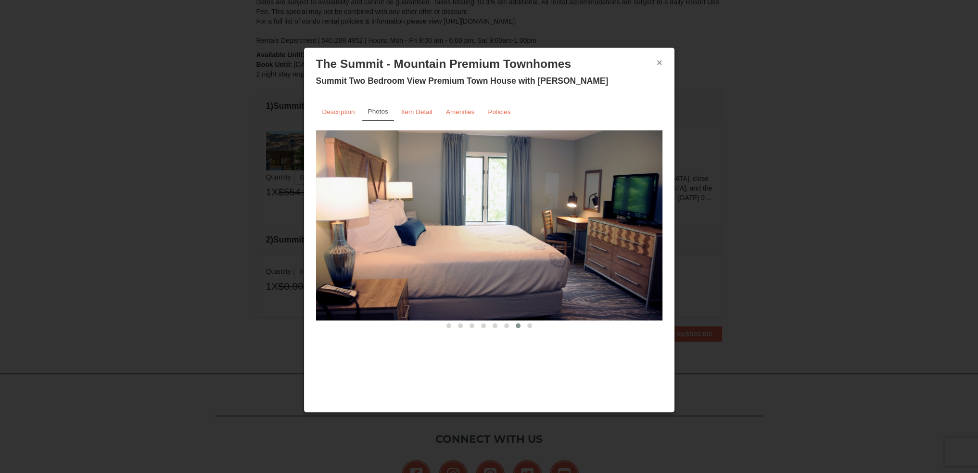
click at [657, 63] on button "×" at bounding box center [659, 63] width 6 height 10
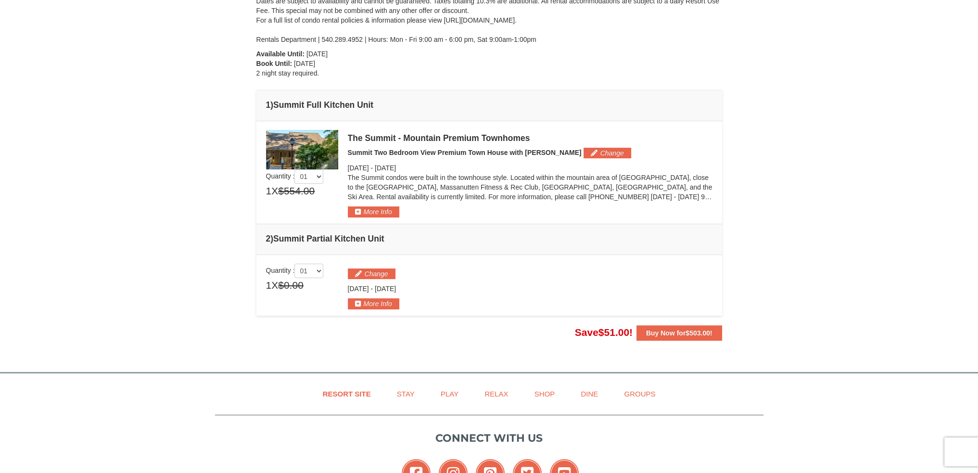
scroll to position [192, 0]
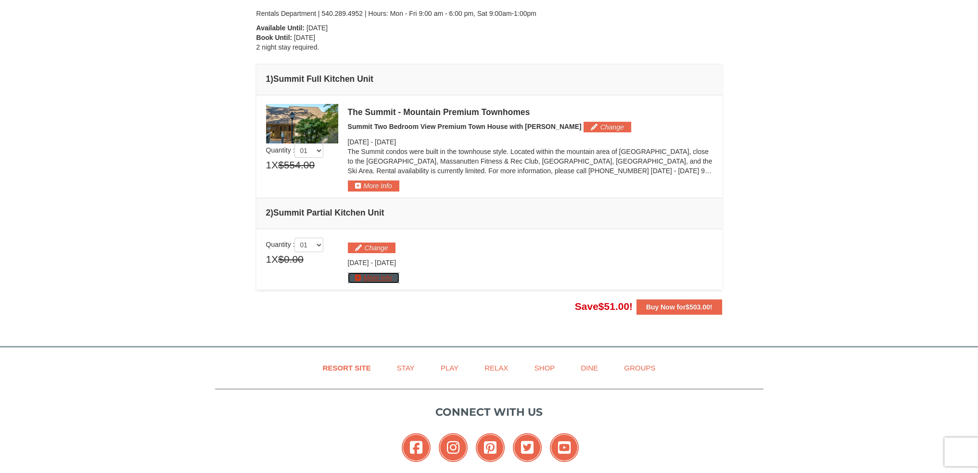
click at [378, 278] on button "More Info" at bounding box center [373, 277] width 51 height 11
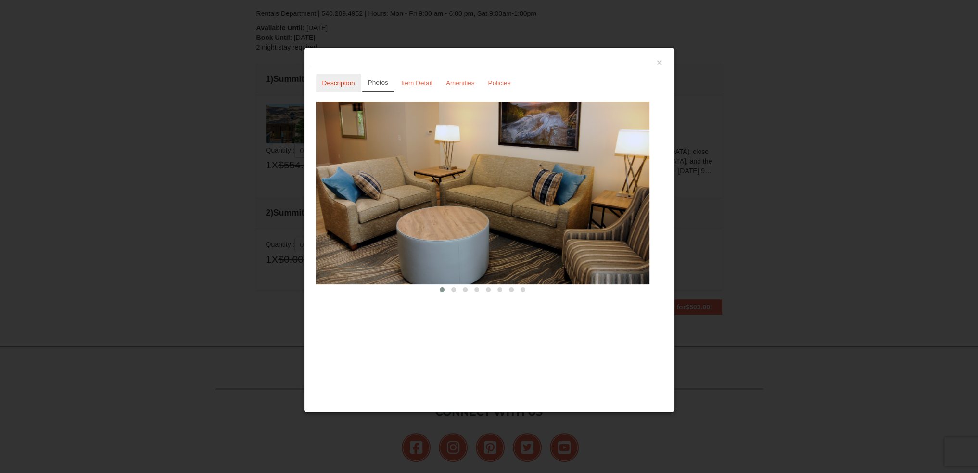
click at [352, 82] on small "Description" at bounding box center [338, 82] width 33 height 7
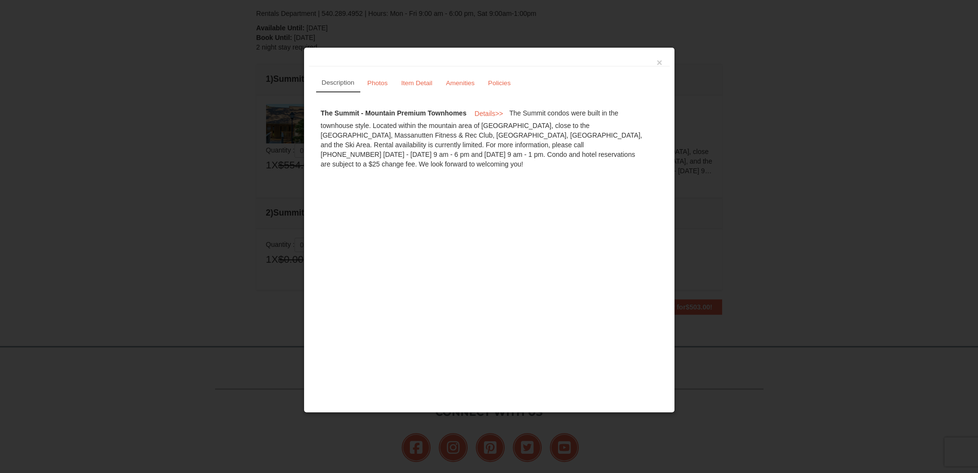
click at [655, 60] on div "×" at bounding box center [489, 59] width 361 height 14
click at [657, 61] on button "×" at bounding box center [659, 63] width 6 height 10
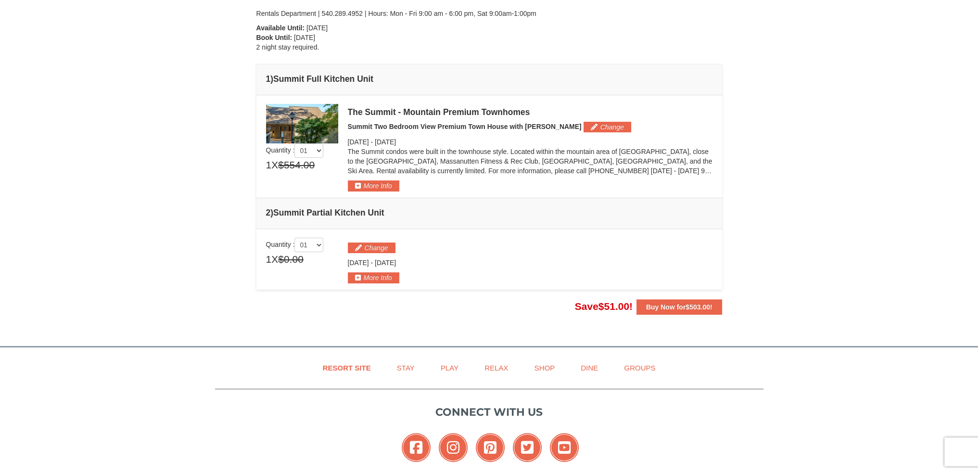
scroll to position [0, 0]
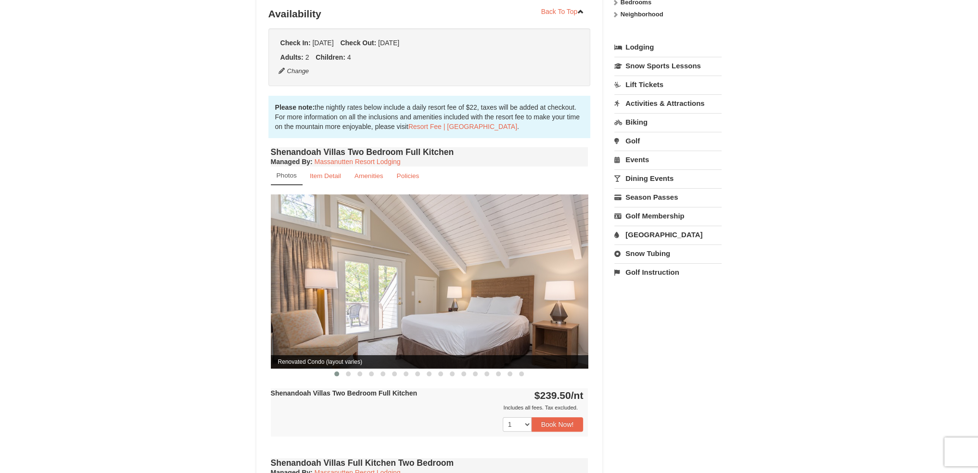
scroll to position [192, 0]
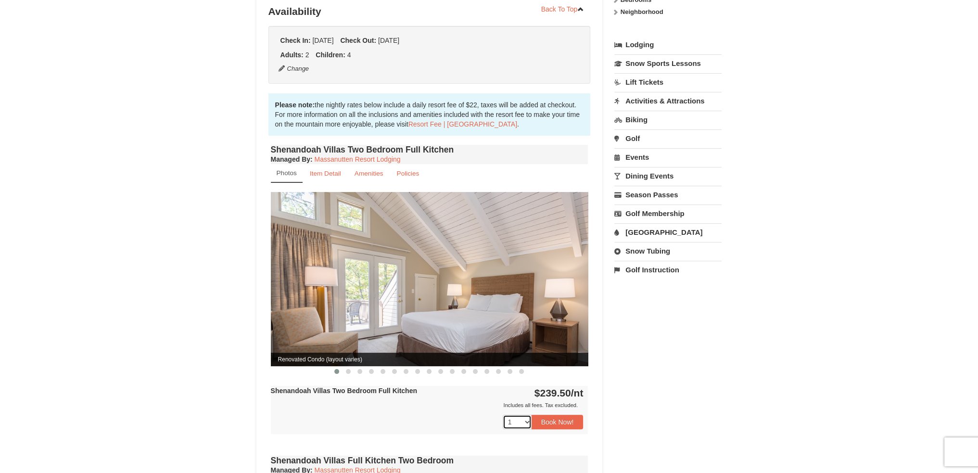
click at [525, 415] on select "1 2 3 4 5 6 7 8 9" at bounding box center [516, 421] width 29 height 14
click at [502, 414] on select "1 2 3 4 5 6 7 8 9" at bounding box center [516, 421] width 29 height 14
click at [519, 414] on select "1 2 3 4 5 6 7 8 9" at bounding box center [516, 421] width 29 height 14
select select "1"
click at [502, 414] on select "1 2 3 4 5 6 7 8 9" at bounding box center [516, 421] width 29 height 14
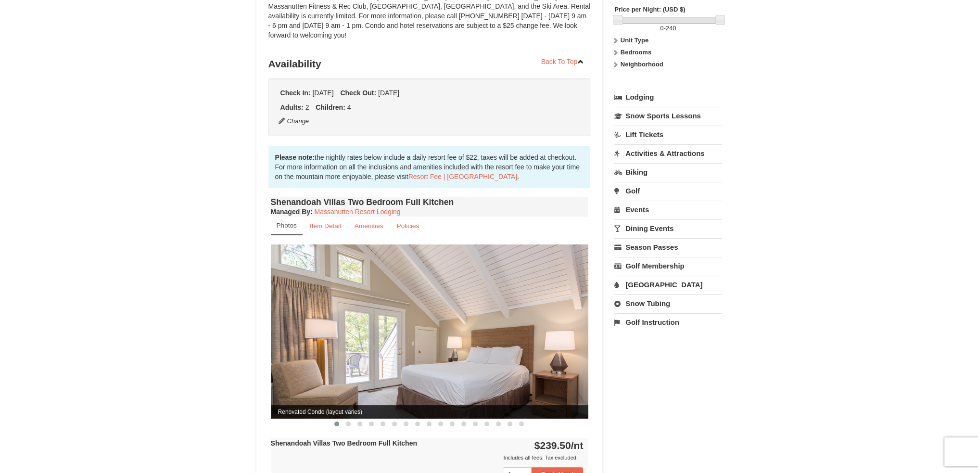
scroll to position [0, 0]
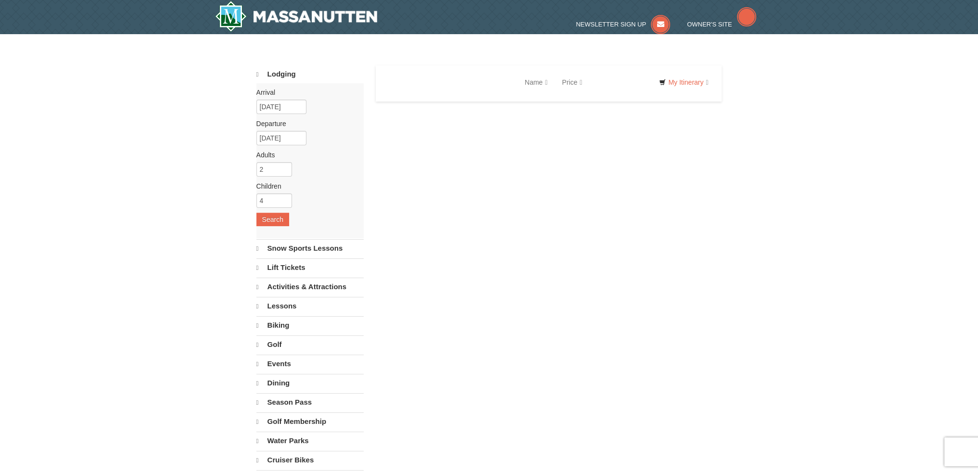
select select "10"
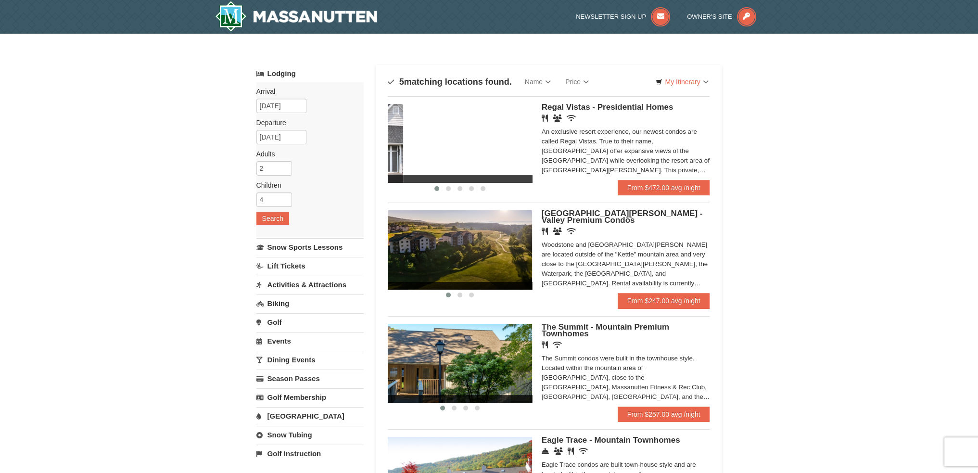
drag, startPoint x: 501, startPoint y: 161, endPoint x: 362, endPoint y: 182, distance: 140.6
click at [366, 182] on div "Lodging Arrival Please format dates MM/DD/YYYY Please format dates MM/DD/YYYY […" at bounding box center [488, 356] width 465 height 582
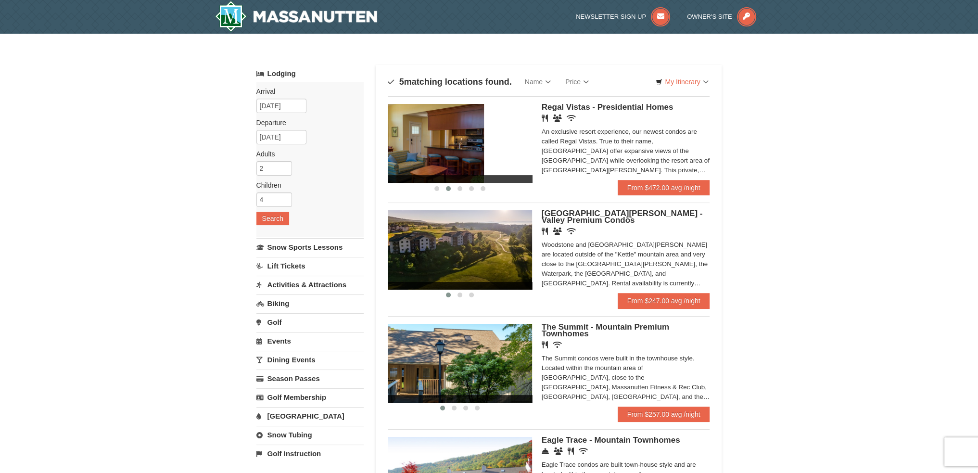
drag, startPoint x: 498, startPoint y: 155, endPoint x: 412, endPoint y: 169, distance: 87.7
click at [412, 169] on img at bounding box center [411, 143] width 144 height 79
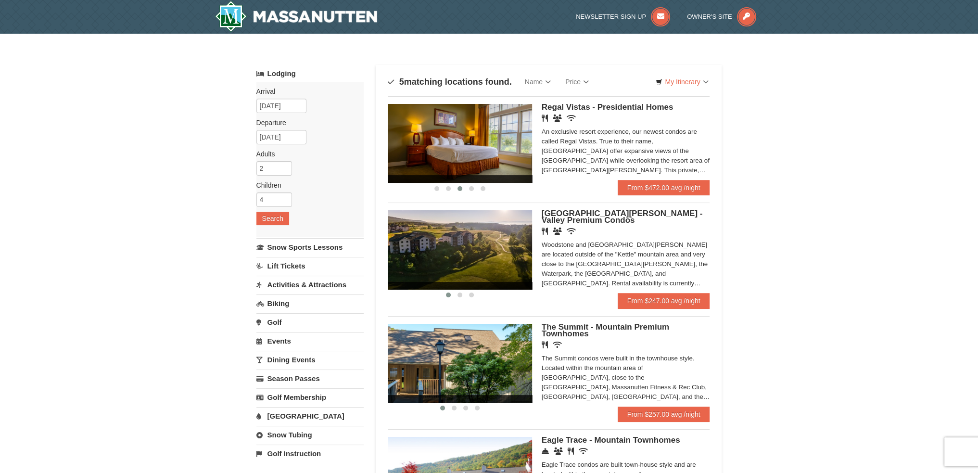
drag, startPoint x: 515, startPoint y: 150, endPoint x: 412, endPoint y: 168, distance: 105.0
click at [412, 168] on img at bounding box center [460, 143] width 144 height 79
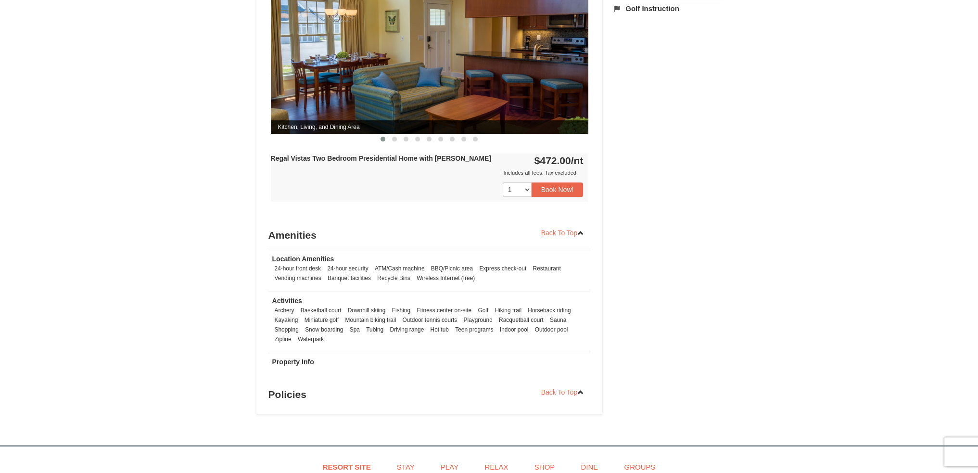
scroll to position [320, 0]
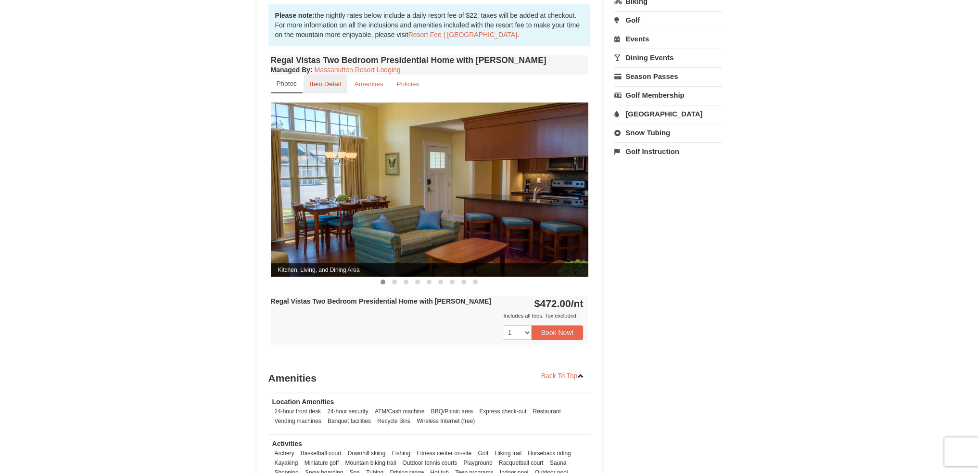
click at [323, 80] on small "Item Detail" at bounding box center [325, 83] width 31 height 7
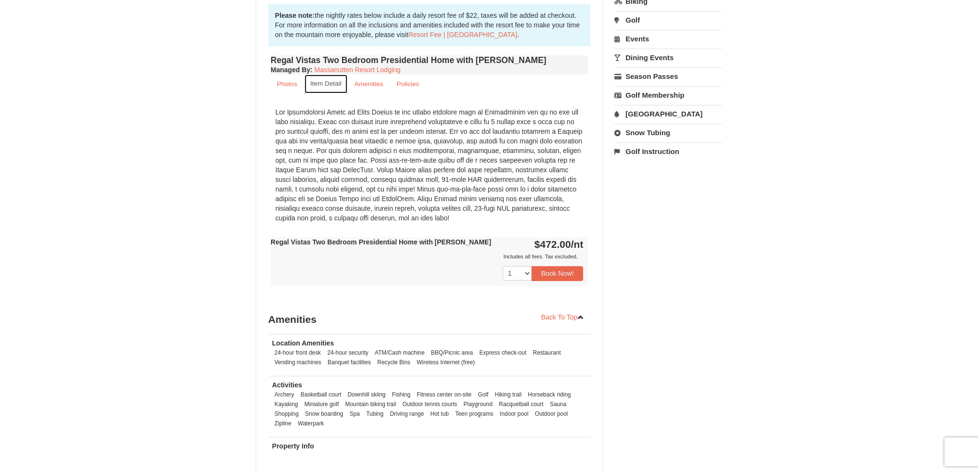
scroll to position [128, 0]
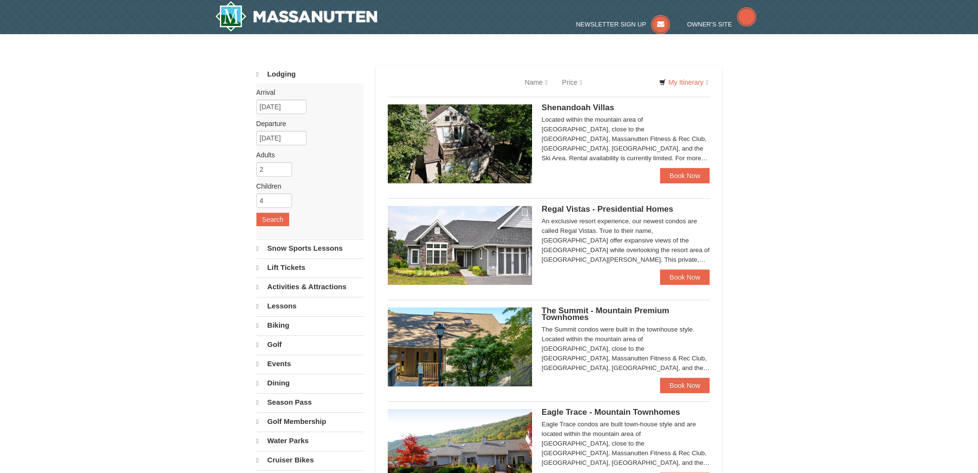
select select "10"
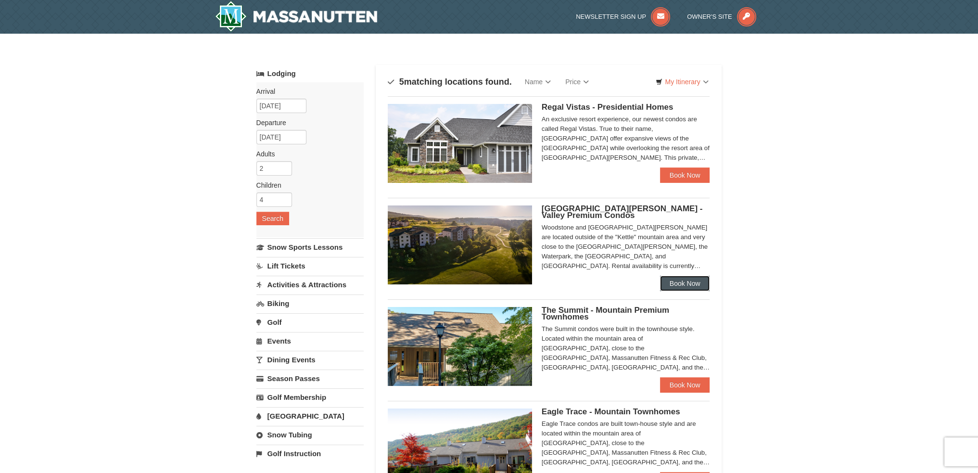
click at [678, 285] on link "Book Now" at bounding box center [685, 283] width 50 height 15
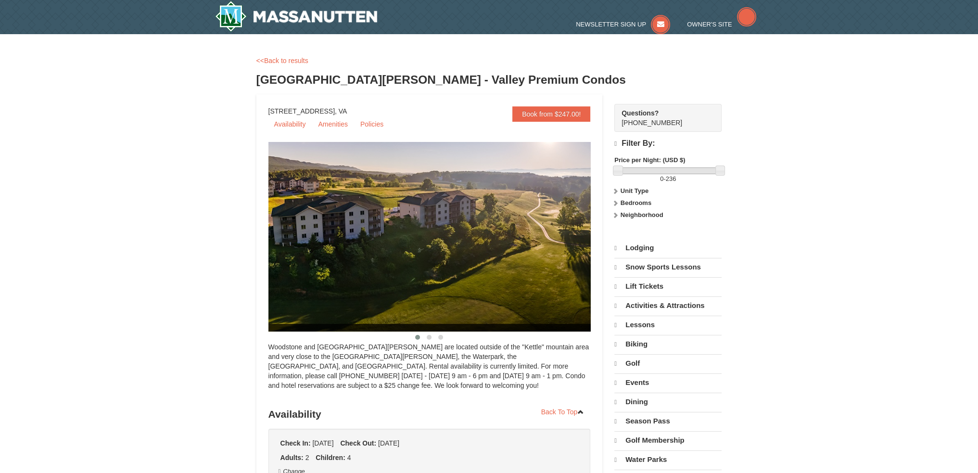
select select "10"
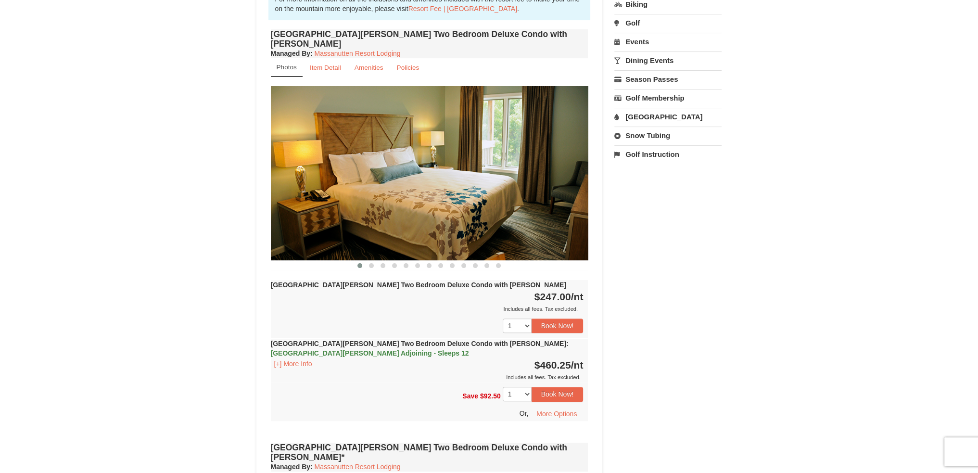
scroll to position [320, 0]
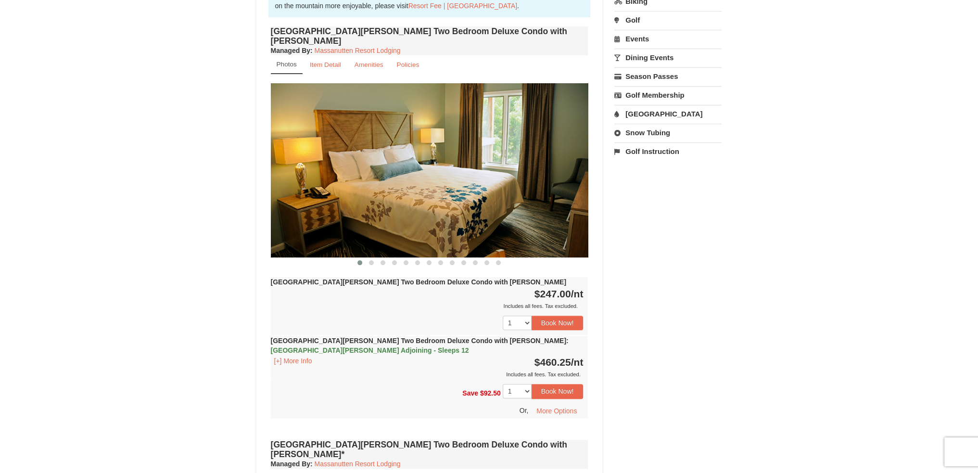
drag, startPoint x: 493, startPoint y: 199, endPoint x: 328, endPoint y: 226, distance: 167.2
click at [329, 226] on img at bounding box center [429, 170] width 317 height 174
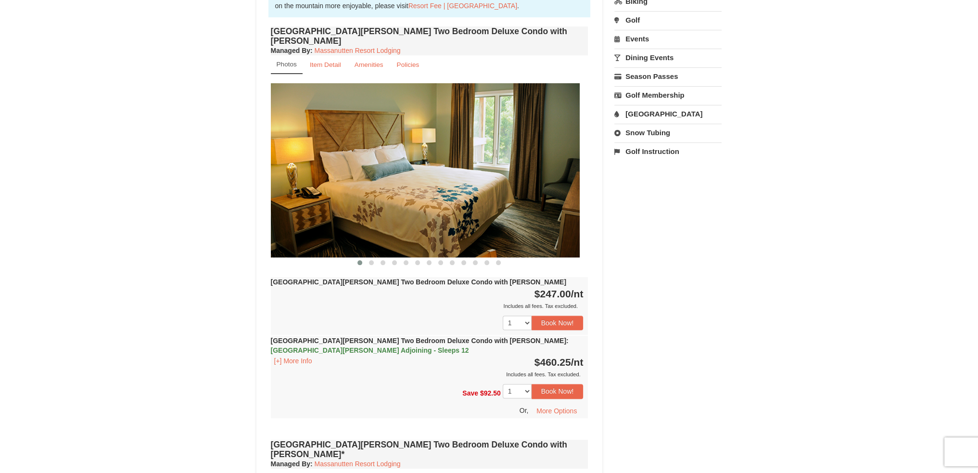
drag, startPoint x: 415, startPoint y: 185, endPoint x: 231, endPoint y: 194, distance: 183.9
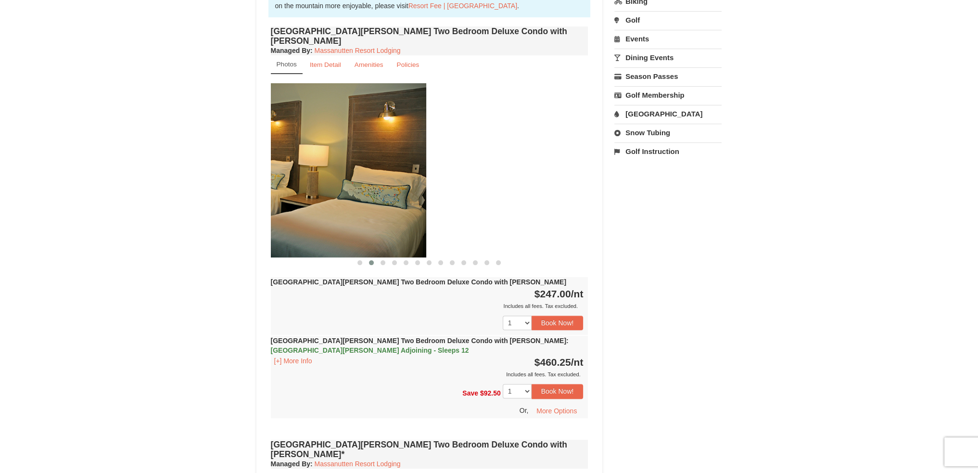
drag, startPoint x: 486, startPoint y: 178, endPoint x: 289, endPoint y: 197, distance: 198.5
click at [292, 197] on img at bounding box center [267, 170] width 317 height 174
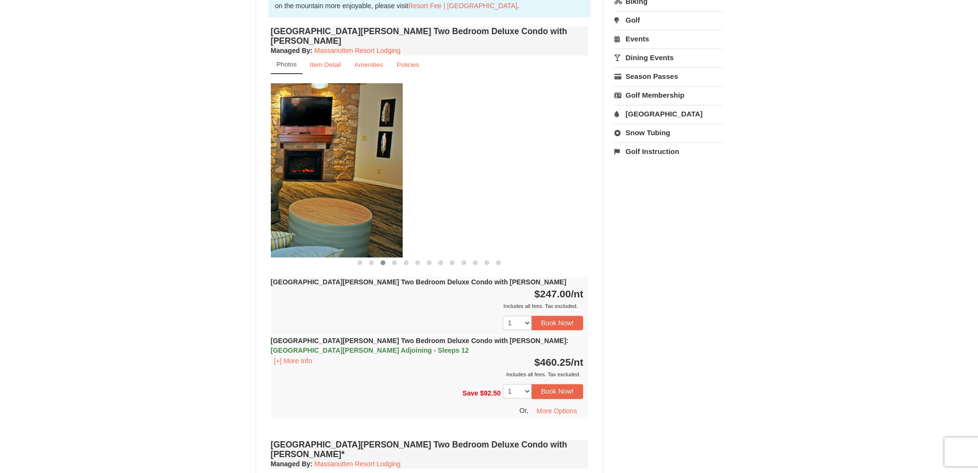
drag, startPoint x: 479, startPoint y: 183, endPoint x: 291, endPoint y: 204, distance: 189.2
click at [292, 204] on img at bounding box center [243, 170] width 317 height 174
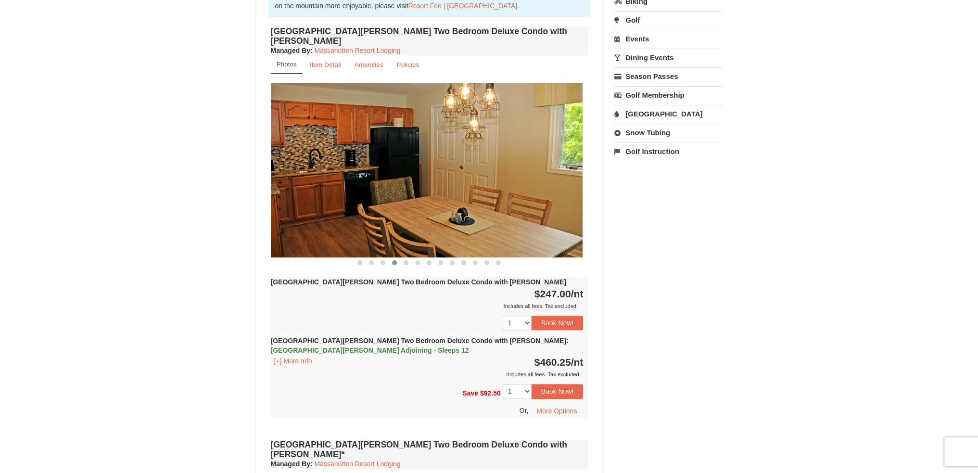
drag, startPoint x: 485, startPoint y: 192, endPoint x: 270, endPoint y: 203, distance: 215.3
click at [279, 202] on img at bounding box center [423, 170] width 317 height 174
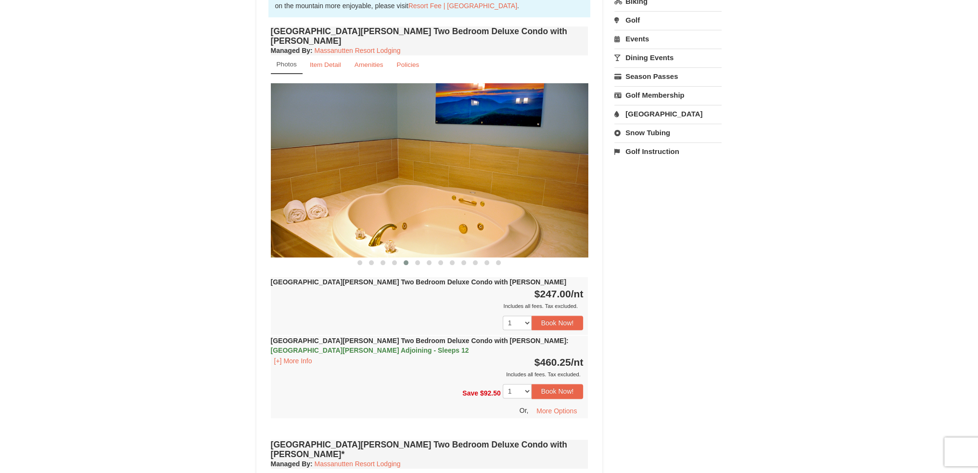
drag, startPoint x: 471, startPoint y: 184, endPoint x: 251, endPoint y: 206, distance: 221.3
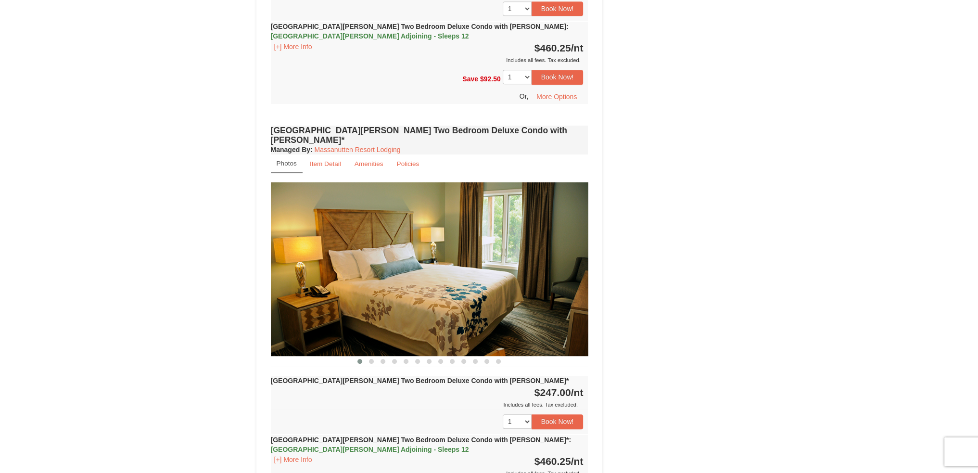
scroll to position [705, 0]
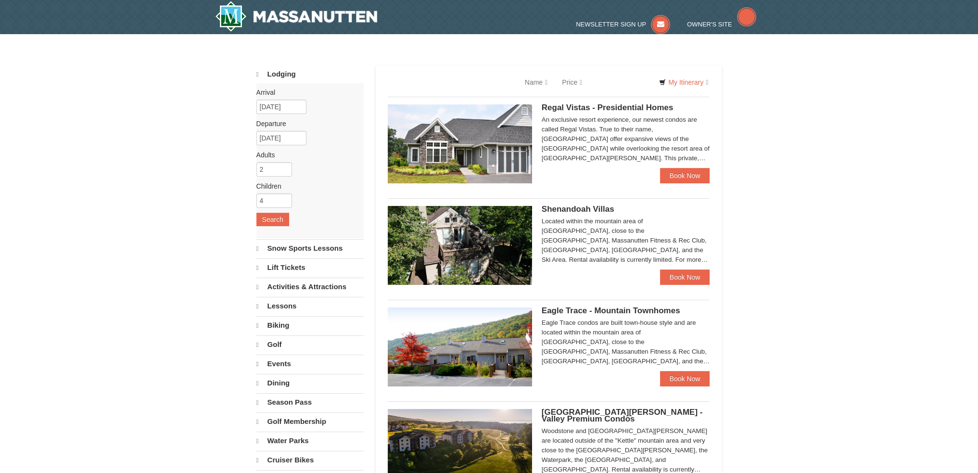
select select "10"
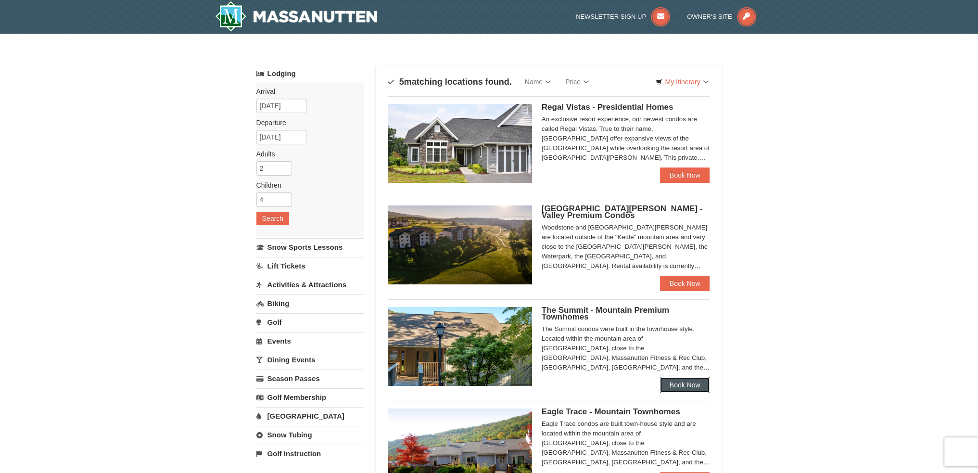
click at [678, 385] on link "Book Now" at bounding box center [685, 384] width 50 height 15
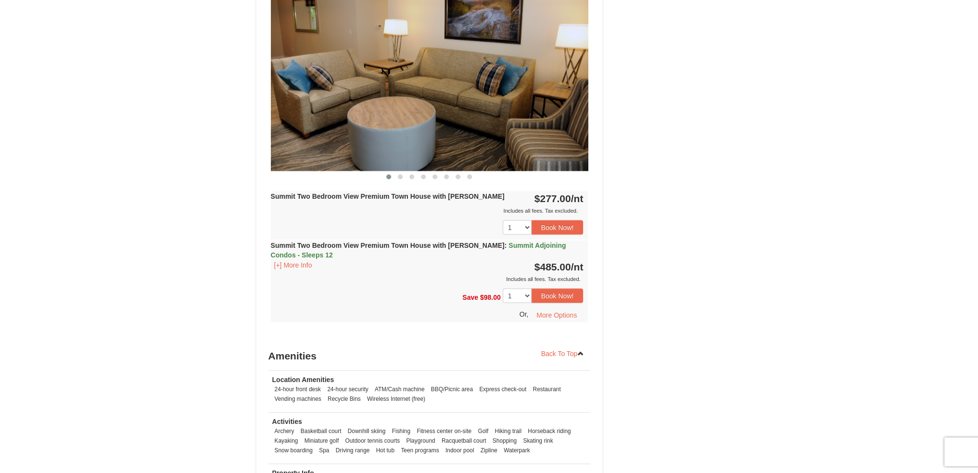
scroll to position [2308, 0]
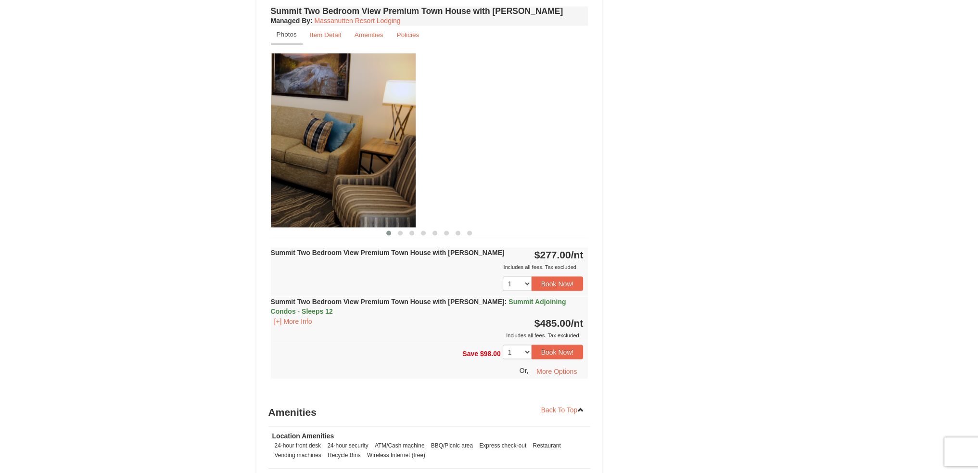
drag, startPoint x: 503, startPoint y: 143, endPoint x: 301, endPoint y: 153, distance: 202.2
click at [301, 153] on img at bounding box center [256, 140] width 317 height 174
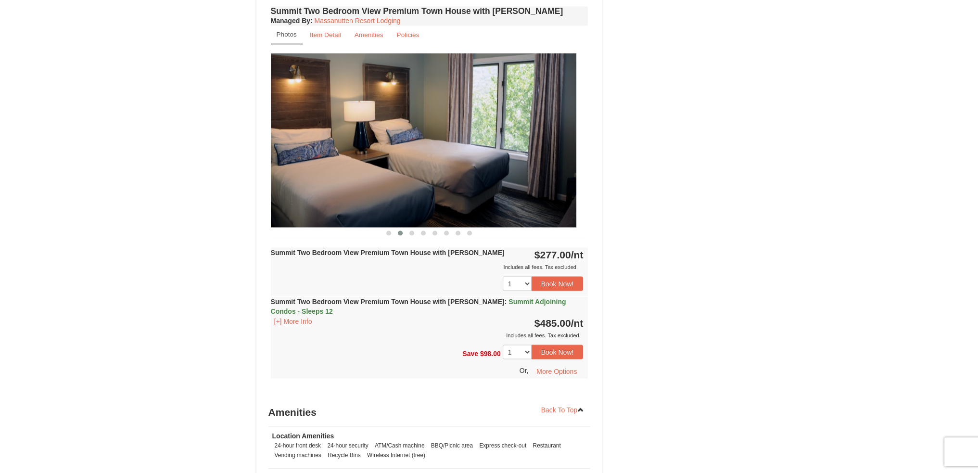
drag, startPoint x: 465, startPoint y: 138, endPoint x: 279, endPoint y: 155, distance: 186.5
click at [279, 155] on img at bounding box center [417, 140] width 317 height 174
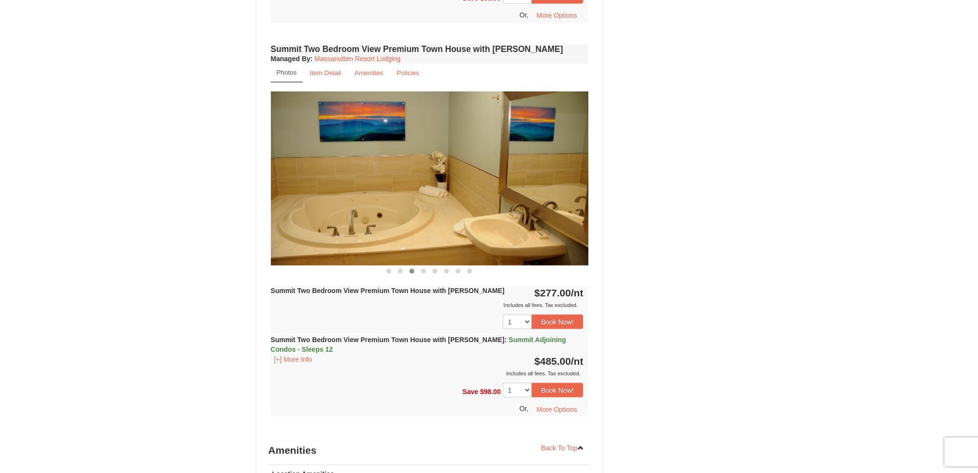
scroll to position [2244, 0]
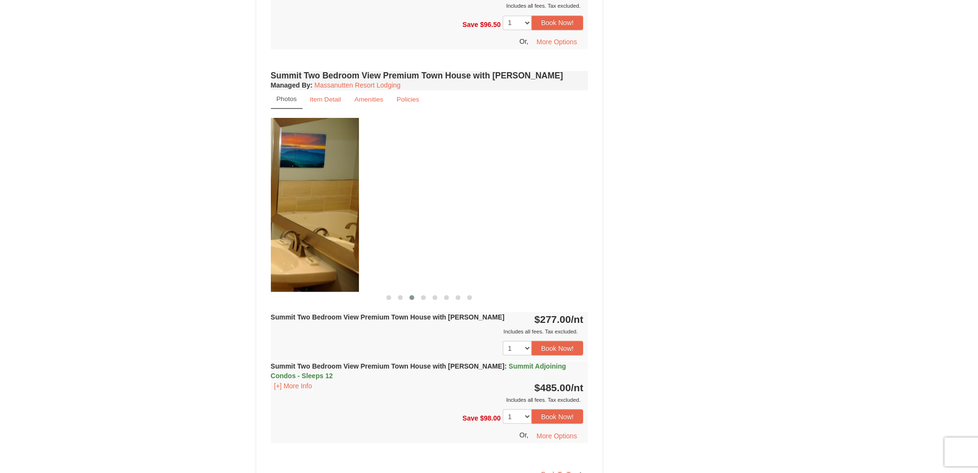
drag, startPoint x: 490, startPoint y: 167, endPoint x: 239, endPoint y: 186, distance: 252.2
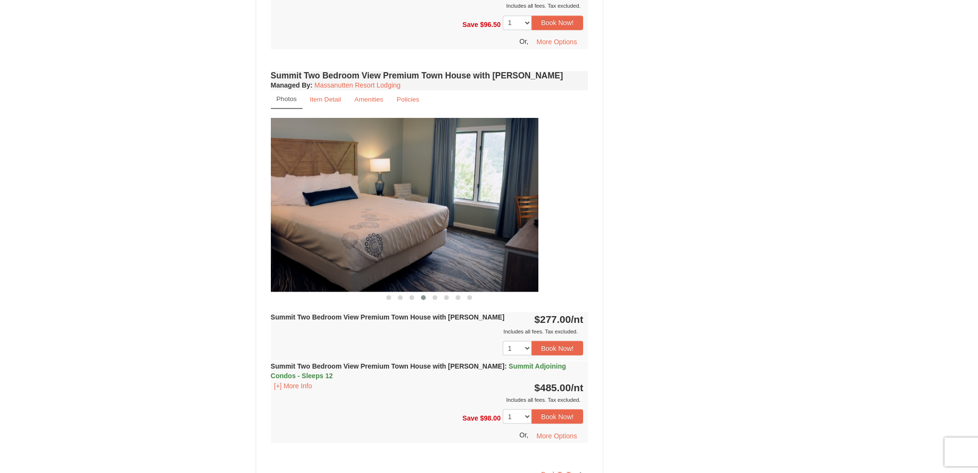
drag, startPoint x: 506, startPoint y: 174, endPoint x: 296, endPoint y: 193, distance: 210.6
click at [296, 193] on img at bounding box center [379, 205] width 317 height 174
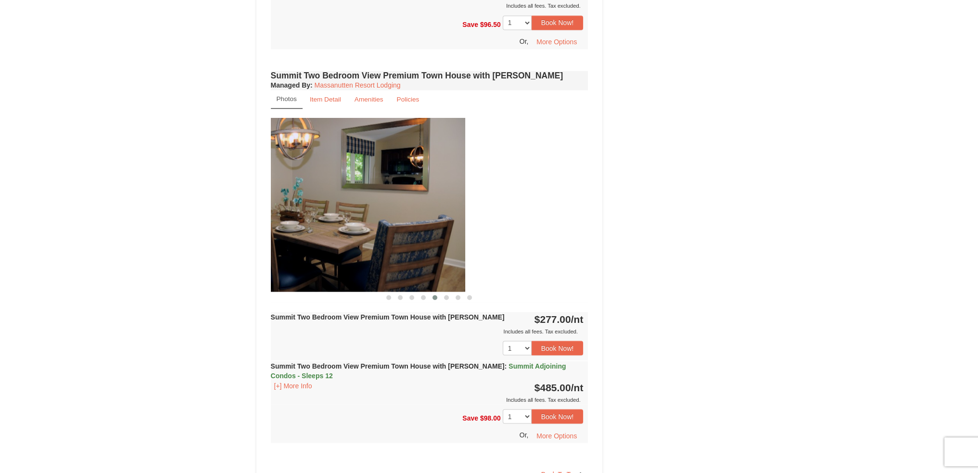
drag, startPoint x: 469, startPoint y: 186, endPoint x: 342, endPoint y: 203, distance: 128.1
click at [342, 203] on img at bounding box center [306, 205] width 317 height 174
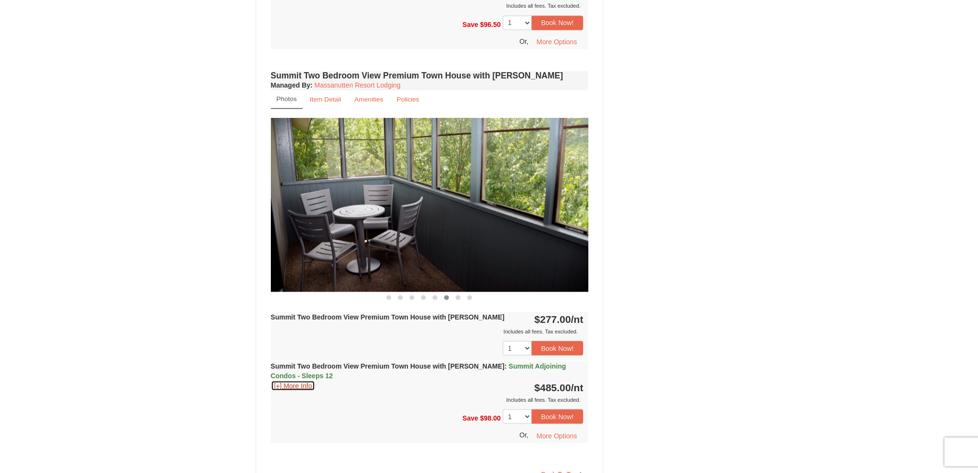
click at [281, 380] on button "[+] More Info" at bounding box center [293, 385] width 45 height 11
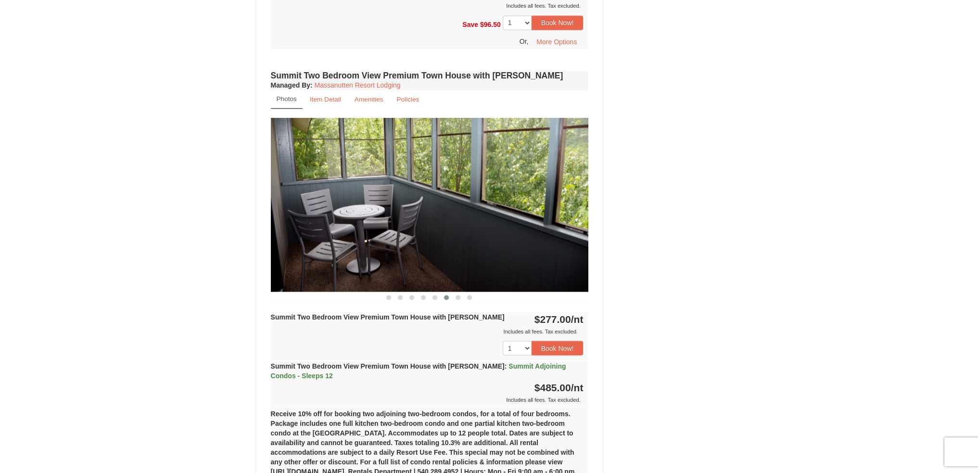
scroll to position [2180, 0]
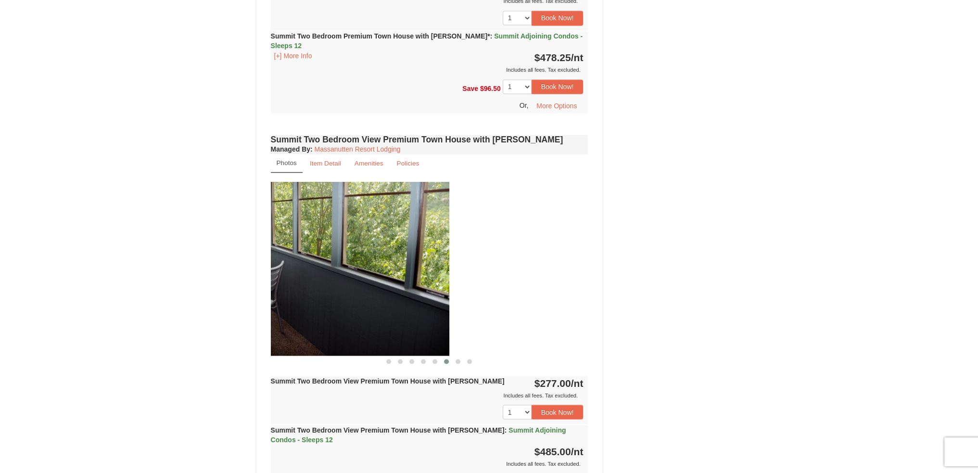
drag, startPoint x: 477, startPoint y: 272, endPoint x: 317, endPoint y: 288, distance: 160.4
click at [318, 288] on img at bounding box center [290, 269] width 317 height 174
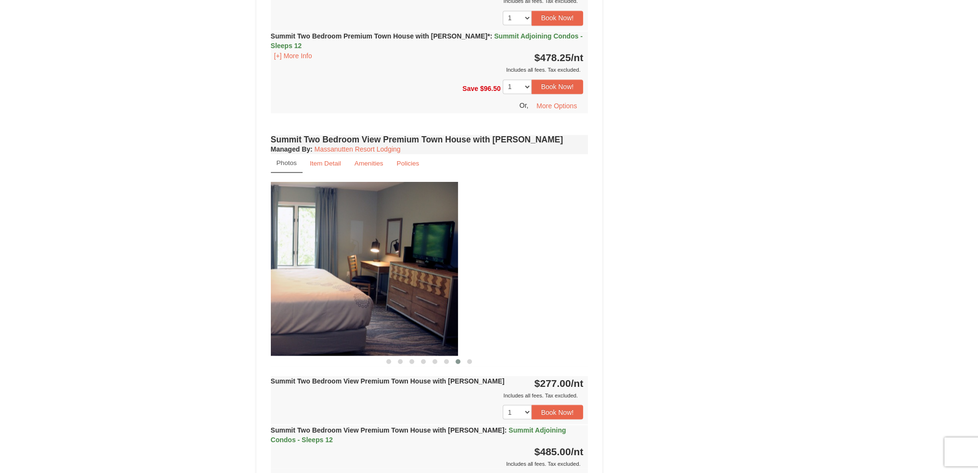
drag, startPoint x: 457, startPoint y: 279, endPoint x: 308, endPoint y: 298, distance: 150.7
click at [308, 298] on img at bounding box center [298, 269] width 317 height 174
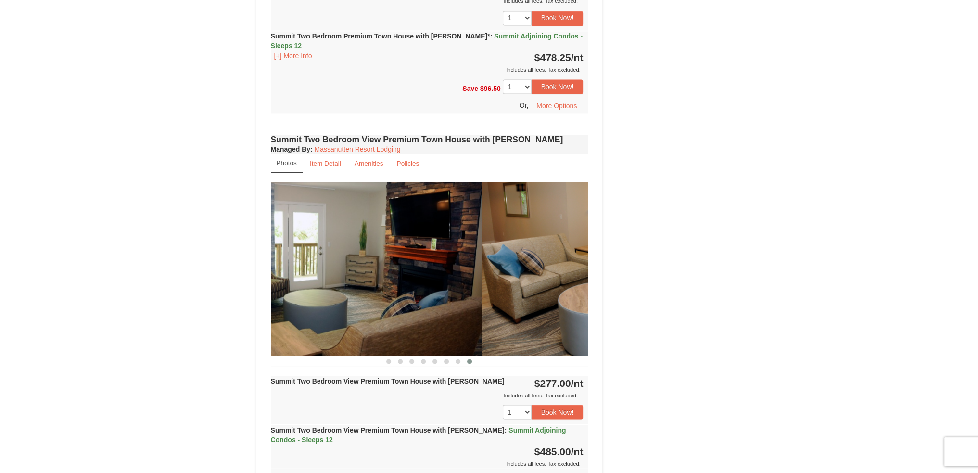
drag, startPoint x: 484, startPoint y: 290, endPoint x: 339, endPoint y: 305, distance: 145.5
click at [339, 305] on img at bounding box center [322, 269] width 317 height 174
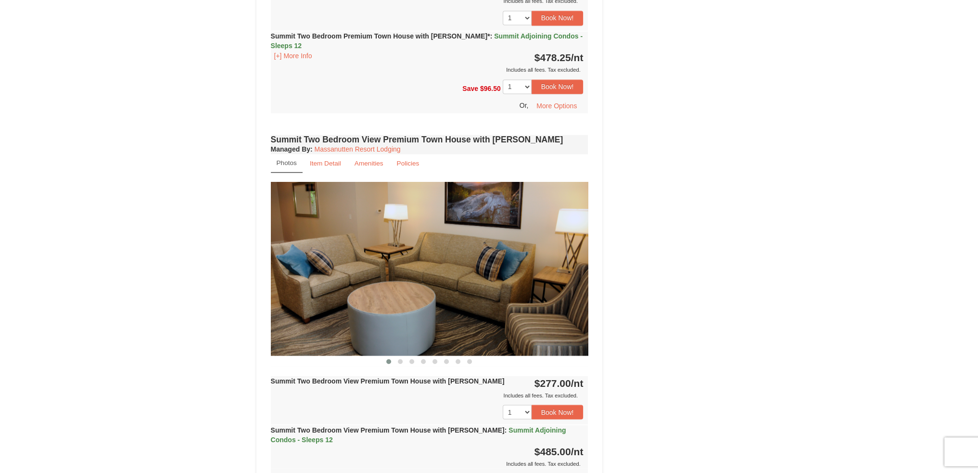
drag, startPoint x: 505, startPoint y: 284, endPoint x: 298, endPoint y: 305, distance: 208.3
click at [298, 305] on img at bounding box center [429, 269] width 317 height 174
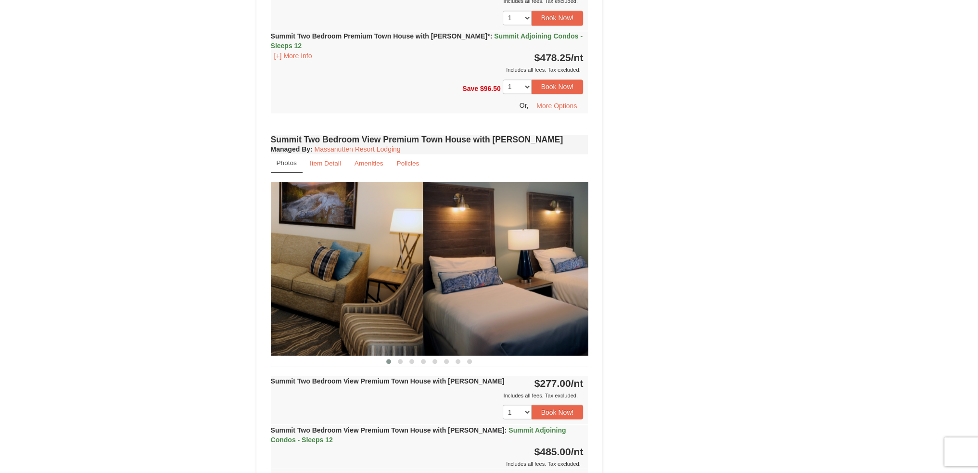
drag, startPoint x: 443, startPoint y: 278, endPoint x: 275, endPoint y: 296, distance: 169.3
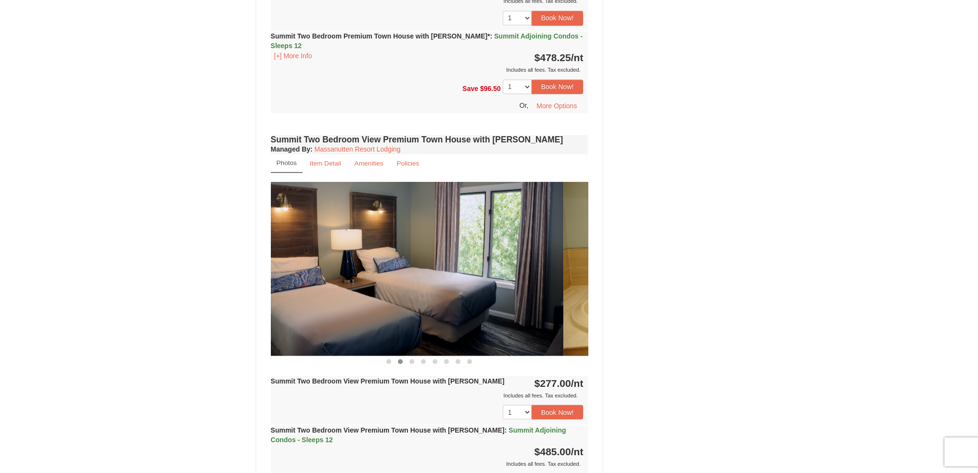
drag, startPoint x: 477, startPoint y: 280, endPoint x: 306, endPoint y: 297, distance: 171.6
click at [306, 297] on img at bounding box center [404, 269] width 317 height 174
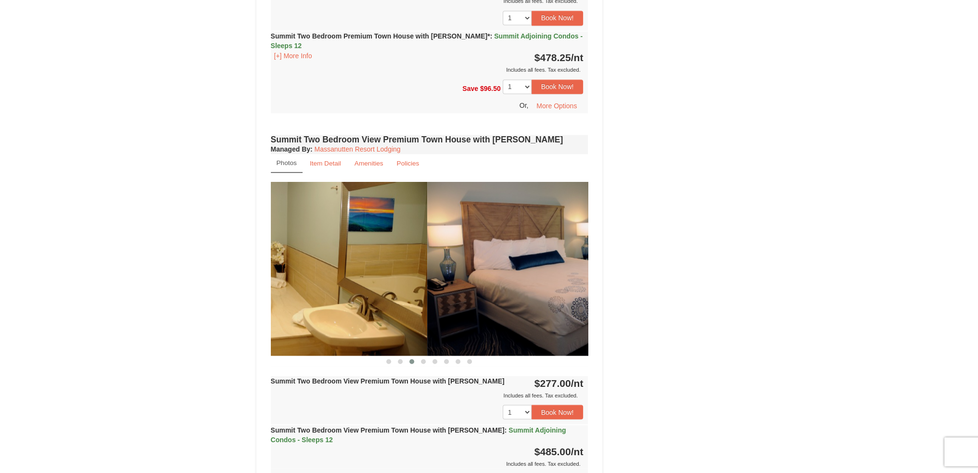
drag, startPoint x: 478, startPoint y: 278, endPoint x: 313, endPoint y: 294, distance: 166.2
click at [313, 294] on img at bounding box center [268, 269] width 317 height 174
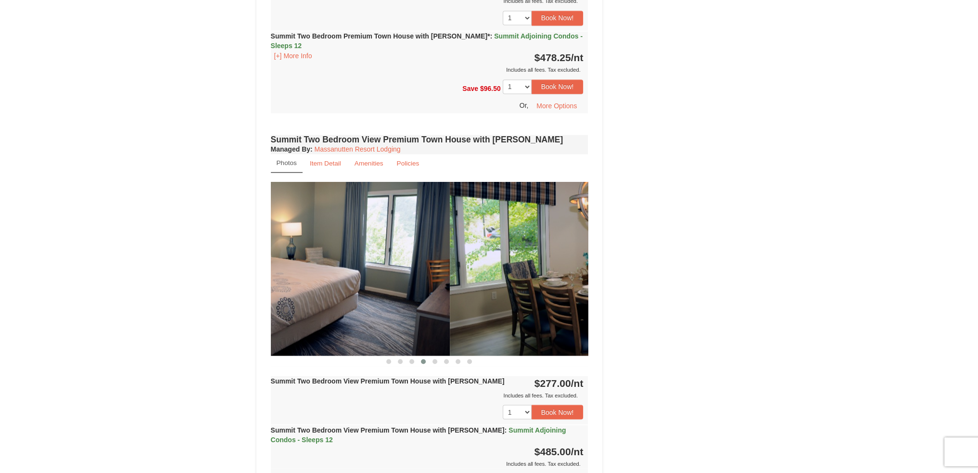
drag, startPoint x: 486, startPoint y: 276, endPoint x: 305, endPoint y: 296, distance: 181.4
click at [305, 296] on img at bounding box center [290, 269] width 317 height 174
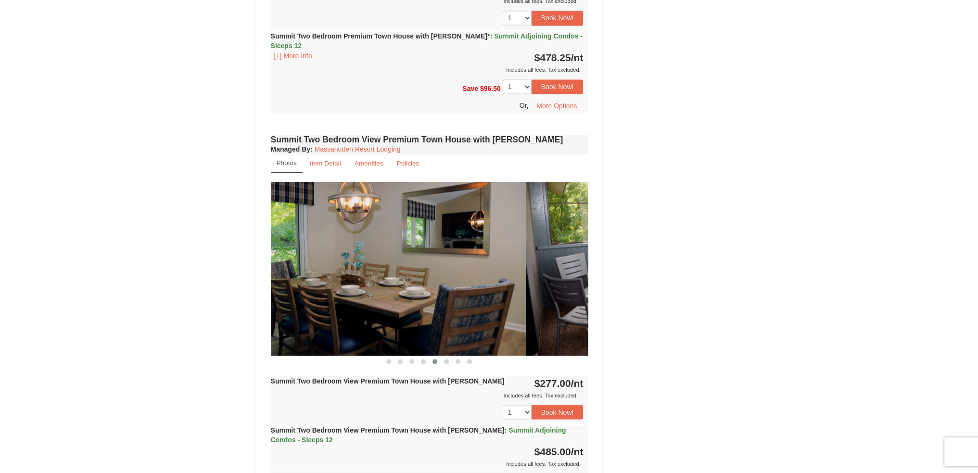
drag, startPoint x: 472, startPoint y: 278, endPoint x: 314, endPoint y: 296, distance: 159.2
click at [314, 296] on img at bounding box center [366, 269] width 317 height 174
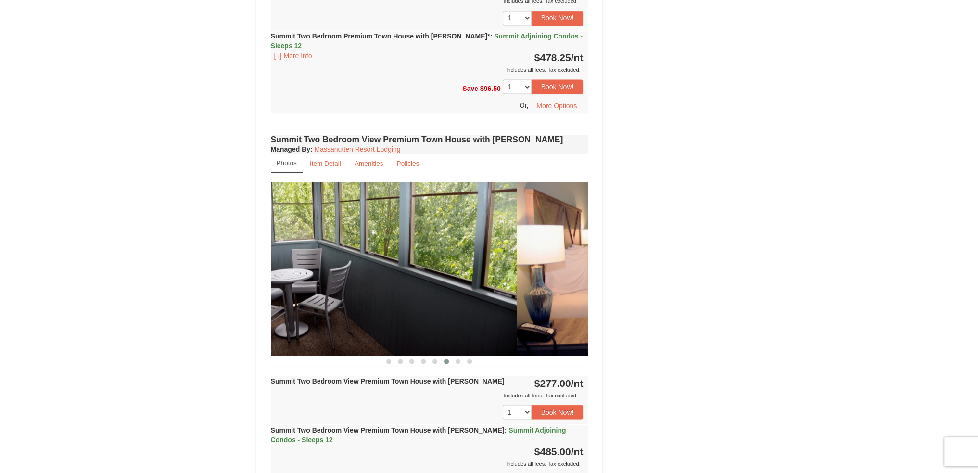
drag, startPoint x: 467, startPoint y: 280, endPoint x: 362, endPoint y: 291, distance: 106.4
click at [362, 291] on img at bounding box center [357, 269] width 317 height 174
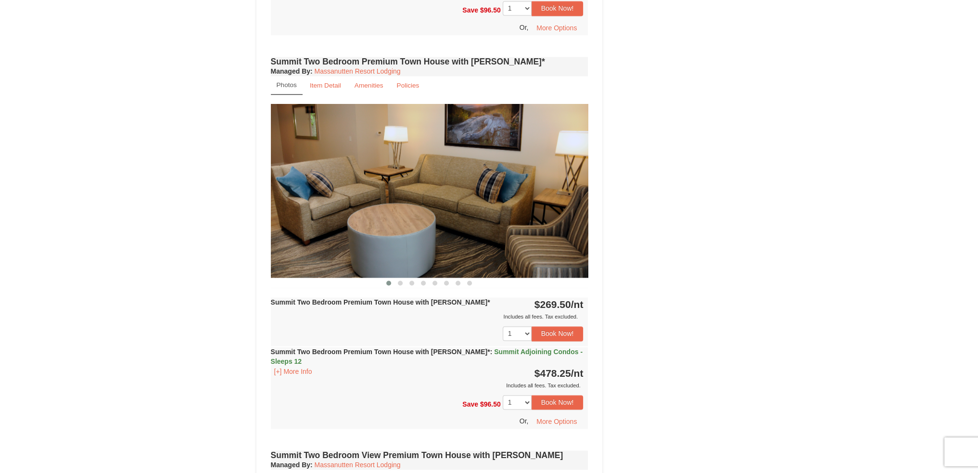
scroll to position [1859, 0]
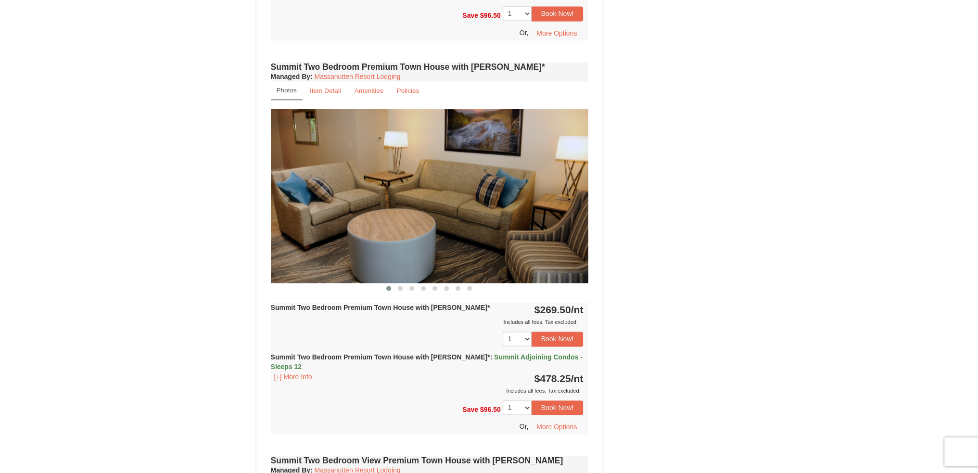
drag, startPoint x: 436, startPoint y: 216, endPoint x: 294, endPoint y: 235, distance: 143.6
click at [294, 235] on img at bounding box center [429, 196] width 317 height 174
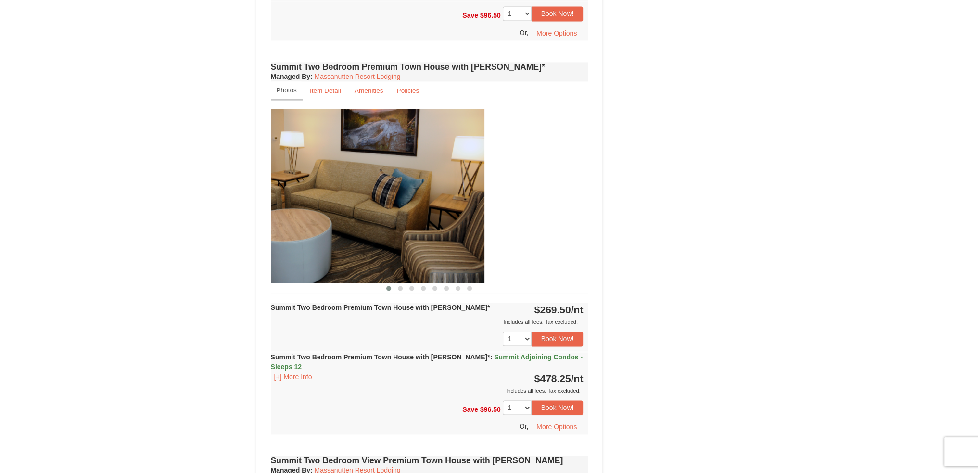
drag, startPoint x: 459, startPoint y: 207, endPoint x: 327, endPoint y: 223, distance: 133.1
click at [331, 222] on img at bounding box center [325, 196] width 317 height 174
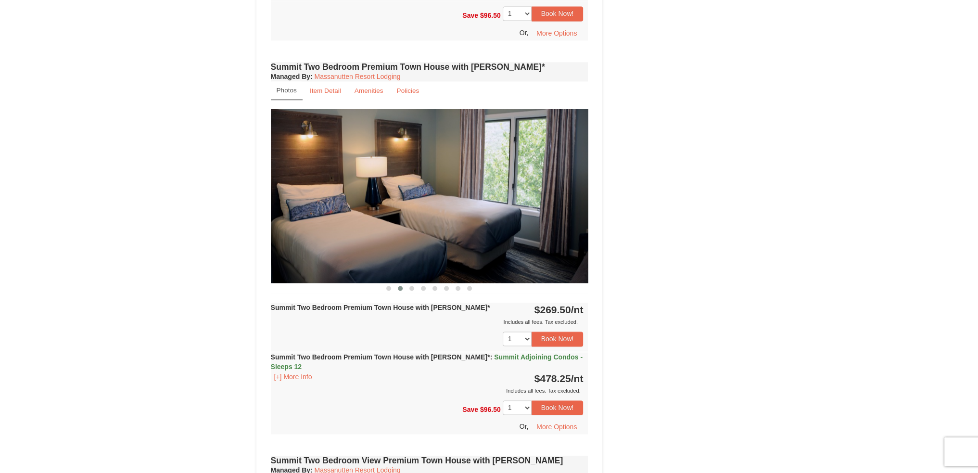
drag, startPoint x: 516, startPoint y: 209, endPoint x: 368, endPoint y: 228, distance: 149.3
click at [368, 228] on img at bounding box center [429, 196] width 317 height 174
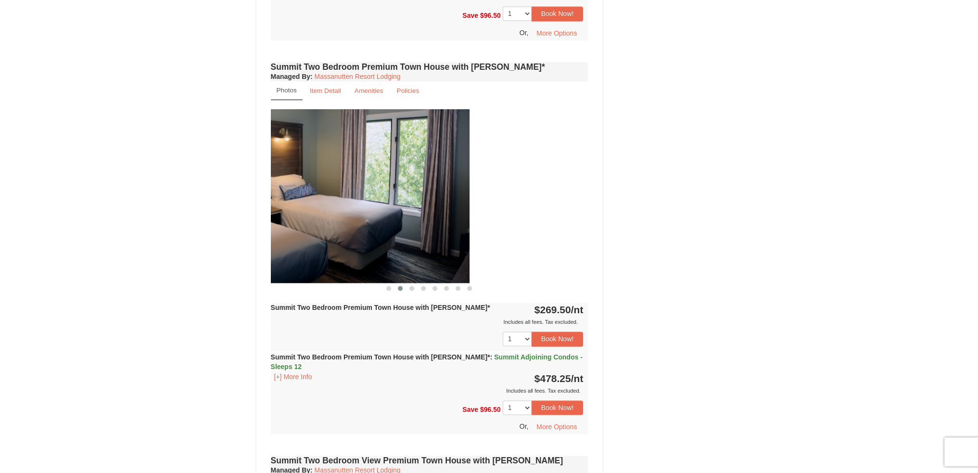
drag, startPoint x: 445, startPoint y: 203, endPoint x: 290, endPoint y: 222, distance: 155.5
click at [290, 222] on img at bounding box center [310, 196] width 317 height 174
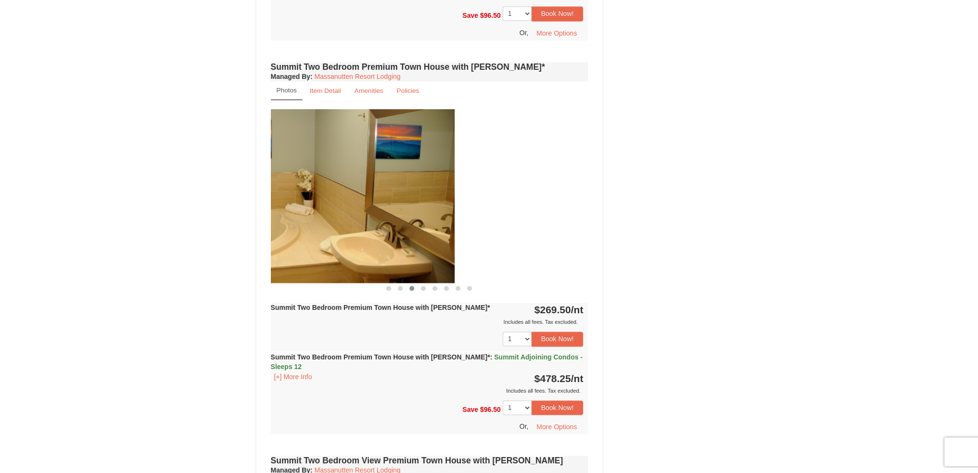
drag, startPoint x: 503, startPoint y: 207, endPoint x: 306, endPoint y: 232, distance: 198.3
click at [307, 232] on img at bounding box center [295, 196] width 317 height 174
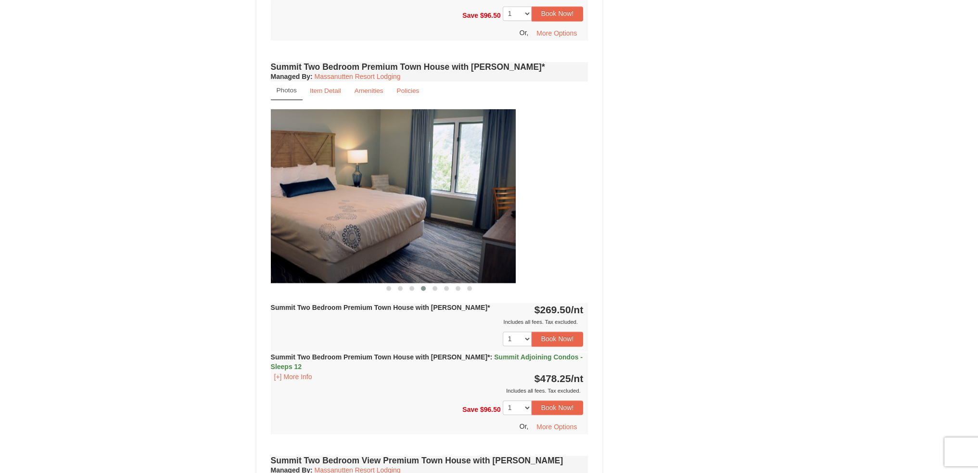
drag, startPoint x: 500, startPoint y: 207, endPoint x: 327, endPoint y: 228, distance: 173.4
click at [327, 228] on img at bounding box center [356, 196] width 317 height 174
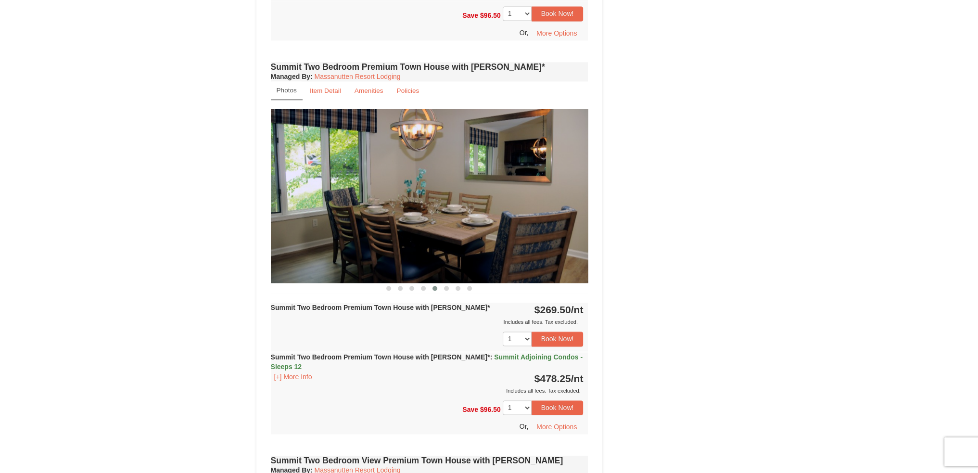
drag, startPoint x: 514, startPoint y: 201, endPoint x: 345, endPoint y: 222, distance: 170.0
click at [345, 222] on img at bounding box center [429, 196] width 317 height 174
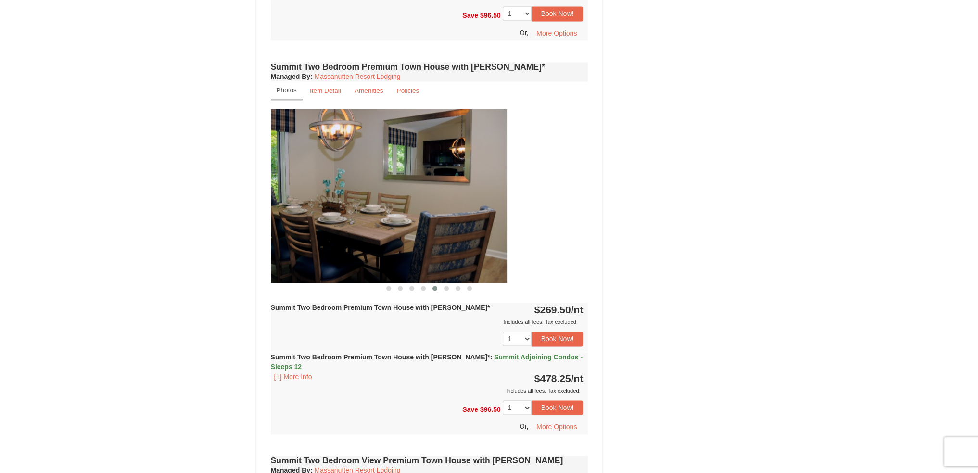
drag, startPoint x: 444, startPoint y: 203, endPoint x: 287, endPoint y: 225, distance: 159.1
click at [287, 225] on img at bounding box center [347, 196] width 317 height 174
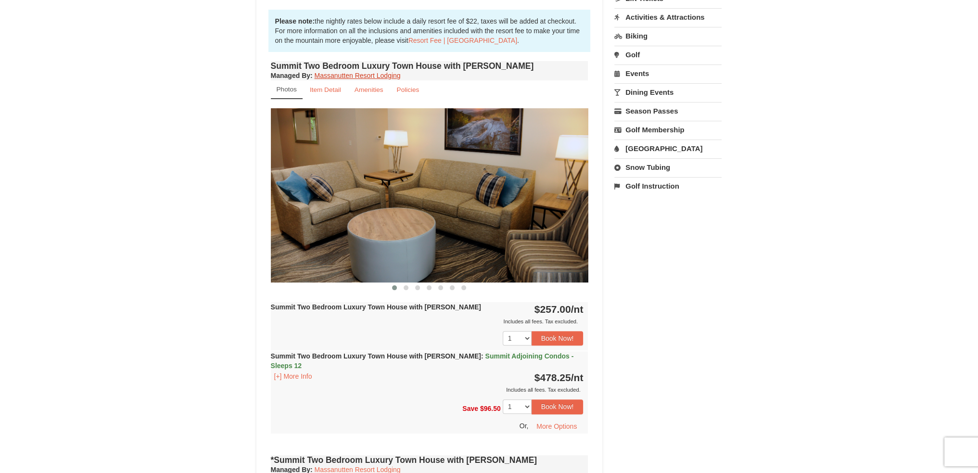
scroll to position [320, 0]
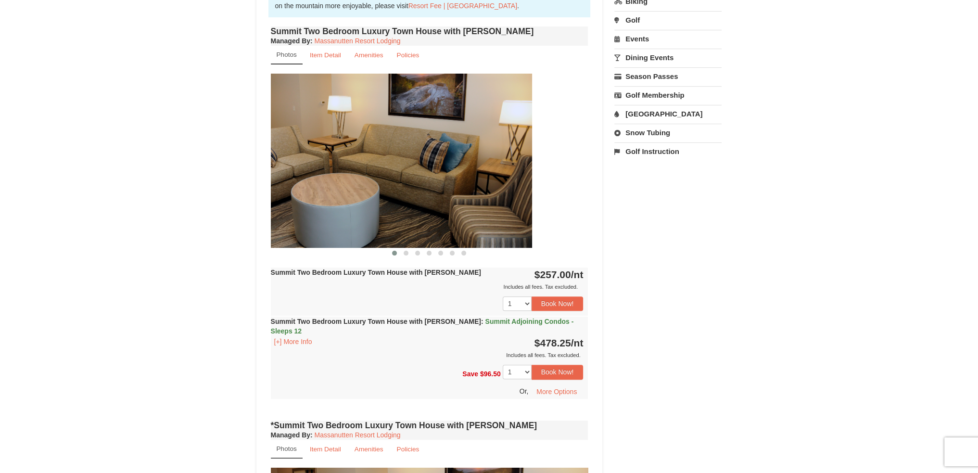
drag, startPoint x: 472, startPoint y: 202, endPoint x: 340, endPoint y: 222, distance: 133.2
click at [340, 222] on img at bounding box center [372, 161] width 317 height 174
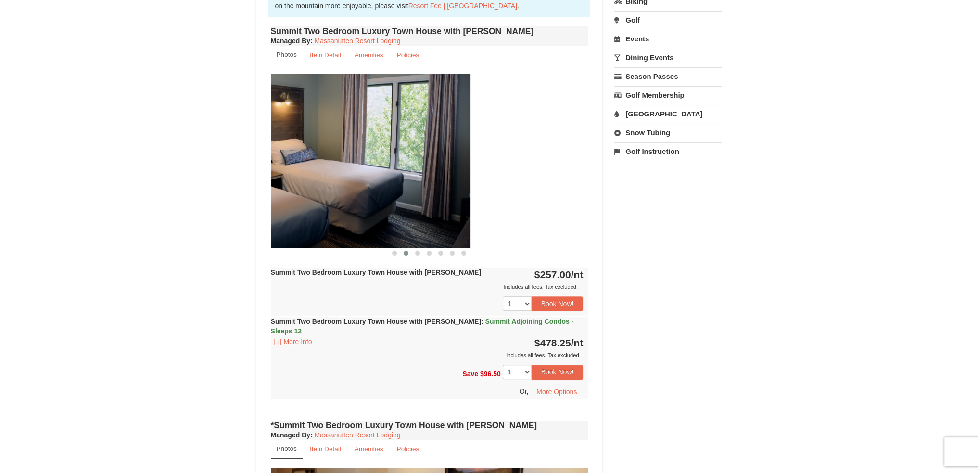
drag, startPoint x: 467, startPoint y: 209, endPoint x: 349, endPoint y: 226, distance: 119.6
click at [349, 226] on img at bounding box center [311, 161] width 317 height 174
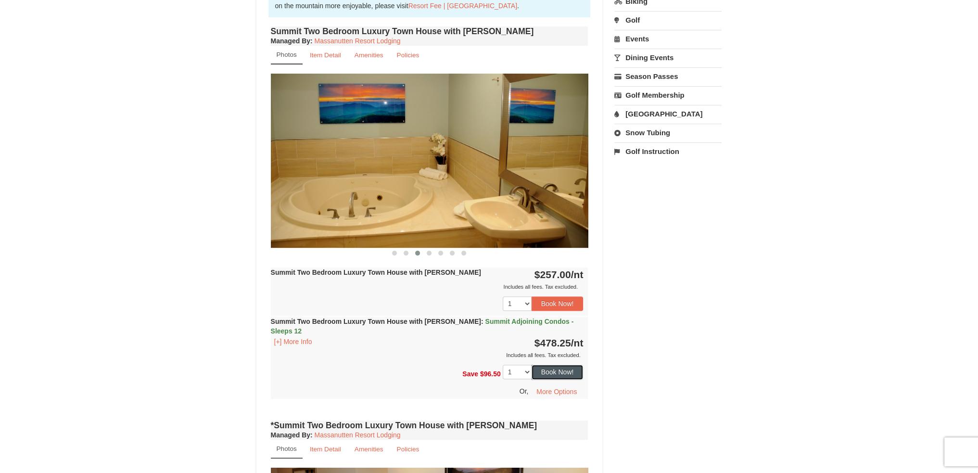
click at [555, 364] on button "Book Now!" at bounding box center [557, 371] width 52 height 14
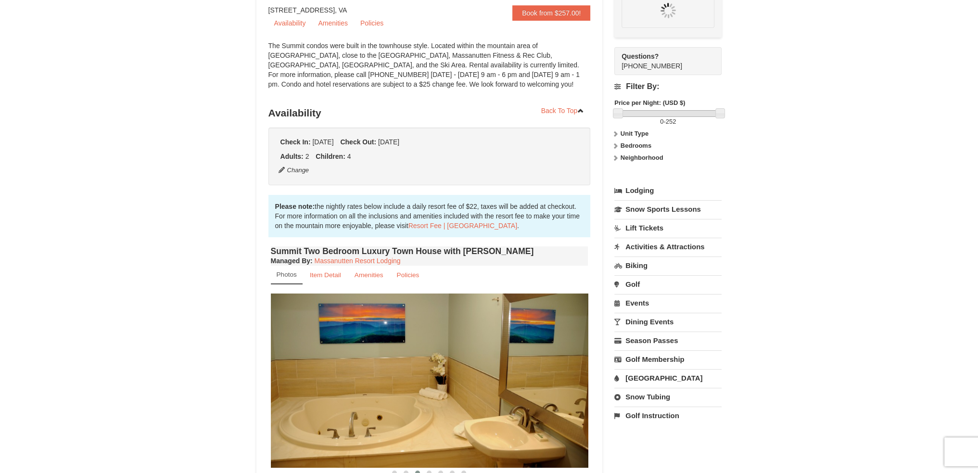
scroll to position [94, 0]
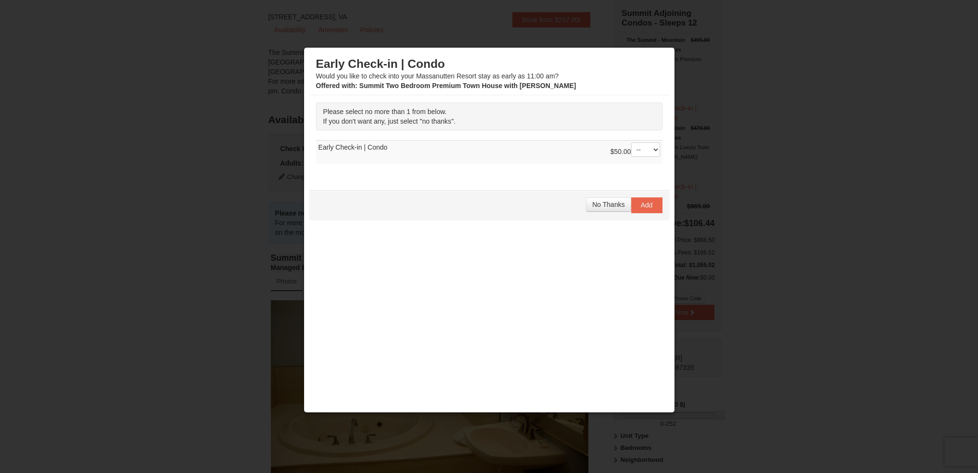
click at [793, 215] on div at bounding box center [489, 236] width 978 height 473
click at [614, 204] on span "No Thanks" at bounding box center [608, 205] width 32 height 8
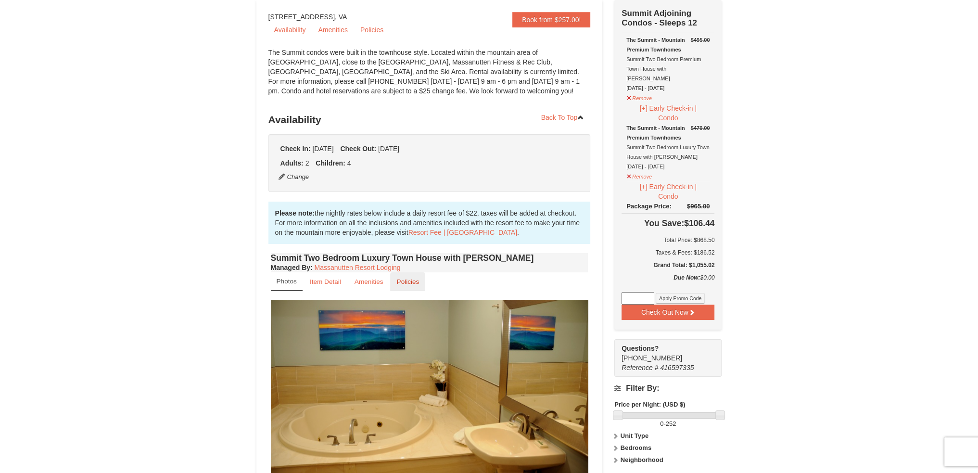
click at [402, 280] on small "Policies" at bounding box center [407, 281] width 23 height 7
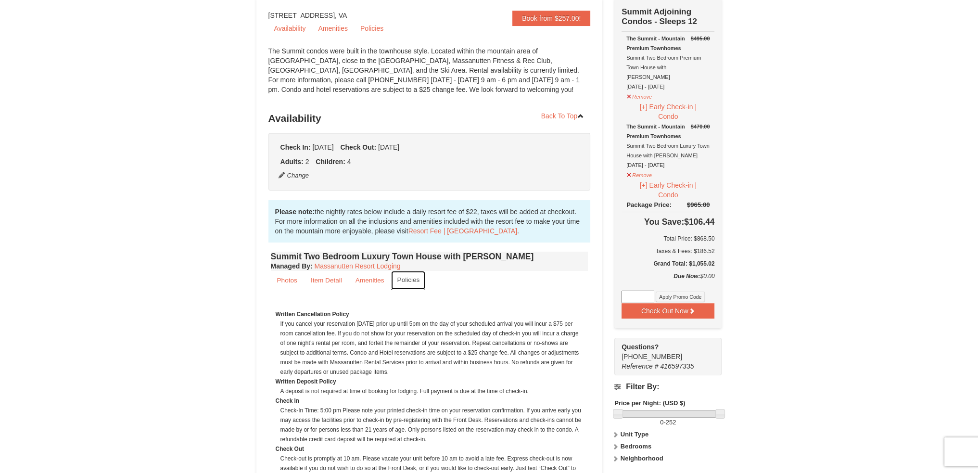
scroll to position [128, 0]
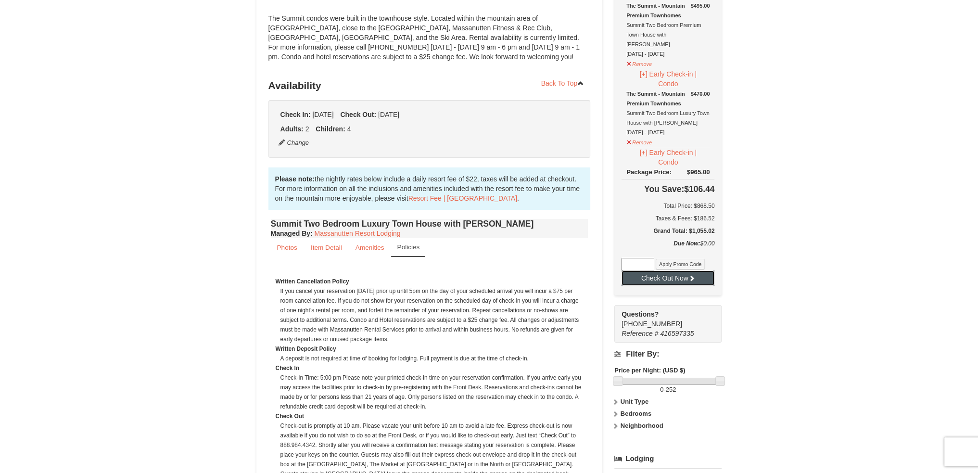
click at [671, 270] on button "Check Out Now" at bounding box center [667, 277] width 93 height 15
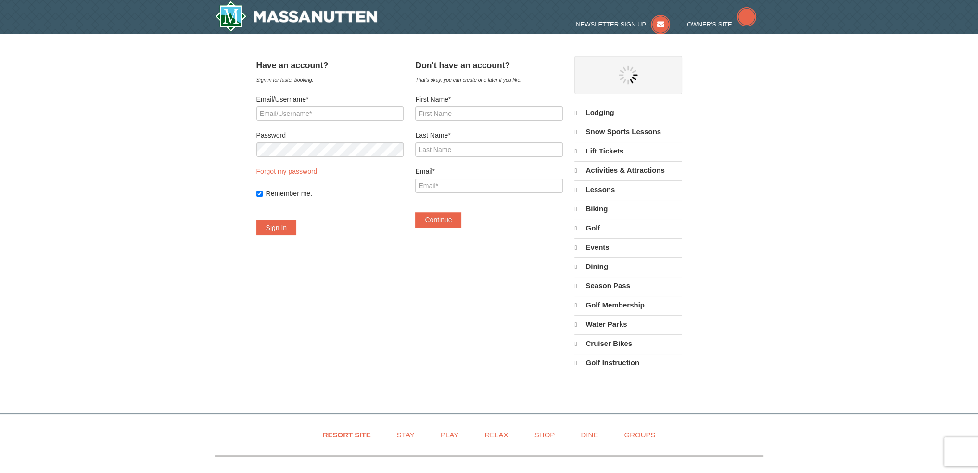
select select "10"
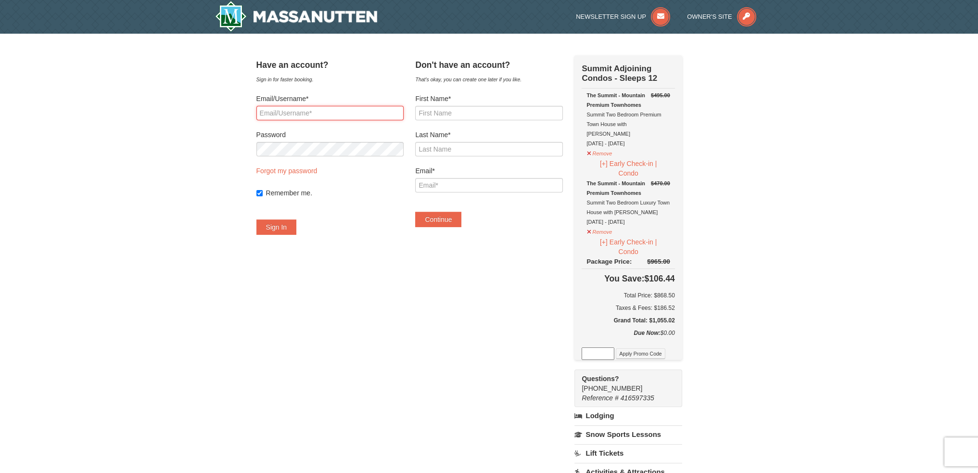
click at [356, 115] on input "Email/Username*" at bounding box center [329, 113] width 147 height 14
click at [462, 107] on input "First Name*" at bounding box center [488, 113] width 147 height 14
type input "[PERSON_NAME]"
type input "Sharma"
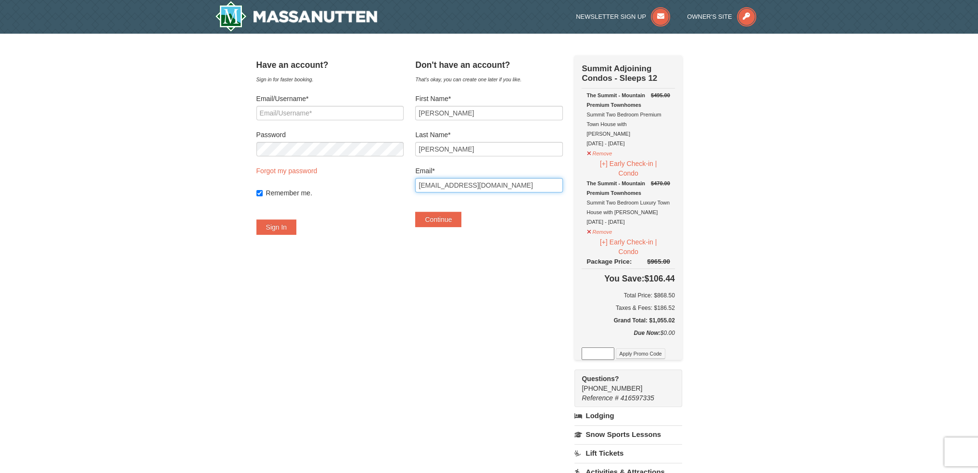
drag, startPoint x: 476, startPoint y: 184, endPoint x: 427, endPoint y: 188, distance: 48.2
click at [427, 188] on input "Reachpardeep@gmail.com" at bounding box center [488, 185] width 147 height 14
type input "[EMAIL_ADDRESS][DOMAIN_NAME]"
click at [449, 217] on button "Continue" at bounding box center [438, 219] width 46 height 15
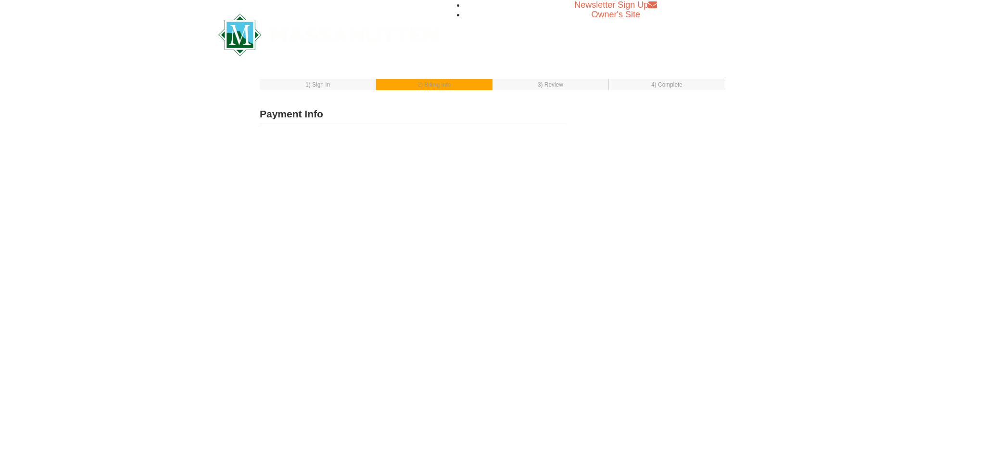
select select "1"
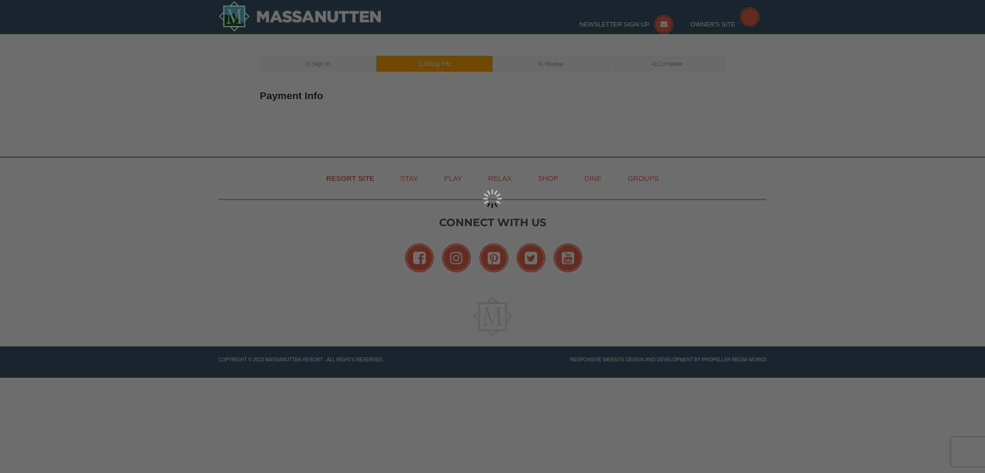
type input "[PERSON_NAME]"
type input "[EMAIL_ADDRESS][DOMAIN_NAME]"
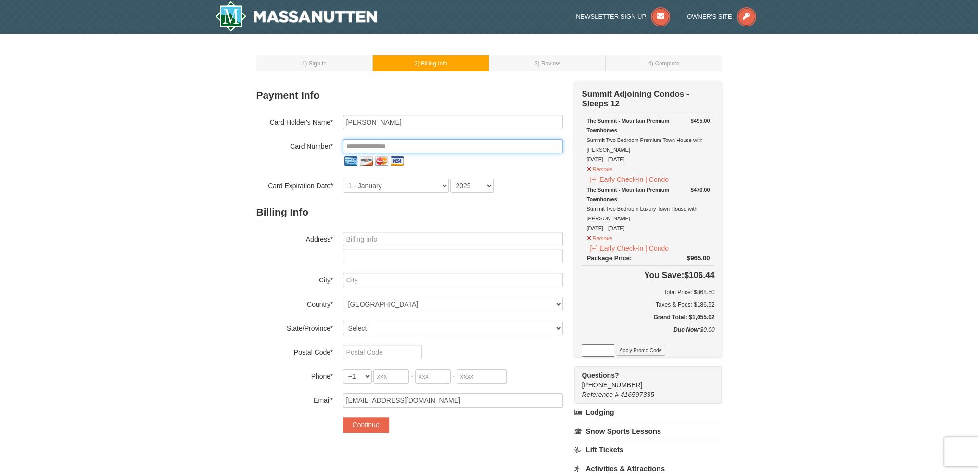
click at [392, 144] on input "tel" at bounding box center [453, 146] width 220 height 14
type input "**********"
click at [406, 188] on select "1 - [DATE] - [DATE] - [DATE] - [DATE] - [DATE] - [DATE] - [DATE] - [DATE] - [DA…" at bounding box center [396, 185] width 106 height 14
select select "5"
click at [343, 178] on select "1 - [DATE] - [DATE] - [DATE] - [DATE] - [DATE] - [DATE] - [DATE] - [DATE] - [DA…" at bounding box center [396, 185] width 106 height 14
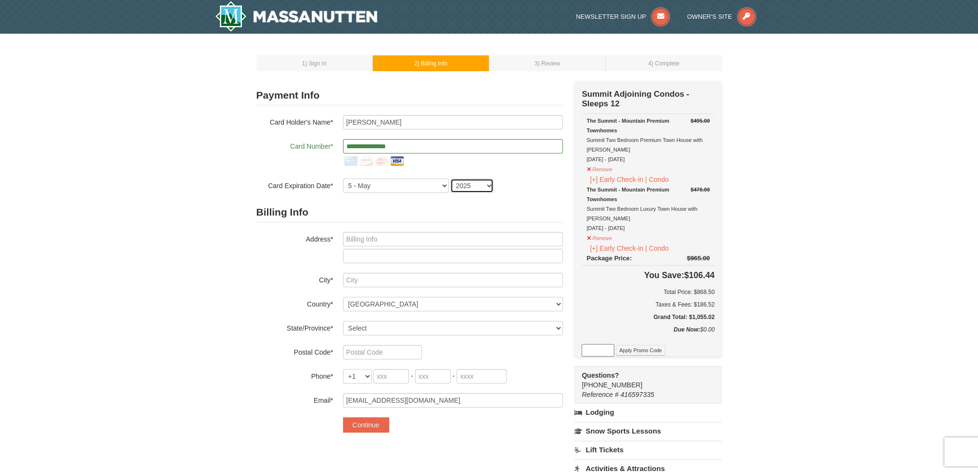
click at [477, 189] on select "2025 2026 2027 2028 2029 2030 2031 2032 2033 2034" at bounding box center [471, 185] width 43 height 14
select select "2030"
click at [450, 178] on select "2025 2026 2027 2028 2029 2030 2031 2032 2033 2034" at bounding box center [471, 185] width 43 height 14
click at [403, 239] on input "text" at bounding box center [453, 239] width 220 height 14
type input "[STREET_ADDRESS][PERSON_NAME]"
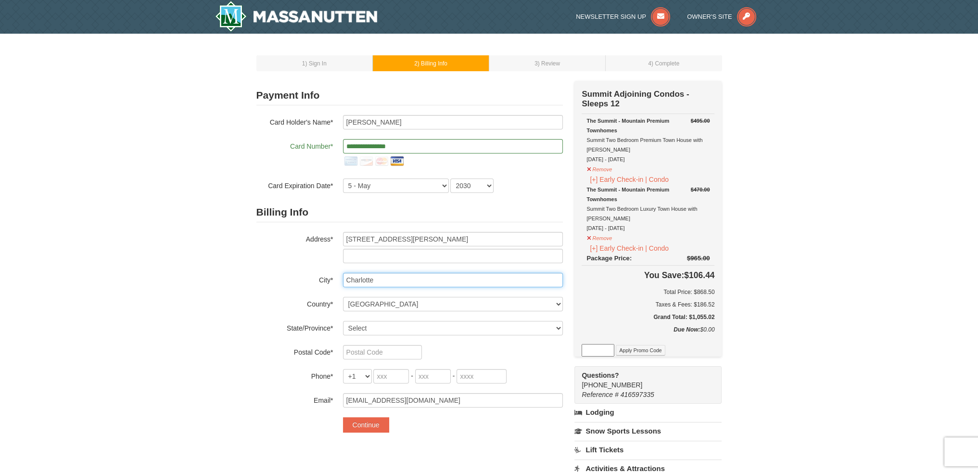
type input "Charlotte"
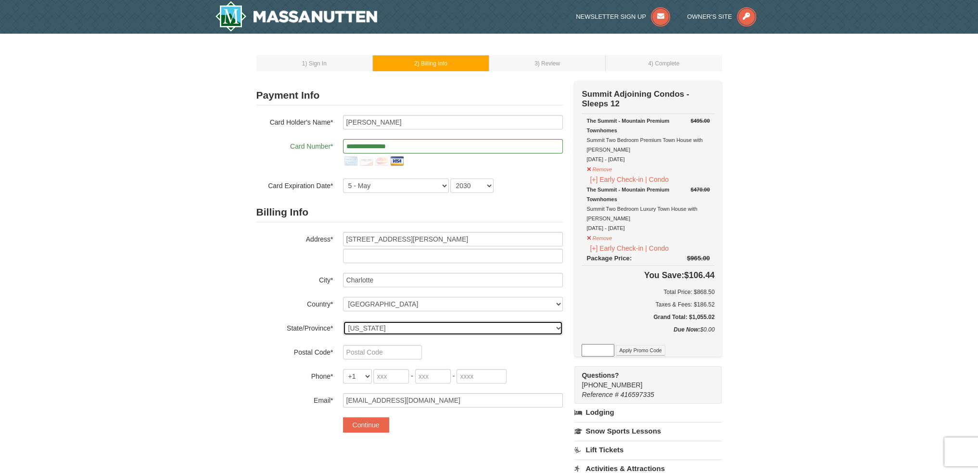
select select "NC"
click at [370, 350] on input "text" at bounding box center [382, 352] width 79 height 14
type input "28277"
click at [384, 373] on input "tel" at bounding box center [391, 376] width 36 height 14
type input "704"
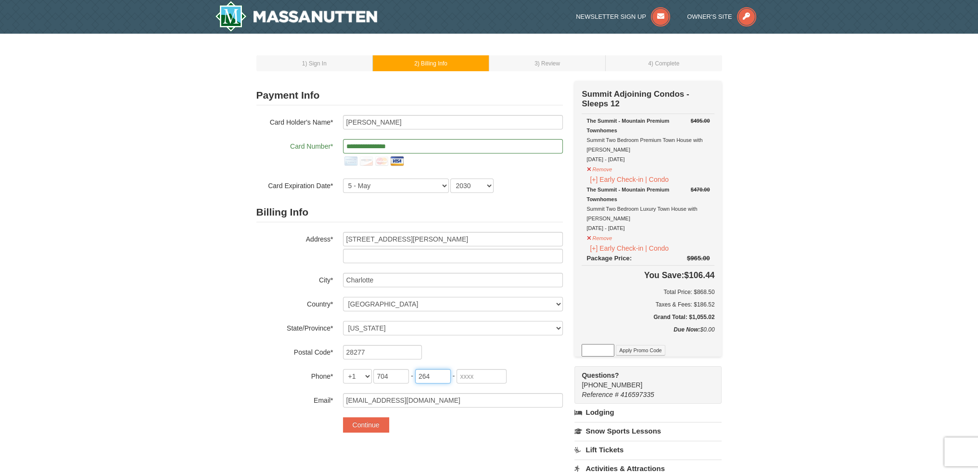
type input "264"
type input "7016"
click at [378, 426] on button "Continue" at bounding box center [366, 424] width 46 height 15
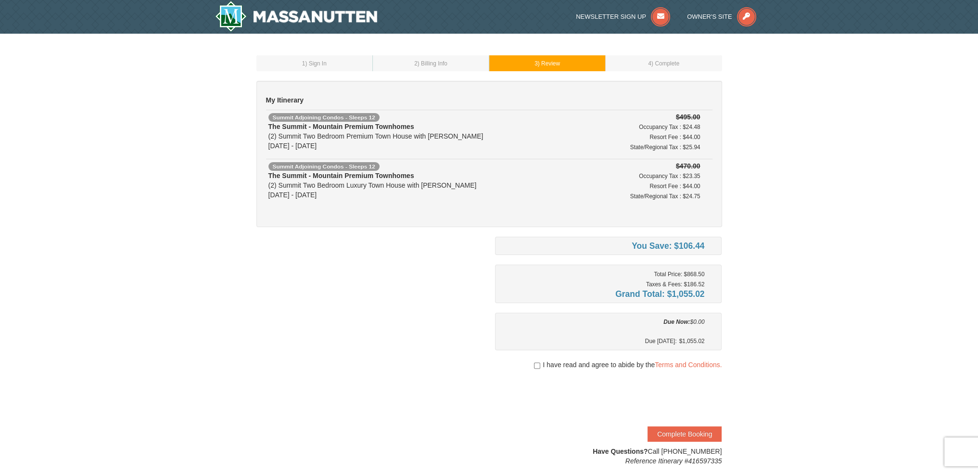
click at [330, 312] on div "You Save: $106.44 Total Price: $868.50 Taxes & Fees: $186.52 Grand Total: $1,05…" at bounding box center [488, 351] width 465 height 229
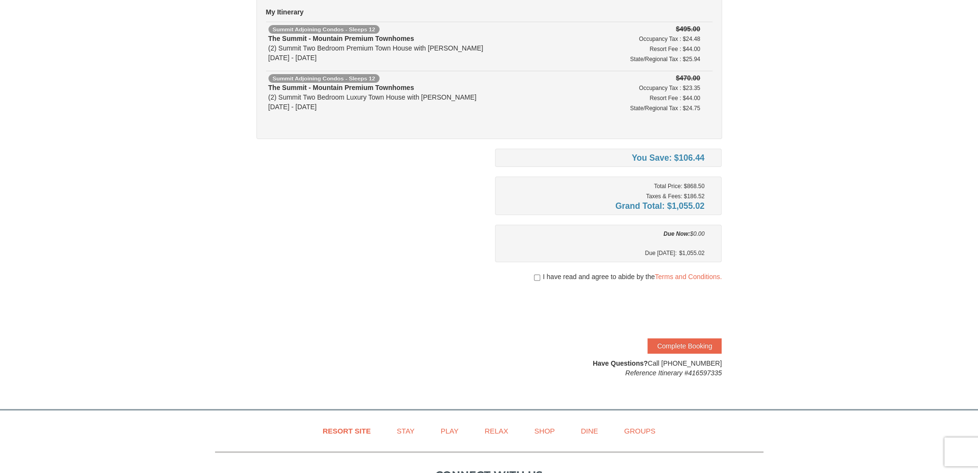
scroll to position [128, 0]
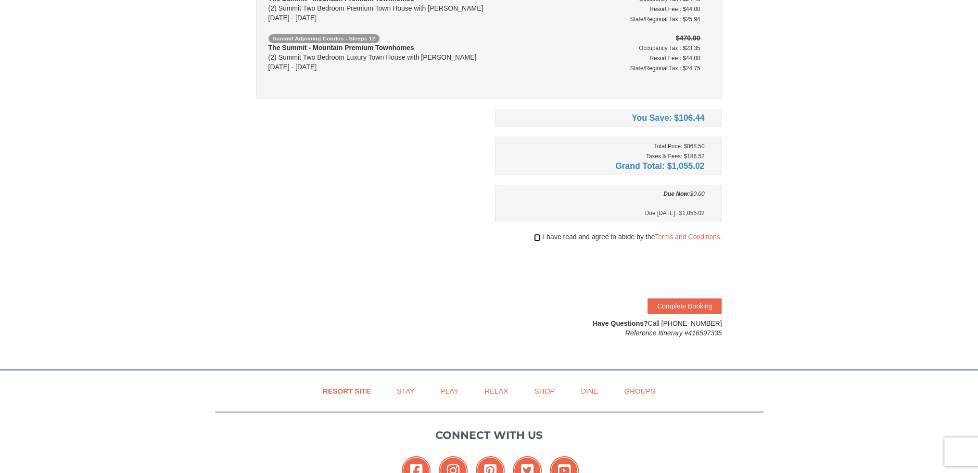
click at [537, 238] on input "checkbox" at bounding box center [537, 238] width 6 height 8
checkbox input "true"
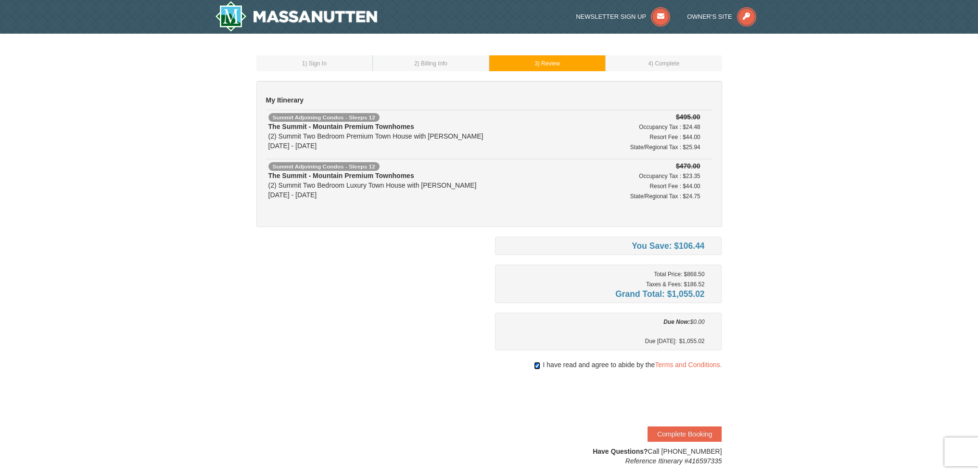
scroll to position [0, 0]
click at [698, 430] on button "Complete Booking" at bounding box center [684, 433] width 74 height 15
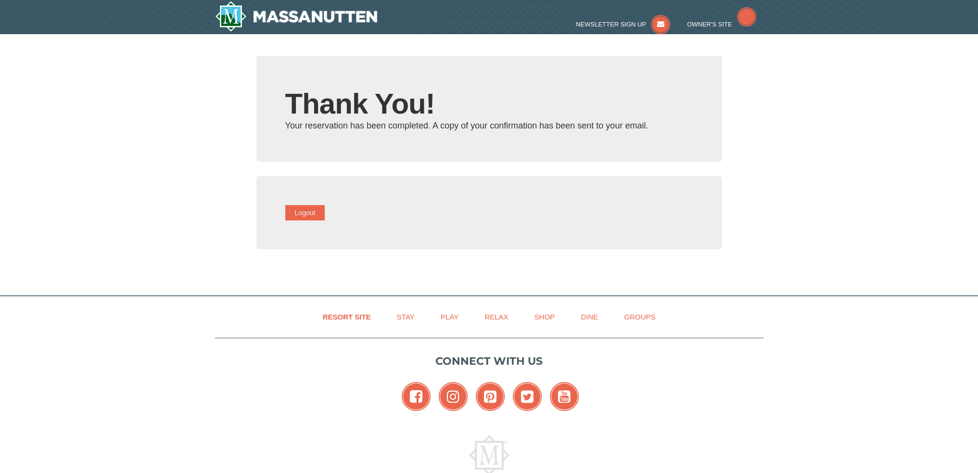
type input "Pardeepshrma@gmail.com"
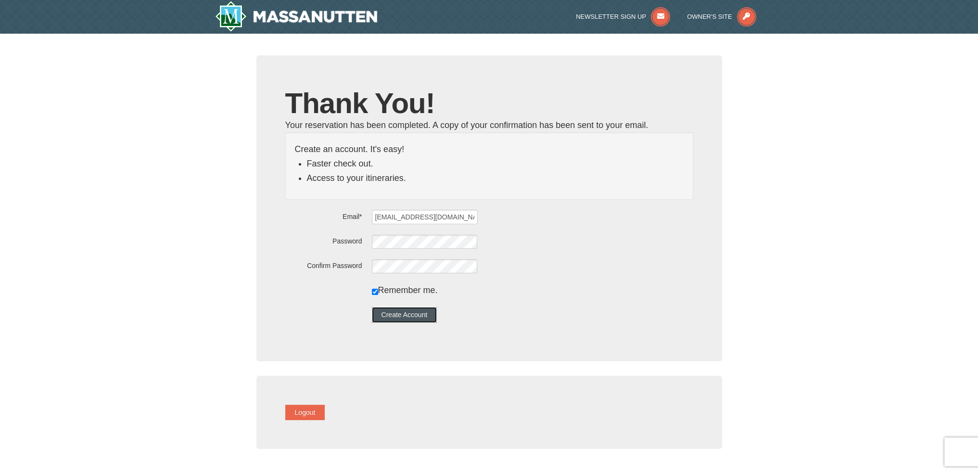
click at [424, 315] on button "Create Account" at bounding box center [404, 314] width 65 height 15
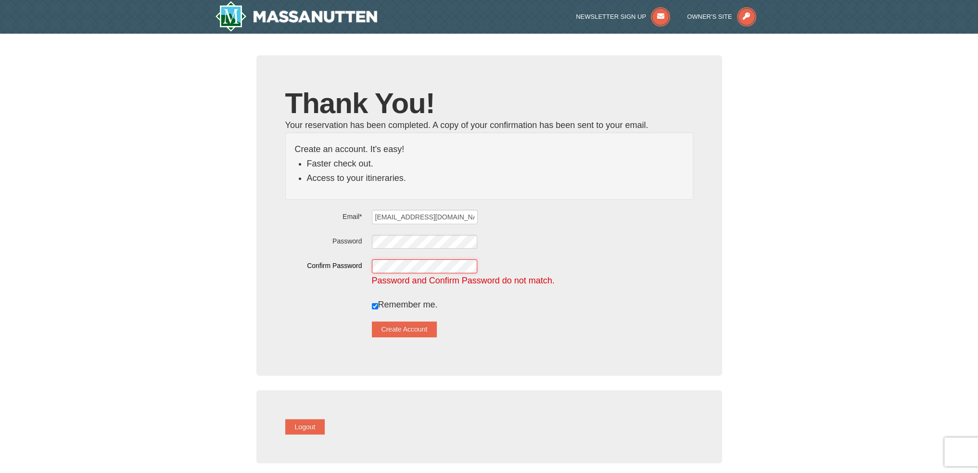
click at [352, 269] on div "Confirm Password Password and Confirm Password do not match." at bounding box center [489, 272] width 408 height 29
click at [414, 332] on button "Create Account" at bounding box center [404, 328] width 65 height 15
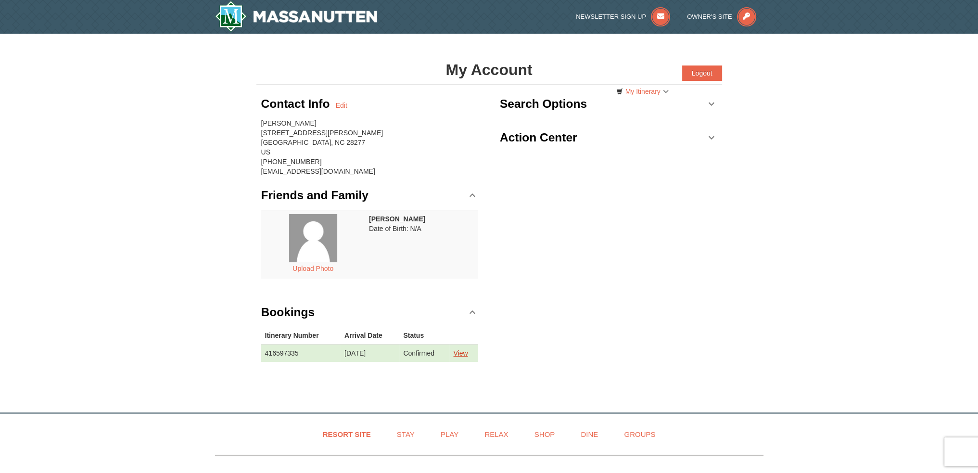
click at [467, 351] on link "View" at bounding box center [460, 353] width 14 height 8
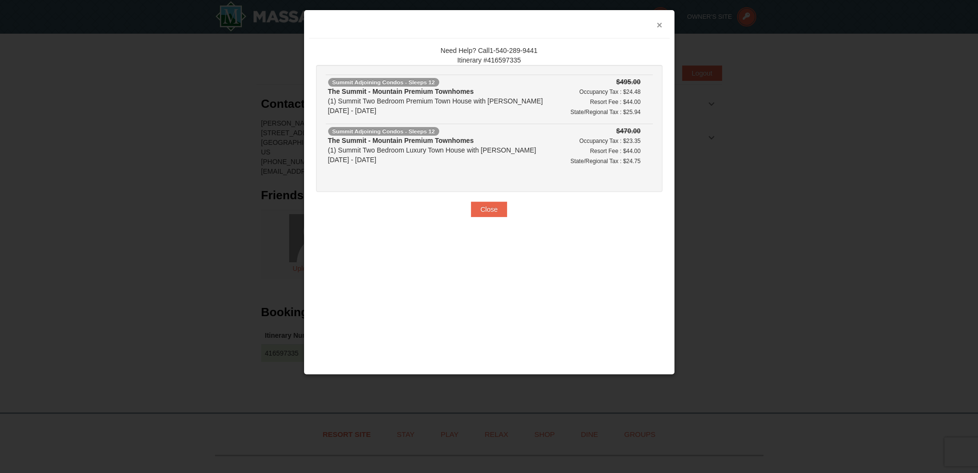
click at [660, 23] on button "×" at bounding box center [659, 25] width 6 height 10
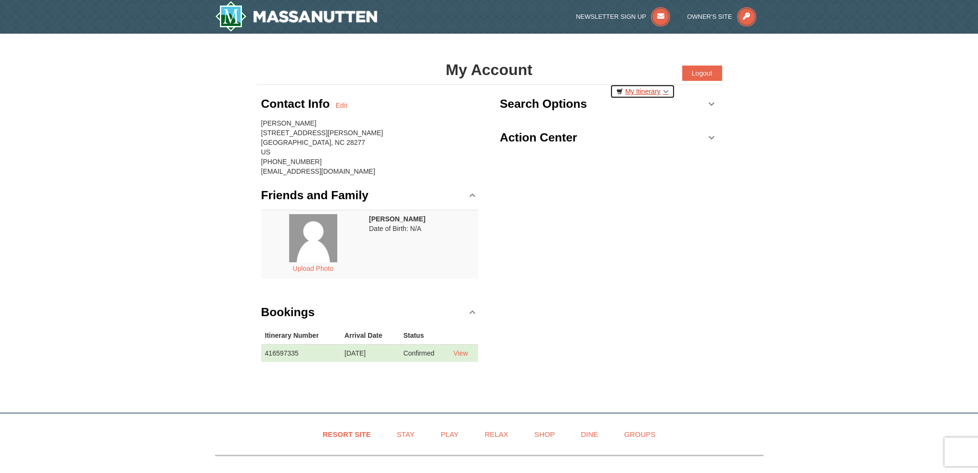
click at [667, 87] on link "My Itinerary" at bounding box center [642, 91] width 65 height 14
click at [647, 90] on link "My Itinerary" at bounding box center [642, 91] width 65 height 14
click at [631, 88] on link "My Itinerary" at bounding box center [642, 91] width 65 height 14
click at [537, 101] on h3 "Search Options" at bounding box center [543, 103] width 87 height 19
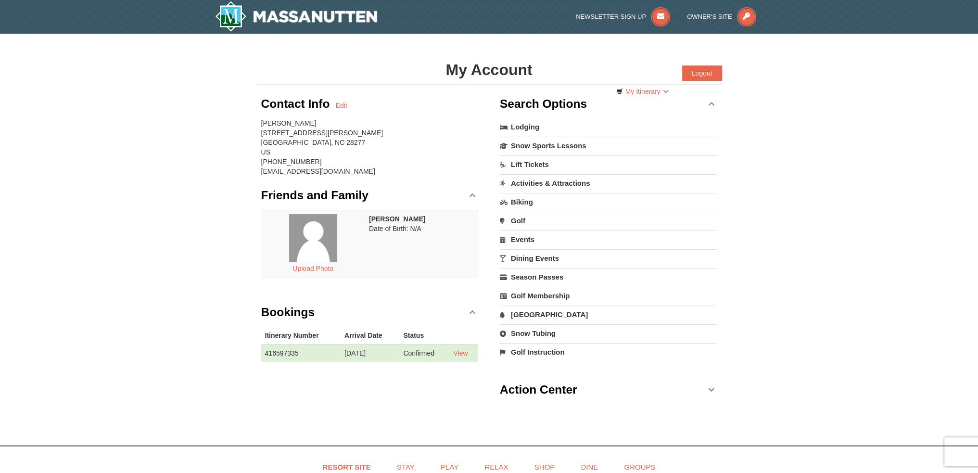
click at [537, 101] on h3 "Search Options" at bounding box center [543, 103] width 87 height 19
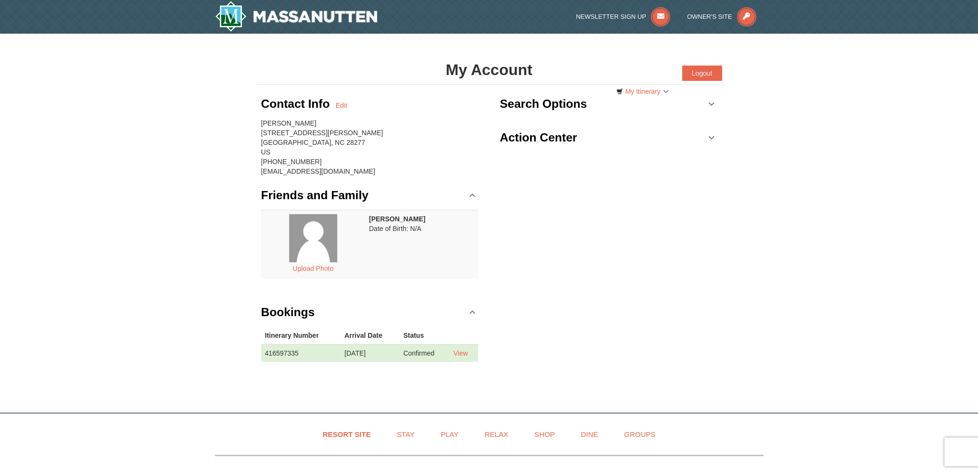
click at [535, 142] on h3 "Action Center" at bounding box center [538, 137] width 77 height 19
